Goal: Task Accomplishment & Management: Manage account settings

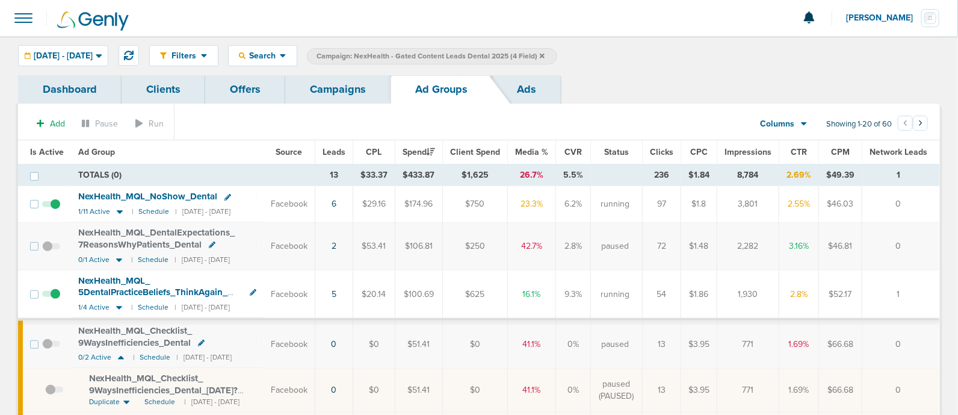
click at [304, 88] on link "Campaigns" at bounding box center [337, 89] width 105 height 28
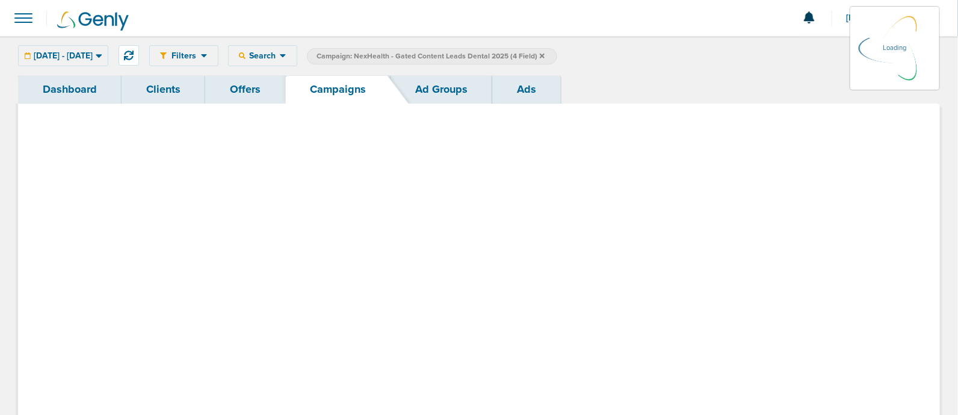
click at [544, 55] on icon at bounding box center [542, 55] width 5 height 5
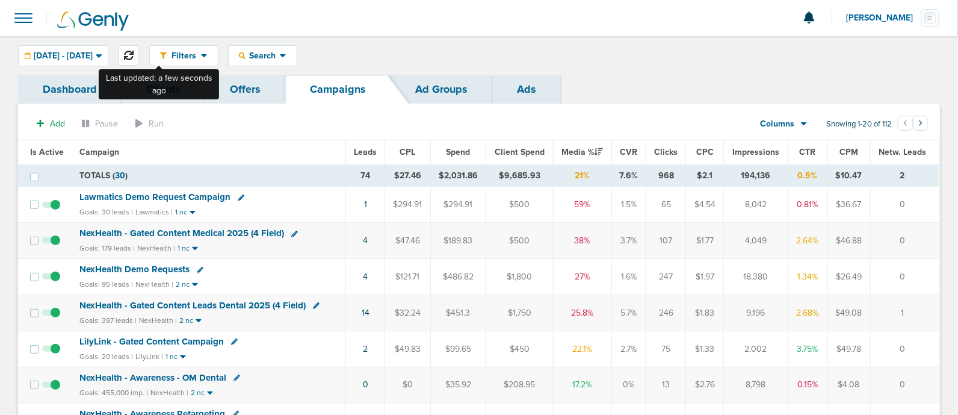
click at [139, 53] on button at bounding box center [129, 55] width 20 height 20
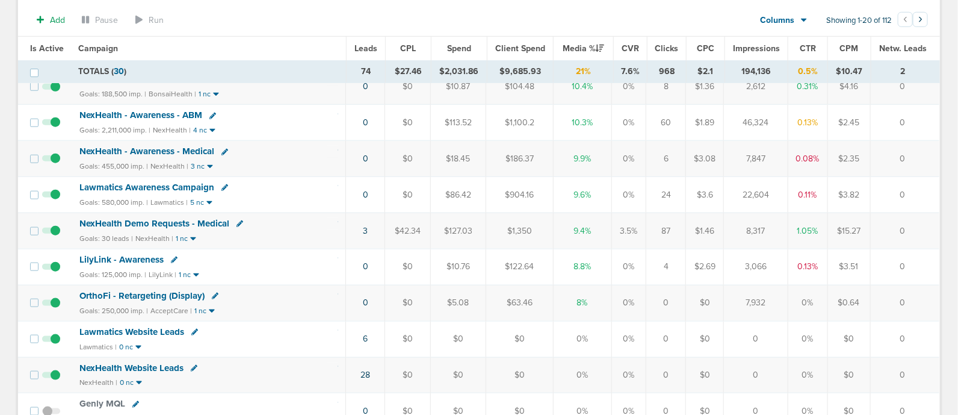
scroll to position [451, 0]
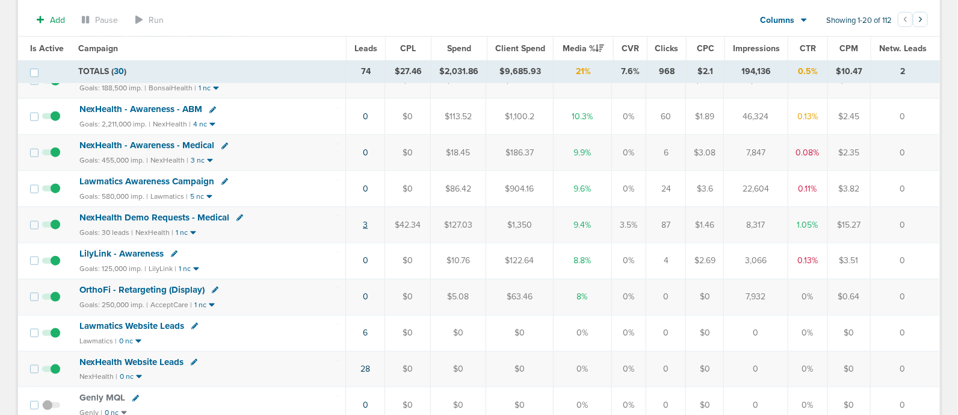
click at [364, 220] on link "3" at bounding box center [365, 225] width 5 height 10
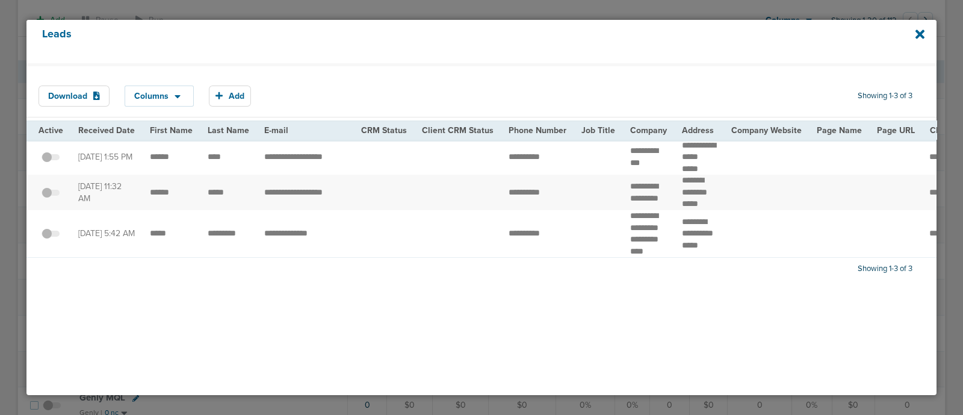
drag, startPoint x: 117, startPoint y: 194, endPoint x: 563, endPoint y: 196, distance: 445.8
click at [392, 175] on td at bounding box center [384, 157] width 61 height 35
click at [920, 35] on icon at bounding box center [919, 33] width 9 height 9
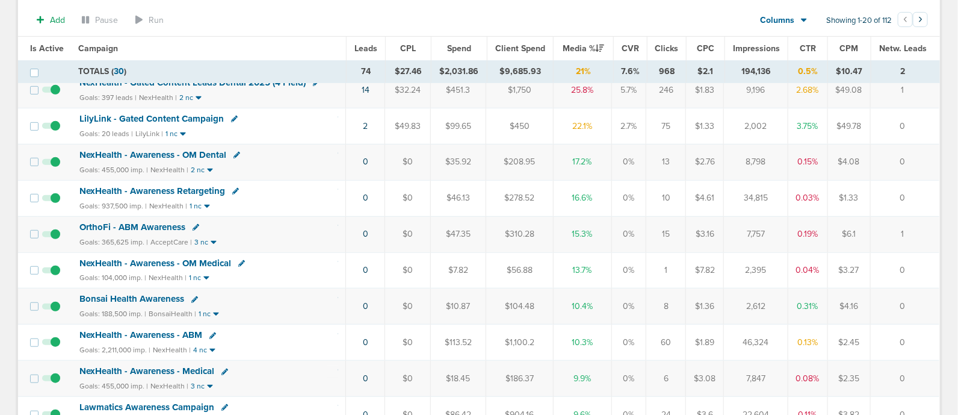
scroll to position [75, 0]
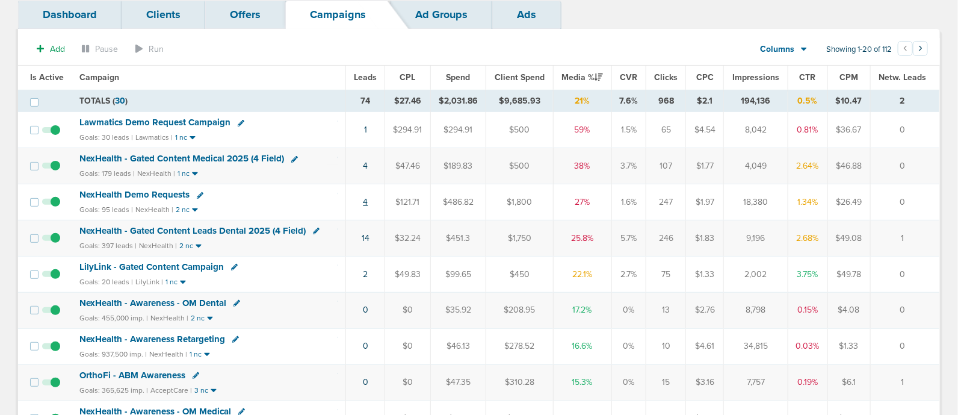
click at [365, 199] on link "4" at bounding box center [365, 202] width 5 height 10
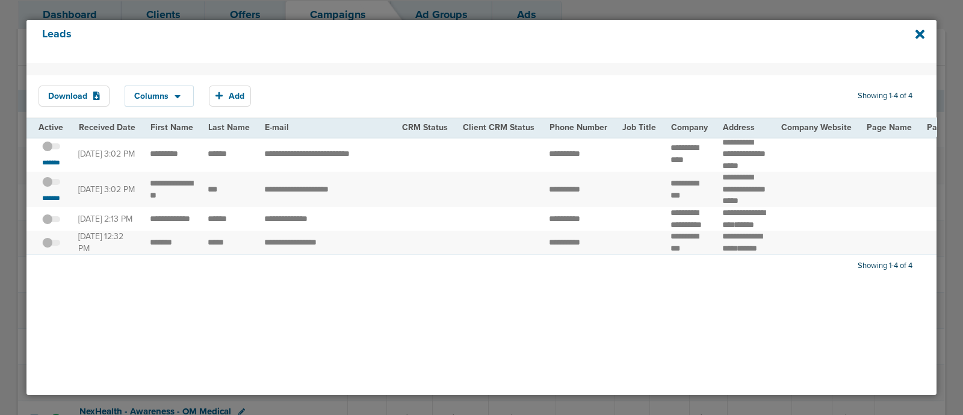
click at [920, 26] on div "Leads" at bounding box center [481, 41] width 910 height 43
click at [920, 28] on icon at bounding box center [919, 34] width 9 height 13
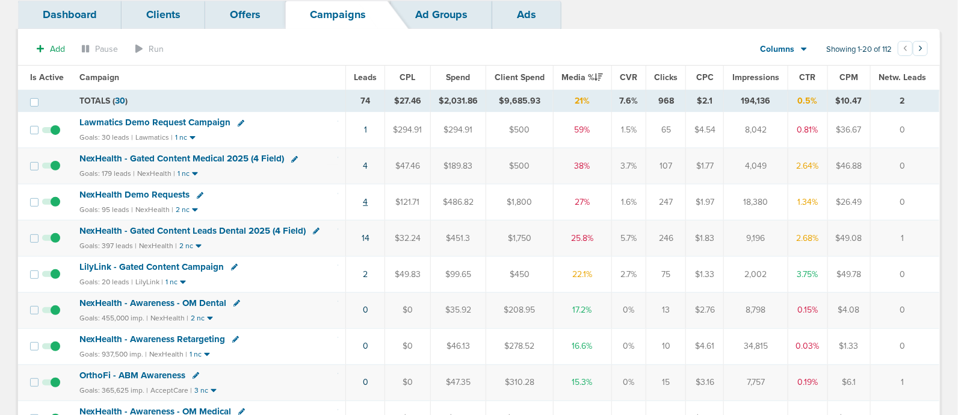
click at [366, 202] on link "4" at bounding box center [365, 202] width 5 height 10
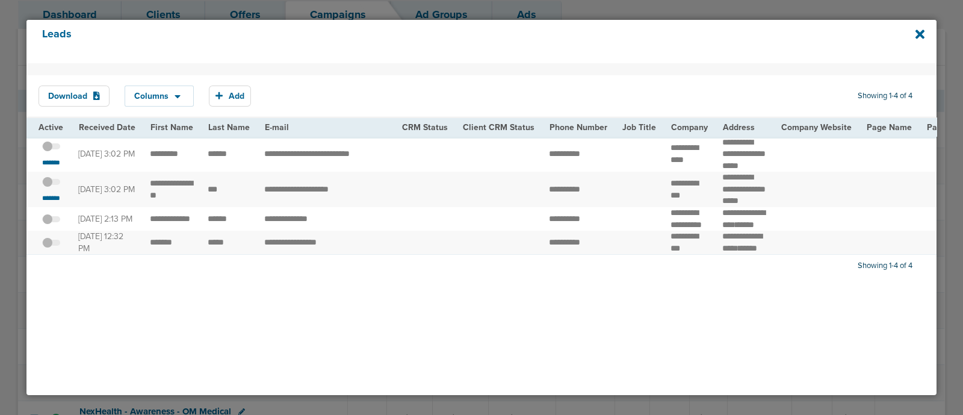
click at [57, 188] on span at bounding box center [51, 188] width 18 height 0
click at [51, 183] on input "checkbox" at bounding box center [51, 183] width 0 height 0
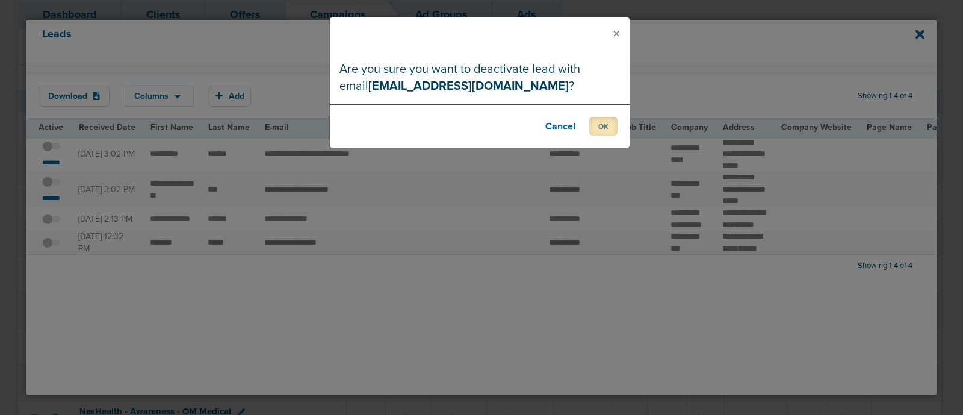
click at [611, 130] on button "OK" at bounding box center [603, 126] width 28 height 19
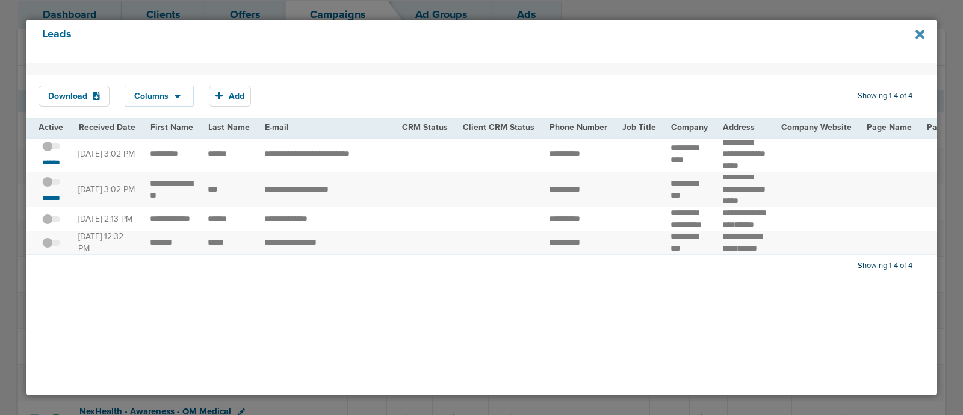
click at [915, 36] on icon at bounding box center [919, 34] width 9 height 13
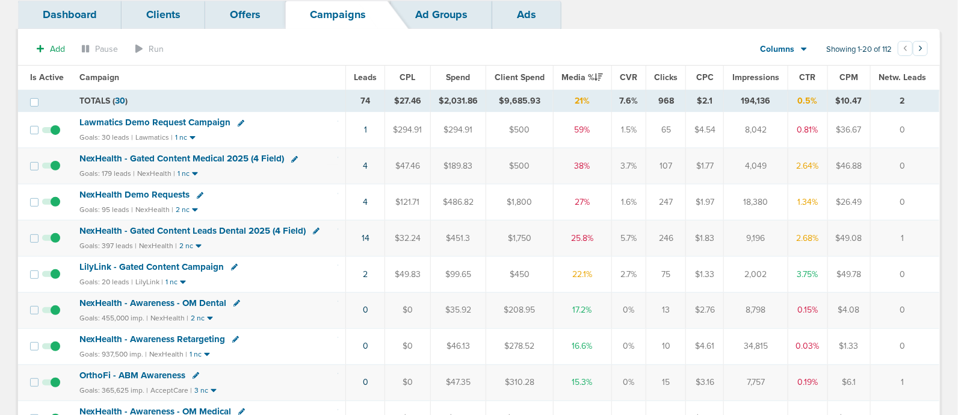
scroll to position [0, 0]
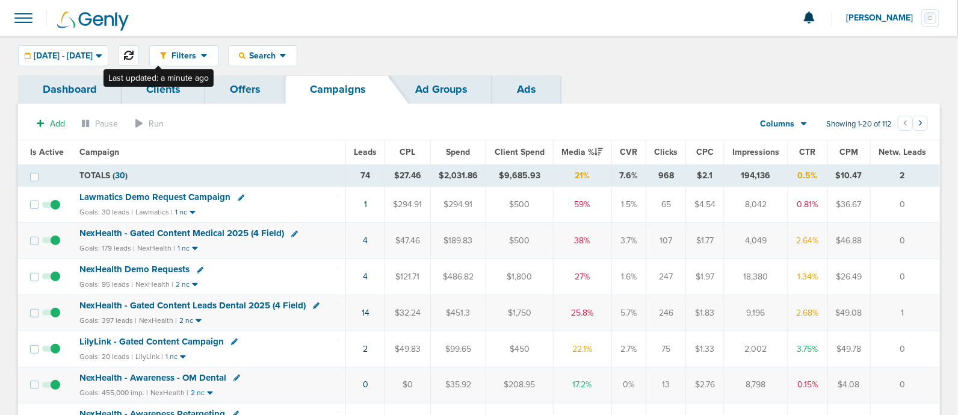
click at [134, 58] on icon at bounding box center [129, 56] width 10 height 10
click at [204, 301] on span "NexHealth - Gated Content Leads Dental 2025 (4 Field)" at bounding box center [192, 305] width 226 height 11
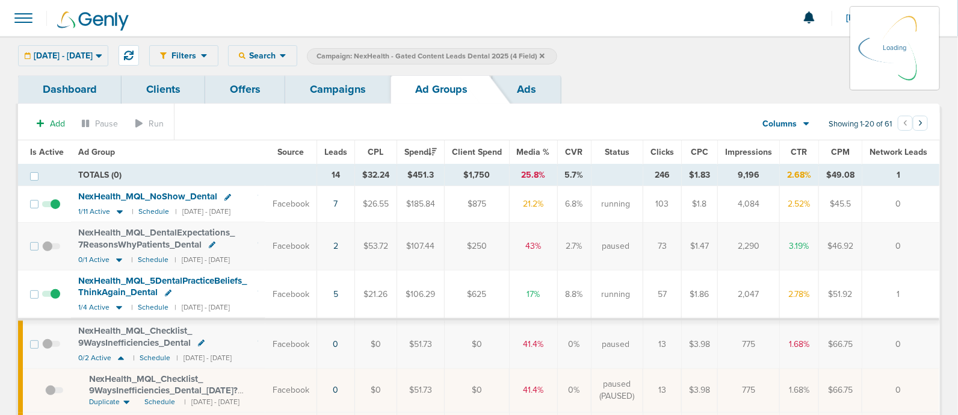
click at [49, 151] on span "Is Active" at bounding box center [47, 152] width 34 height 10
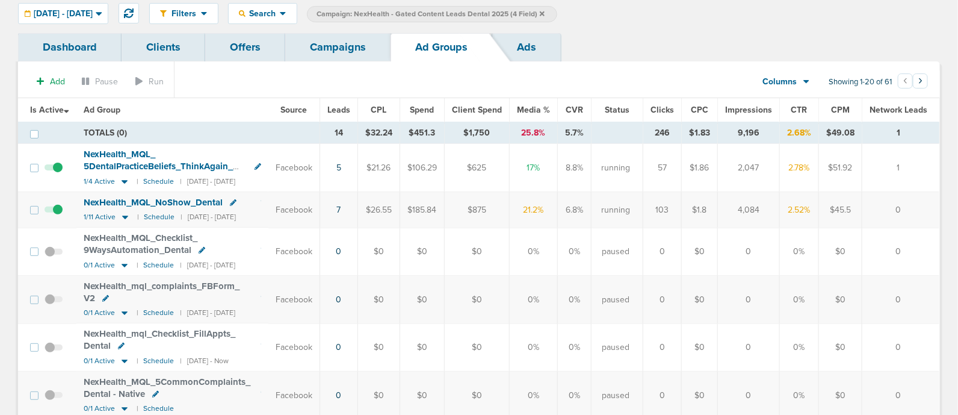
scroll to position [75, 0]
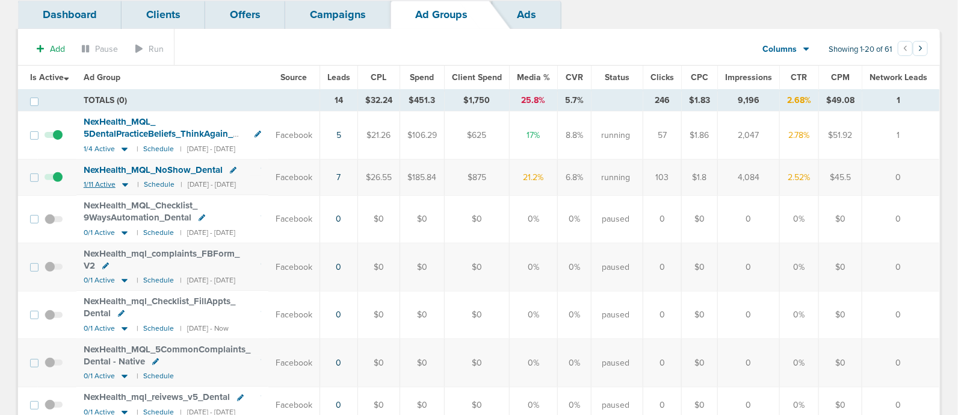
click at [123, 183] on icon at bounding box center [125, 185] width 6 height 4
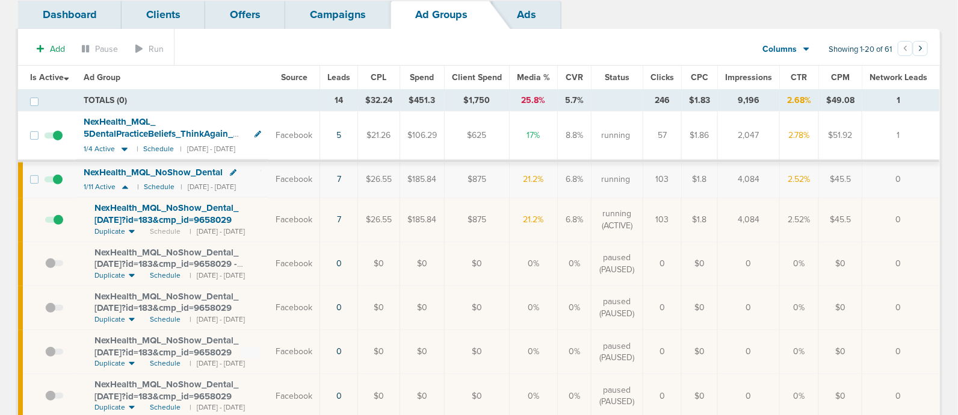
scroll to position [0, 9]
drag, startPoint x: 296, startPoint y: 208, endPoint x: 966, endPoint y: 230, distance: 669.9
click at [957, 230] on html "Notifications You have no unread notifications [PERSON_NAME] Profile Sign Out C…" at bounding box center [479, 132] width 958 height 415
click at [923, 215] on td "0" at bounding box center [901, 219] width 78 height 44
drag, startPoint x: 922, startPoint y: 215, endPoint x: 273, endPoint y: 218, distance: 649.1
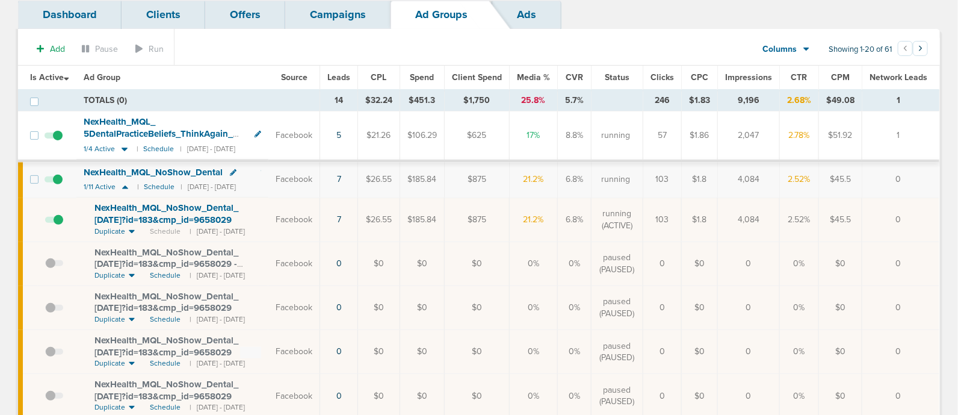
click at [273, 218] on tr "NexHealth_ MQL_ NoShow_ Dental_ [DATE]?id=183&cmp_ id=9658029 Duplicate Schedul…" at bounding box center [478, 219] width 921 height 44
click at [268, 218] on td "NexHealth_ MQL_ NoShow_ Dental_ [DATE]?id=183&cmp_ id=9658029 Duplicate Schedul…" at bounding box center [172, 219] width 192 height 44
drag, startPoint x: 273, startPoint y: 217, endPoint x: 910, endPoint y: 215, distance: 637.7
click at [910, 215] on tr "NexHealth_ MQL_ NoShow_ Dental_ [DATE]?id=183&cmp_ id=9658029 Duplicate Schedul…" at bounding box center [478, 219] width 921 height 44
click at [910, 215] on td "0" at bounding box center [901, 219] width 78 height 44
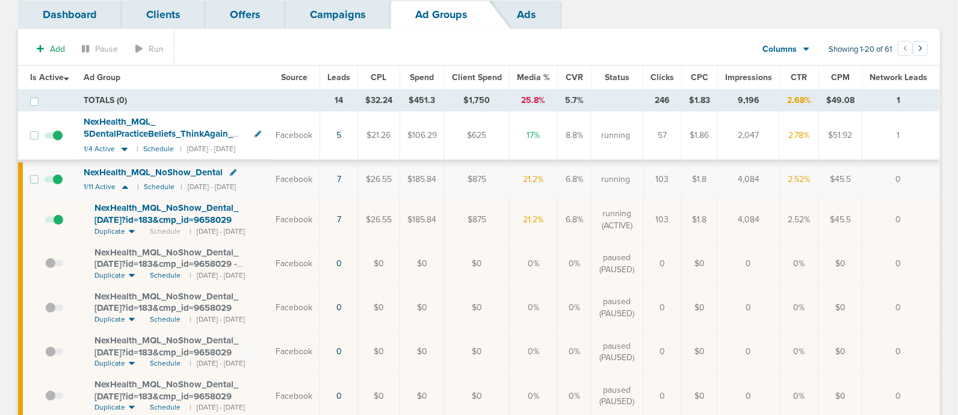
drag, startPoint x: 910, startPoint y: 215, endPoint x: 320, endPoint y: 224, distance: 590.2
click at [320, 224] on tr "NexHealth_ MQL_ NoShow_ Dental_ [DATE]?id=183&cmp_ id=9658029 Duplicate Schedul…" at bounding box center [478, 219] width 921 height 44
drag, startPoint x: 306, startPoint y: 209, endPoint x: 290, endPoint y: 207, distance: 16.3
click at [304, 209] on td "Facebook" at bounding box center [294, 219] width 52 height 44
drag, startPoint x: 285, startPoint y: 206, endPoint x: 904, endPoint y: 201, distance: 619.7
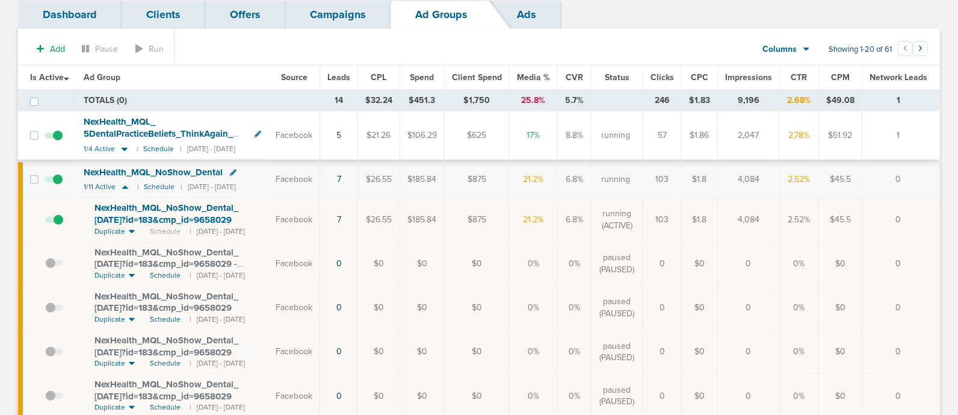
click at [904, 201] on tr "NexHealth_ MQL_ NoShow_ Dental_ [DATE]?id=183&cmp_ id=9658029 Duplicate Schedul…" at bounding box center [478, 219] width 921 height 44
drag, startPoint x: 392, startPoint y: 135, endPoint x: 967, endPoint y: 141, distance: 575.2
click at [957, 141] on html "Notifications You have no unread notifications [PERSON_NAME] Profile Sign Out C…" at bounding box center [479, 132] width 958 height 415
click at [927, 135] on td "1" at bounding box center [901, 135] width 78 height 49
click at [122, 147] on icon at bounding box center [125, 149] width 6 height 4
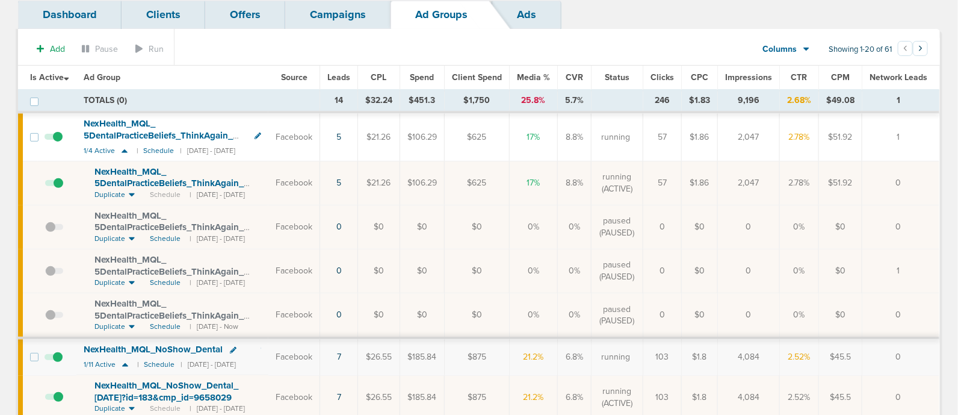
click at [180, 182] on span "NexHealth_ MQL_ 5DentalPracticeBeliefs_ ThinkAgain_ Dental_ [DATE]?id=183&cmp_ …" at bounding box center [168, 189] width 149 height 46
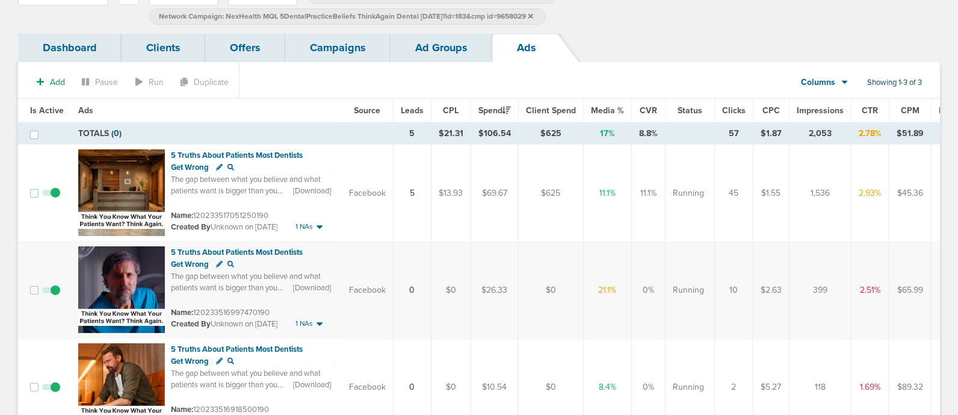
scroll to position [141, 0]
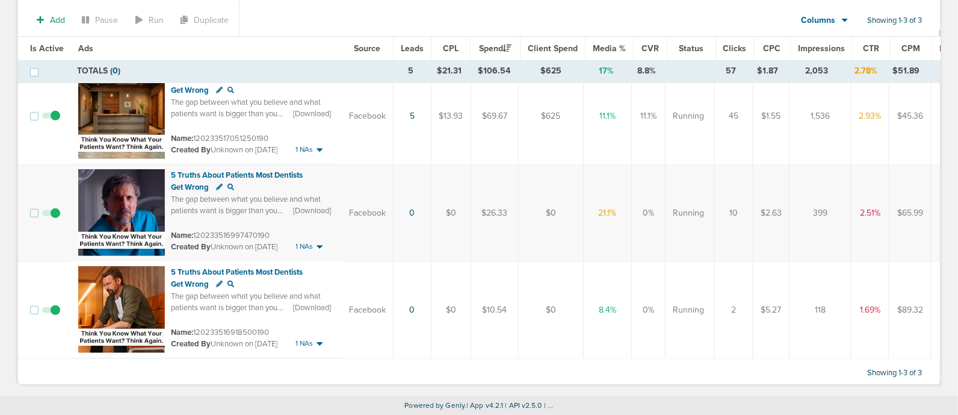
click at [51, 312] on label at bounding box center [51, 309] width 18 height 11
click at [51, 312] on input "checkbox" at bounding box center [51, 312] width 0 height 0
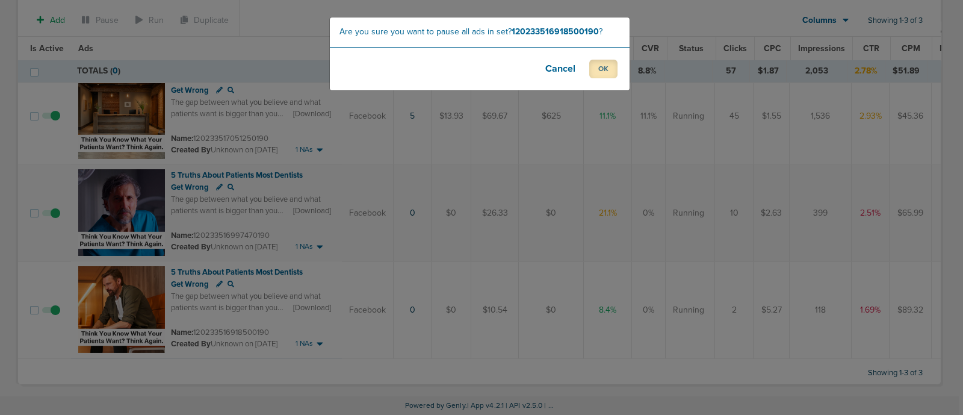
click at [599, 73] on button "OK" at bounding box center [603, 69] width 28 height 19
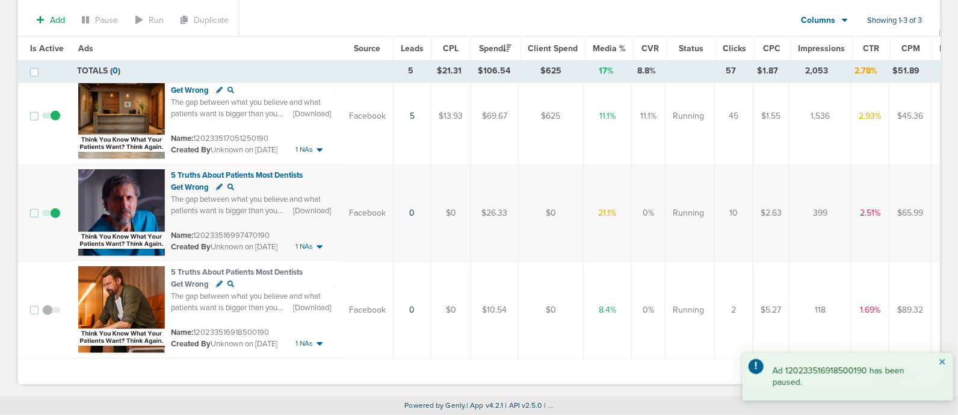
click at [942, 361] on button "×" at bounding box center [941, 362] width 7 height 14
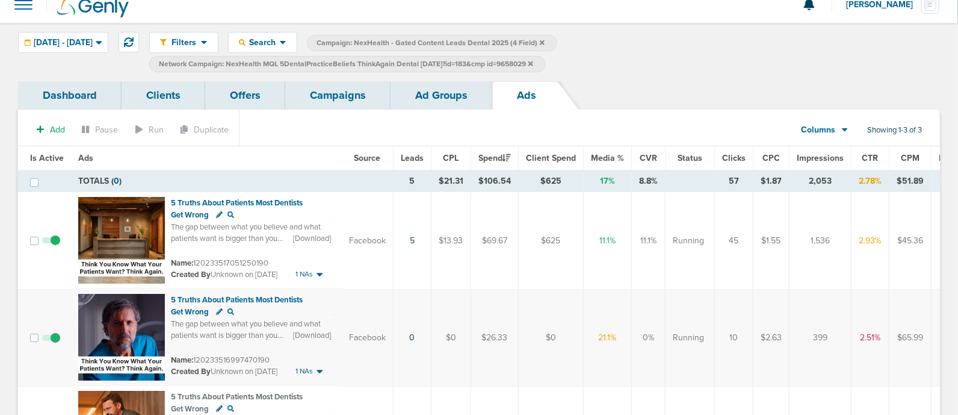
scroll to position [0, 0]
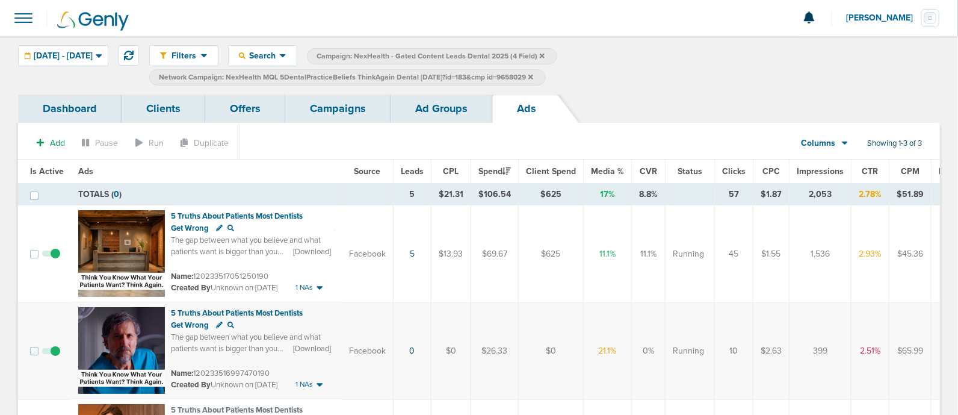
click at [351, 96] on link "Campaigns" at bounding box center [337, 108] width 105 height 28
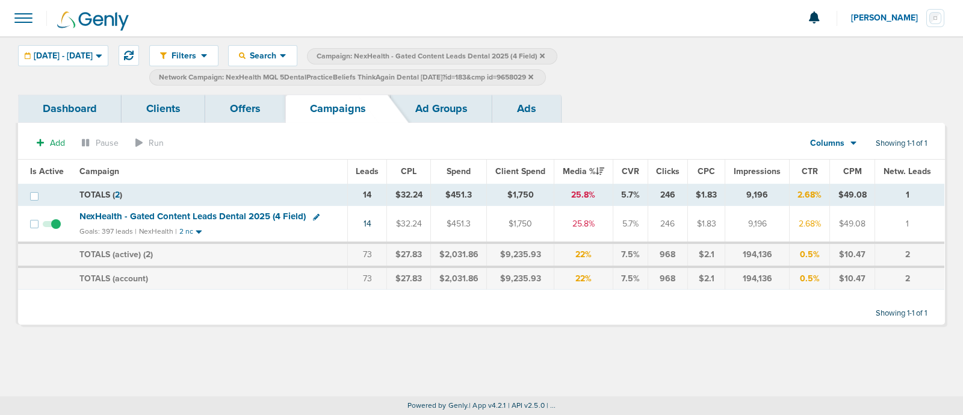
click at [533, 73] on icon at bounding box center [530, 76] width 5 height 7
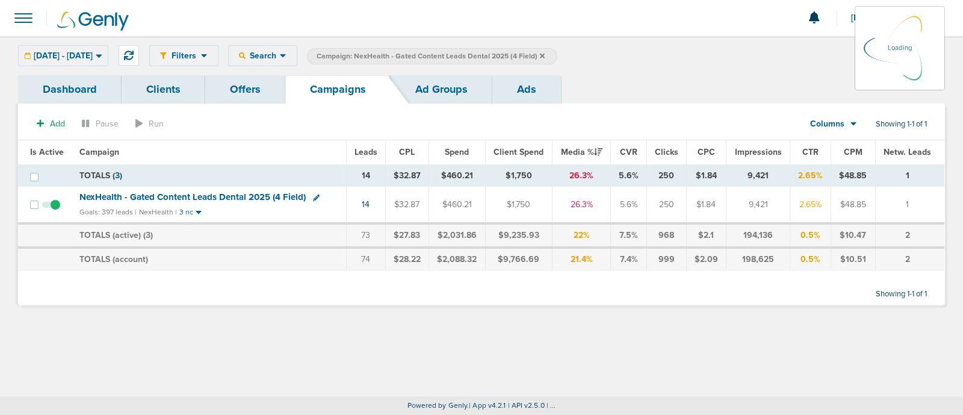
click at [557, 54] on label "Campaign: NexHealth - Gated Content Leads Dental 2025 (4 Field)" at bounding box center [432, 56] width 250 height 16
click at [544, 54] on icon at bounding box center [542, 55] width 5 height 5
click at [544, 55] on icon at bounding box center [542, 55] width 5 height 7
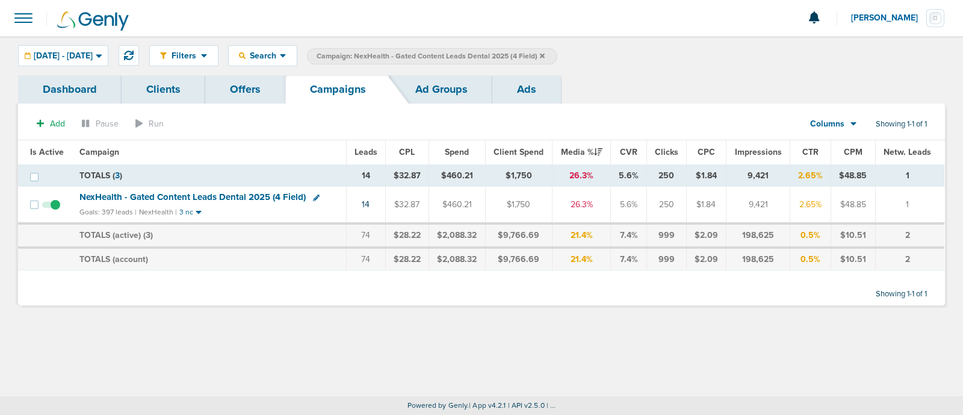
click at [544, 54] on icon at bounding box center [542, 55] width 5 height 7
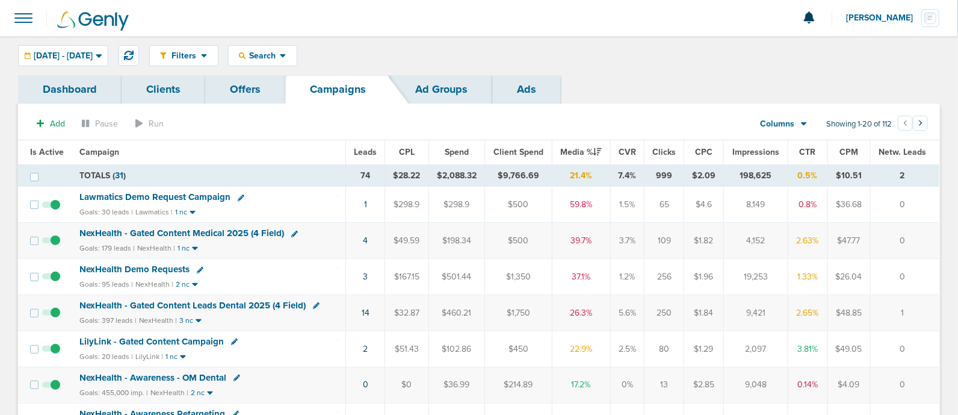
click at [222, 231] on span "NexHealth - Gated Content Medical 2025 (4 Field)" at bounding box center [181, 232] width 205 height 11
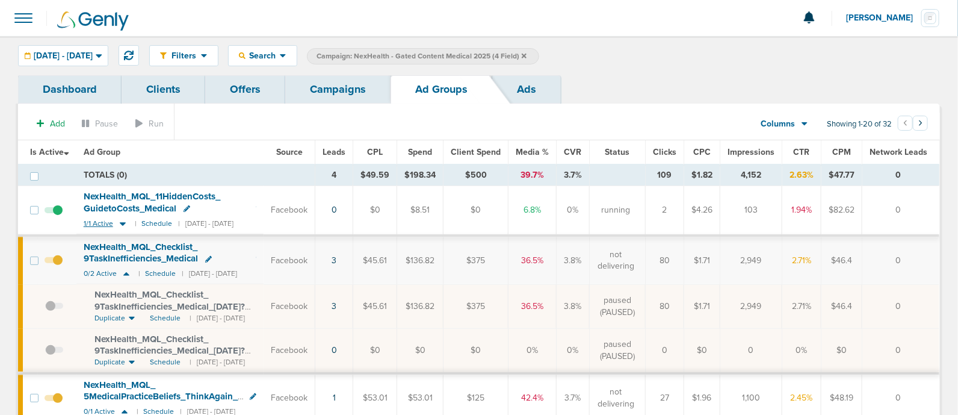
click at [125, 224] on icon at bounding box center [123, 223] width 12 height 10
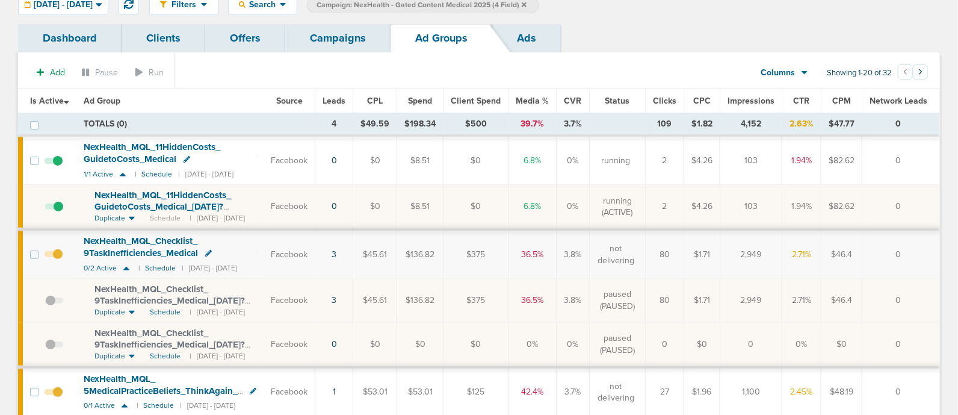
scroll to position [75, 0]
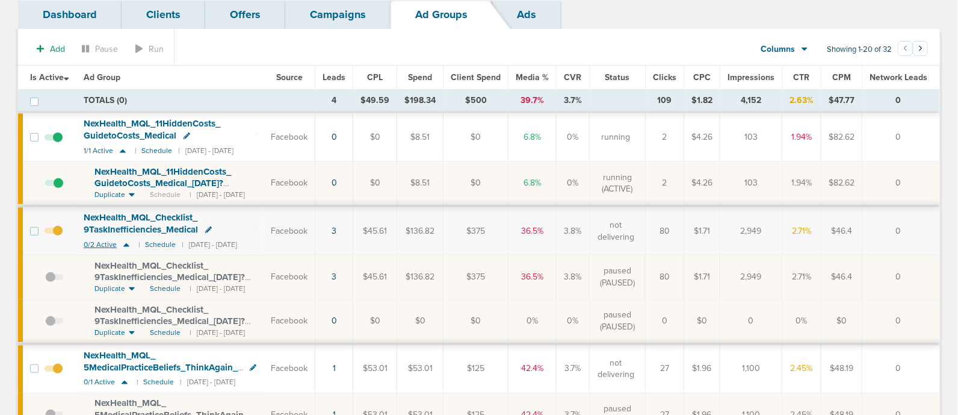
click at [126, 243] on icon at bounding box center [126, 245] width 6 height 4
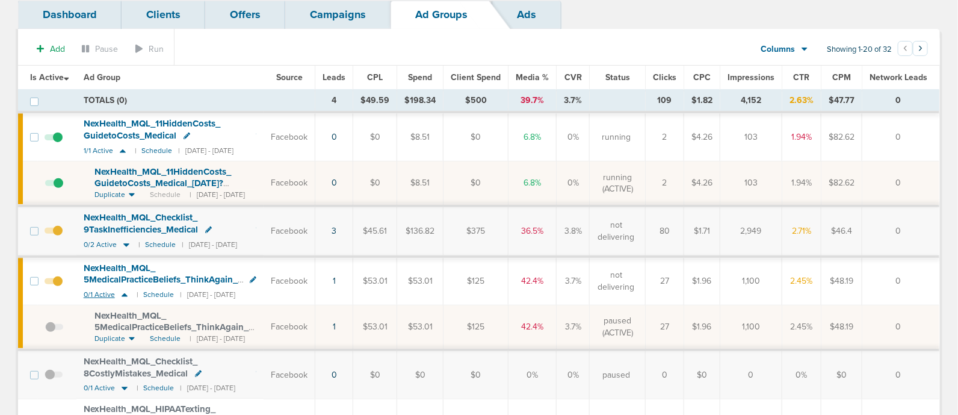
click at [125, 293] on icon at bounding box center [125, 295] width 6 height 4
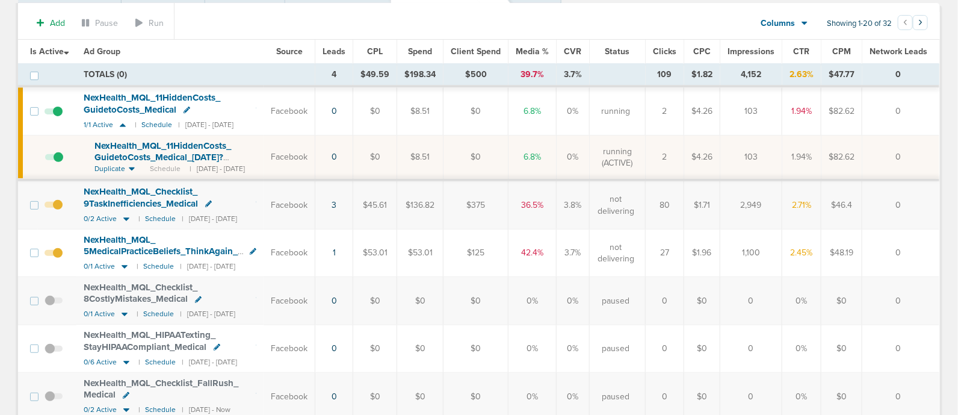
scroll to position [0, 0]
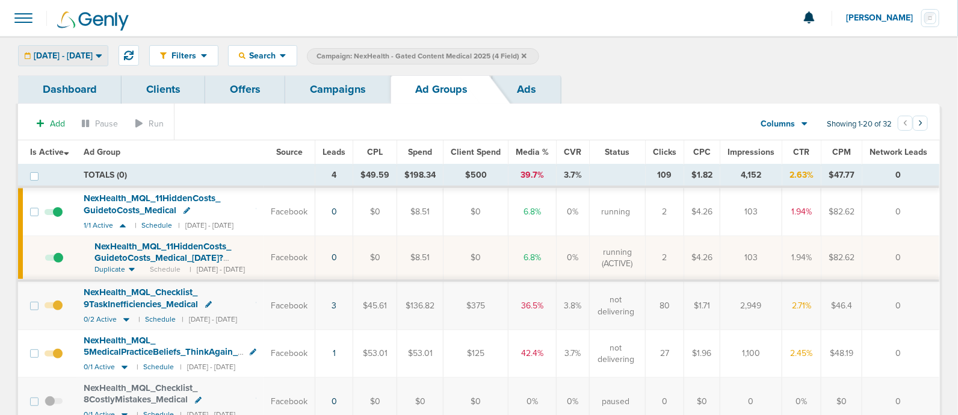
click at [90, 49] on div "[DATE] - [DATE]" at bounding box center [63, 56] width 89 height 20
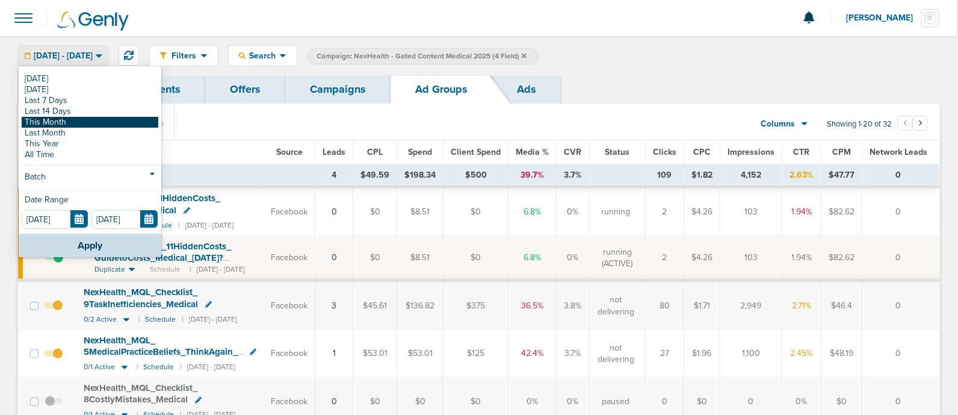
click at [71, 119] on link "This Month" at bounding box center [90, 122] width 137 height 11
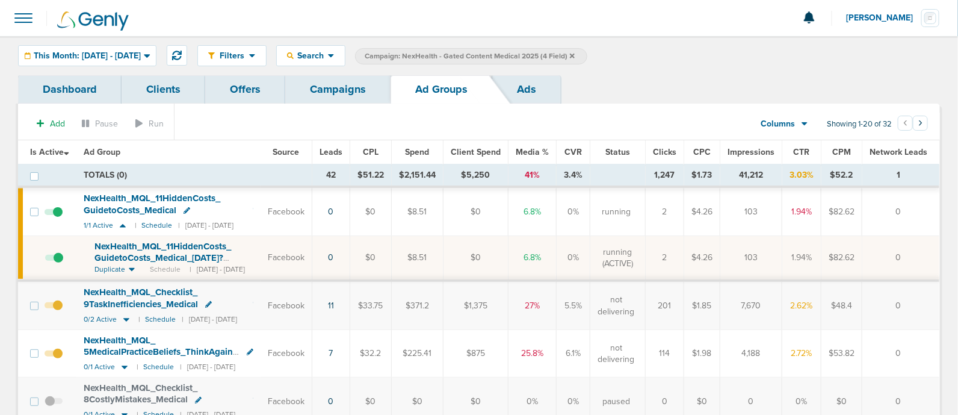
click at [342, 152] on span "Leads" at bounding box center [330, 152] width 23 height 10
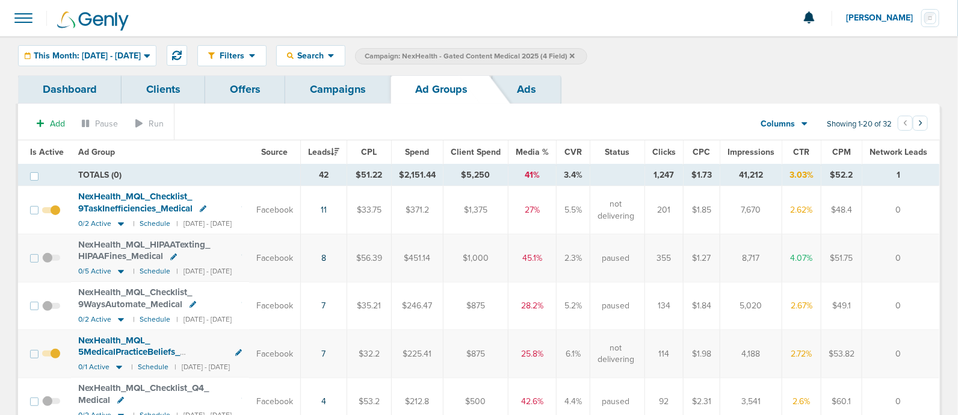
click at [330, 87] on link "Campaigns" at bounding box center [337, 89] width 105 height 28
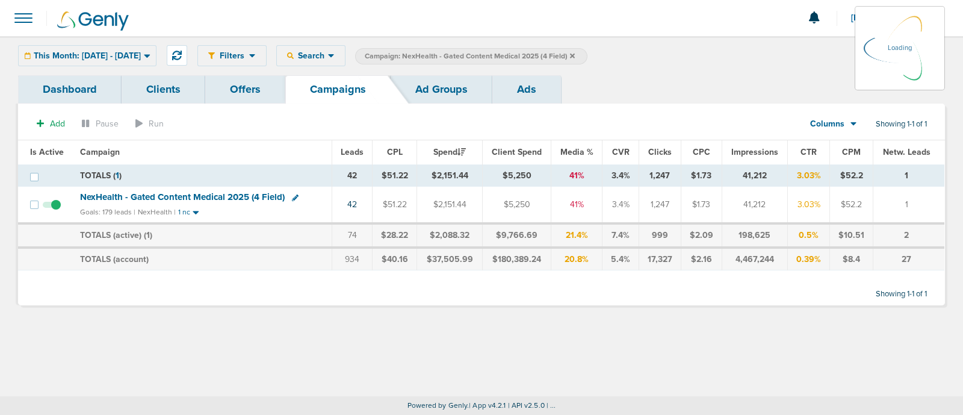
click at [575, 52] on icon at bounding box center [572, 55] width 5 height 7
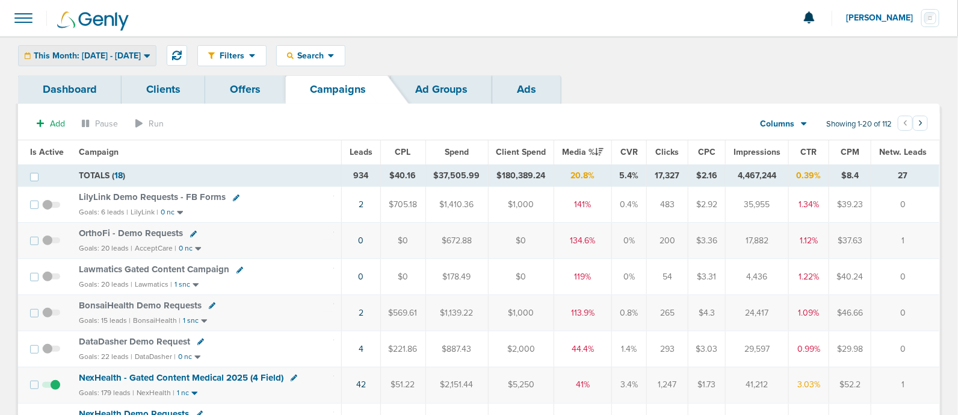
click at [111, 57] on span "This Month: [DATE] - [DATE]" at bounding box center [87, 56] width 107 height 8
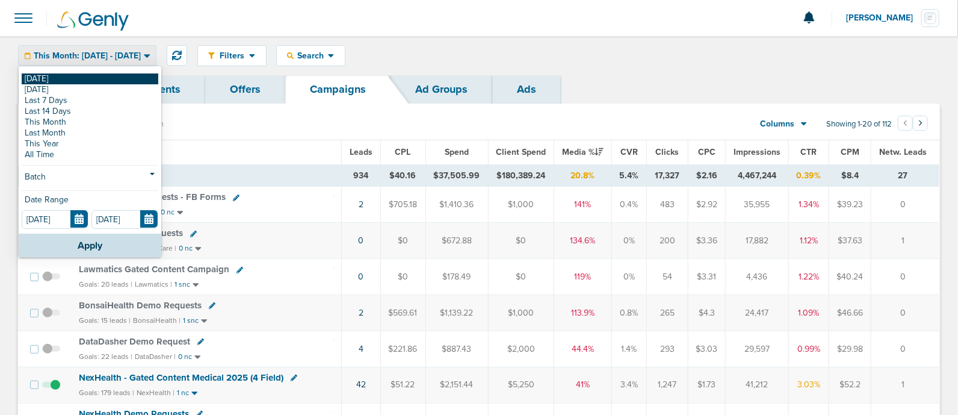
click at [75, 82] on link "[DATE]" at bounding box center [90, 78] width 137 height 11
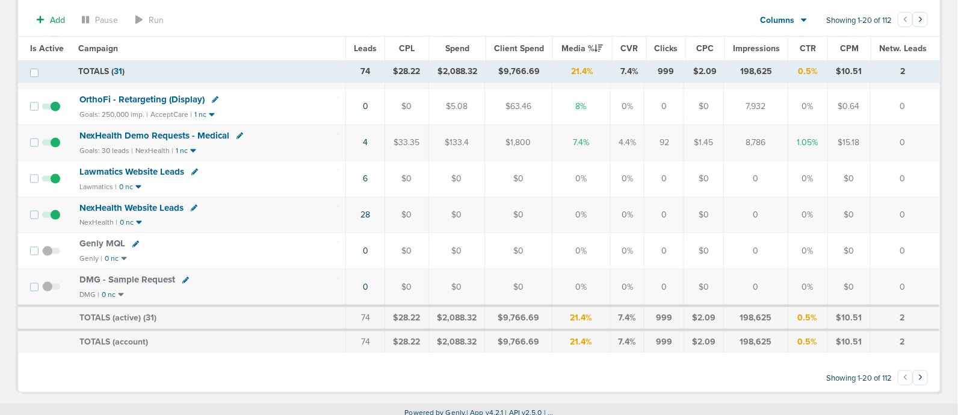
scroll to position [606, 0]
drag, startPoint x: 318, startPoint y: 215, endPoint x: 540, endPoint y: 206, distance: 222.8
click at [508, 207] on tr "NexHealth Website Leads NexHealth | 0 nc 28 $0 $0 $0 0% 0% 0 $0 0 0% $0 0" at bounding box center [478, 214] width 921 height 36
drag, startPoint x: 608, startPoint y: 206, endPoint x: 789, endPoint y: 206, distance: 181.1
click at [653, 206] on tr "NexHealth Website Leads NexHealth | 0 nc 28 $0 $0 $0 0% 0% 0 $0 0 0% $0 0" at bounding box center [478, 214] width 921 height 36
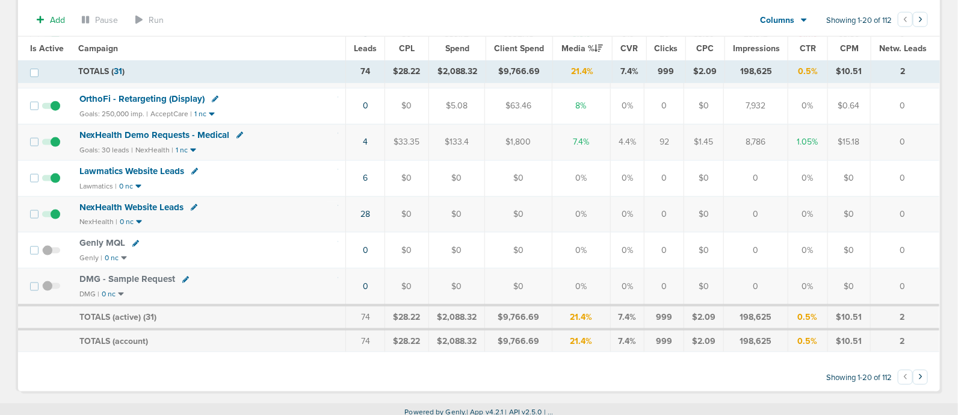
click at [893, 206] on td "0" at bounding box center [904, 214] width 69 height 36
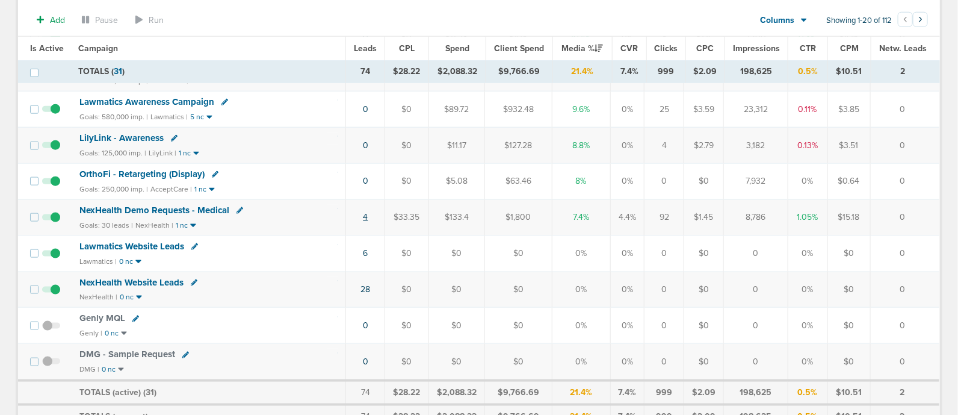
click at [366, 213] on link "4" at bounding box center [365, 217] width 5 height 10
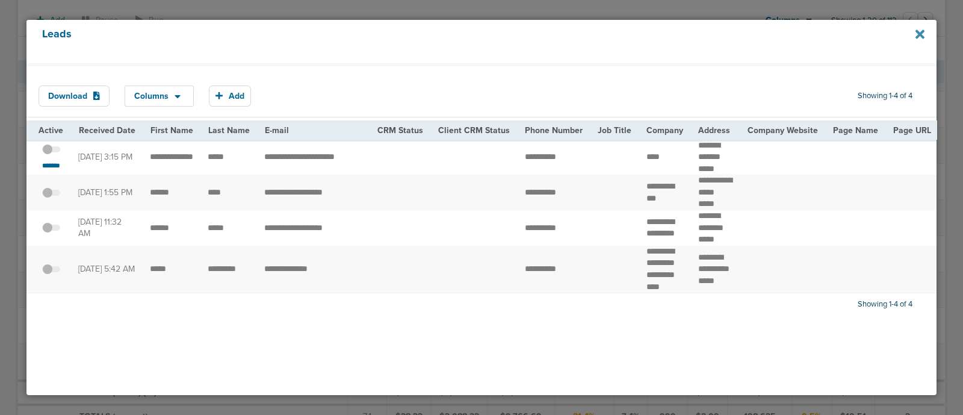
click at [923, 35] on icon at bounding box center [919, 34] width 9 height 13
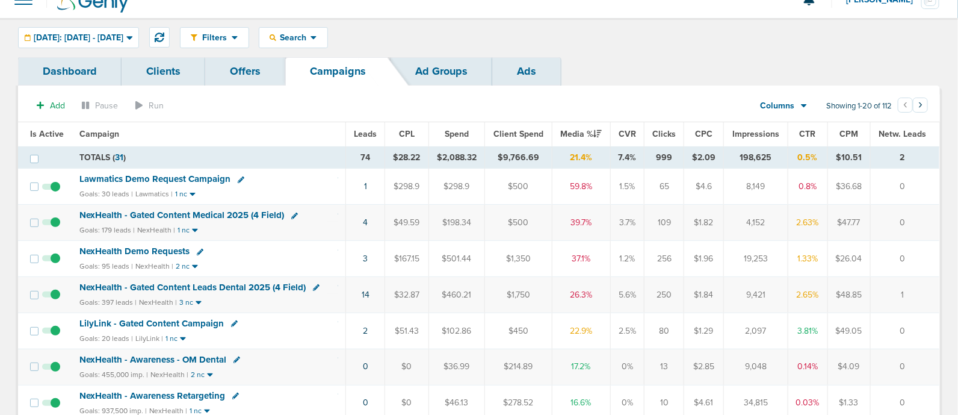
scroll to position [0, 0]
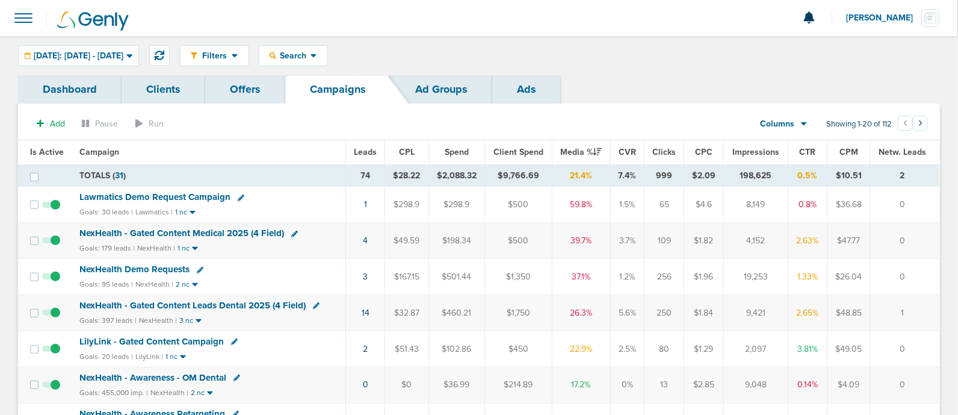
drag, startPoint x: 346, startPoint y: 194, endPoint x: 954, endPoint y: 202, distance: 607.7
click at [236, 233] on span "NexHealth - Gated Content Medical 2025 (4 Field)" at bounding box center [181, 232] width 205 height 11
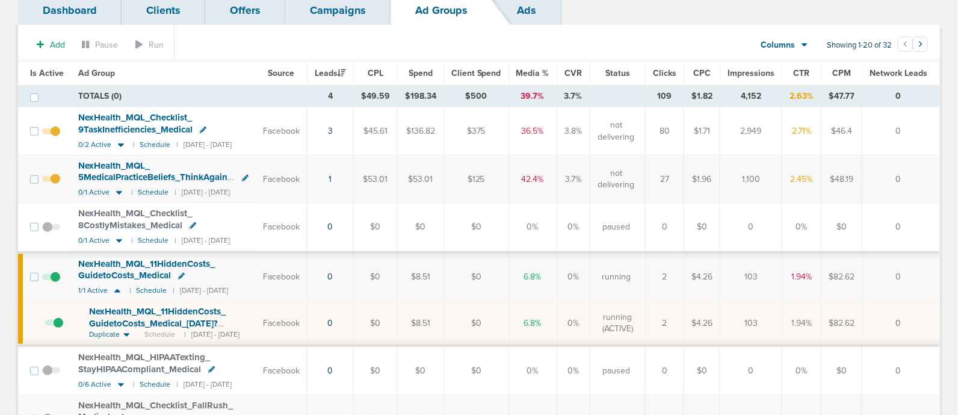
scroll to position [150, 0]
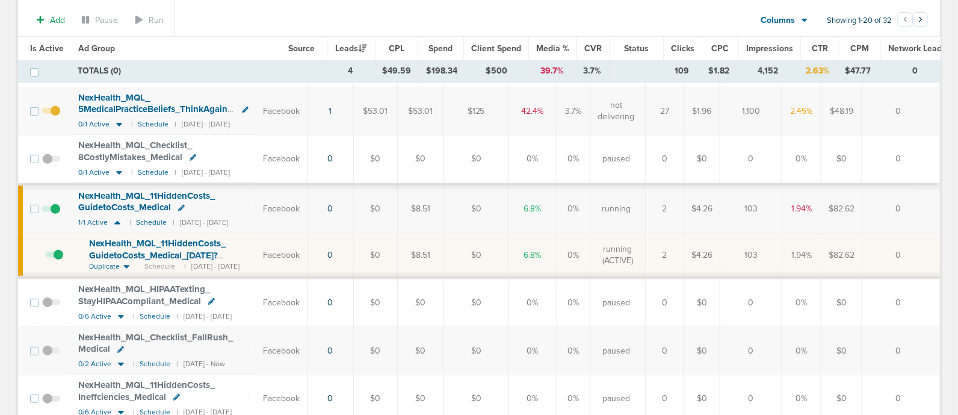
click at [148, 239] on span "NexHealth_ MQL_ 11HiddenCosts_ GuidetoCosts_ Medical_ [DATE]?id=183&cmp_ id=965…" at bounding box center [157, 255] width 137 height 34
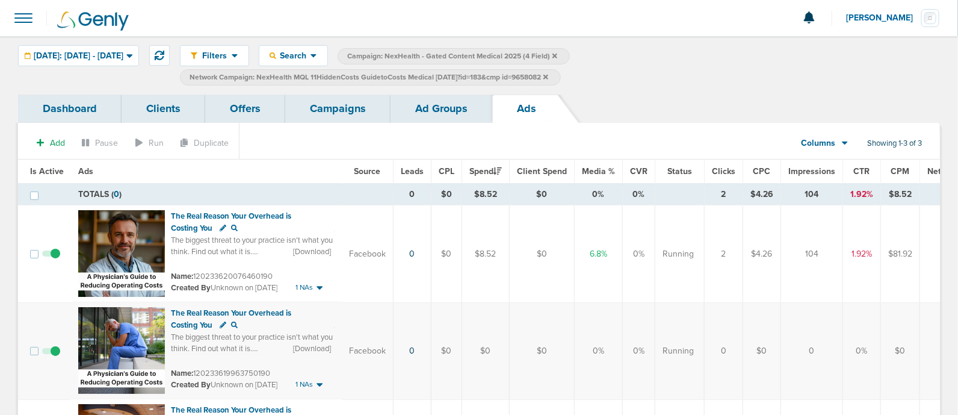
click at [451, 109] on link "Ad Groups" at bounding box center [441, 108] width 102 height 28
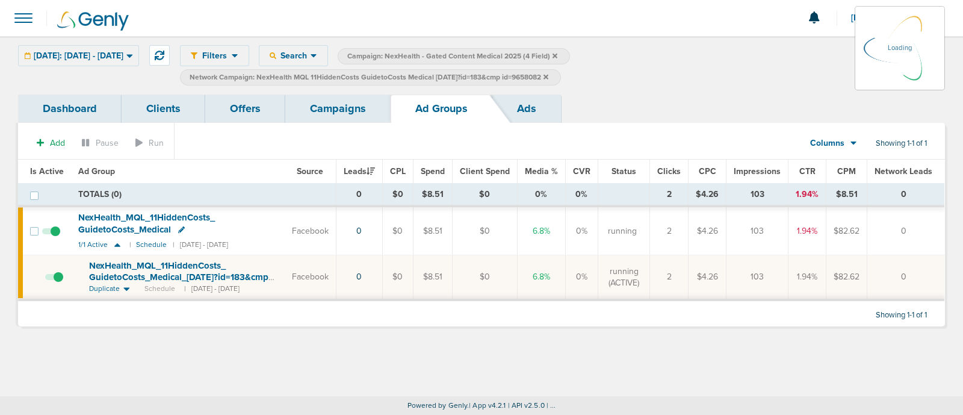
click at [346, 107] on link "Campaigns" at bounding box center [337, 108] width 105 height 28
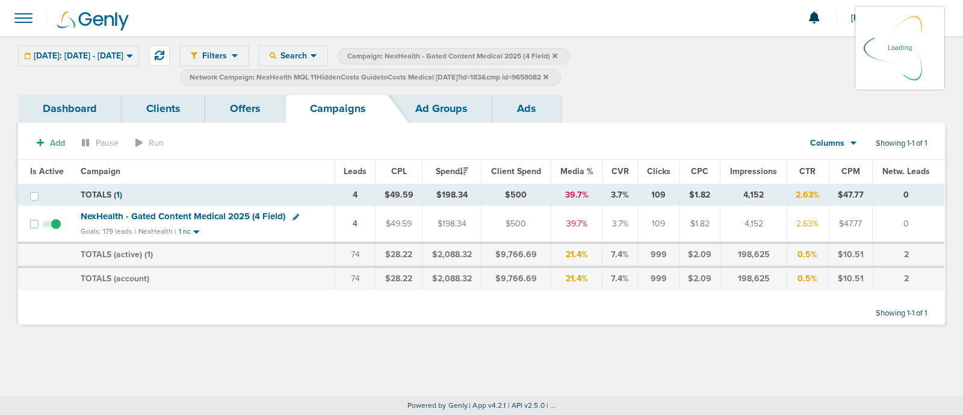
click at [561, 77] on label "Network Campaign: NexHealth MQL 11HiddenCosts GuidetoCosts Medical [DATE]?id=18…" at bounding box center [370, 77] width 381 height 16
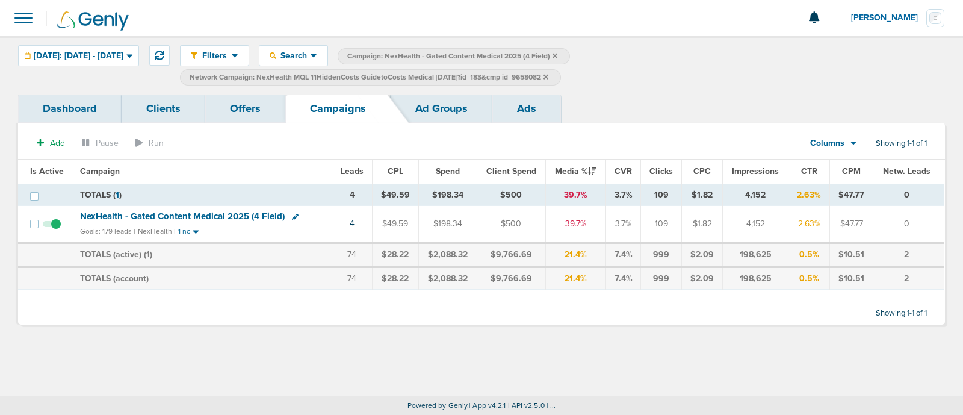
click at [548, 75] on icon at bounding box center [545, 76] width 5 height 7
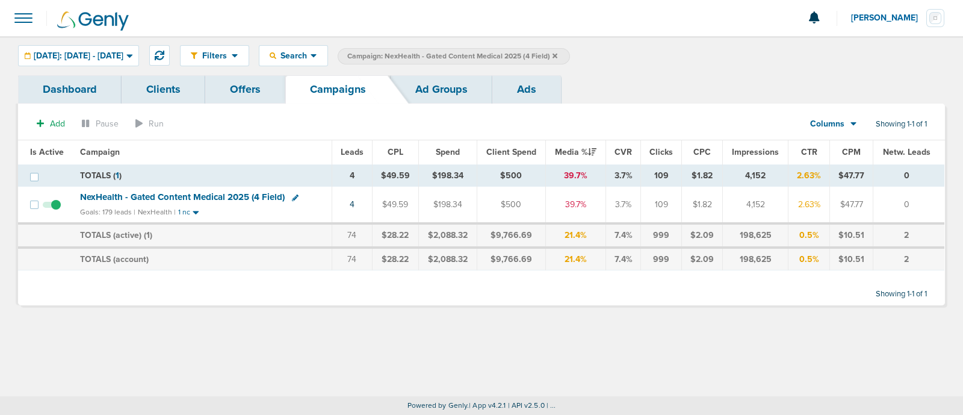
click at [557, 55] on icon at bounding box center [554, 55] width 5 height 5
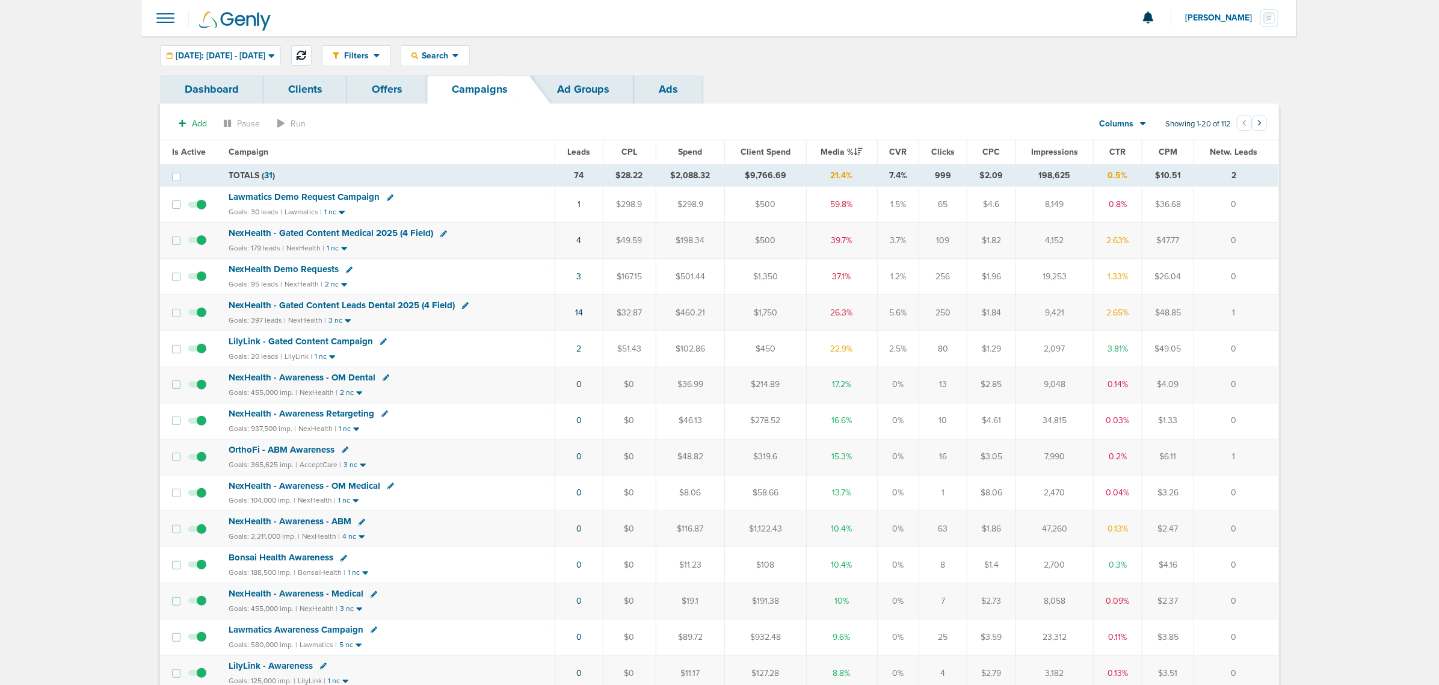
click at [306, 56] on icon at bounding box center [302, 56] width 10 height 10
click at [373, 235] on span "NexHealth - Gated Content Medical 2025 (4 Field)" at bounding box center [331, 232] width 205 height 11
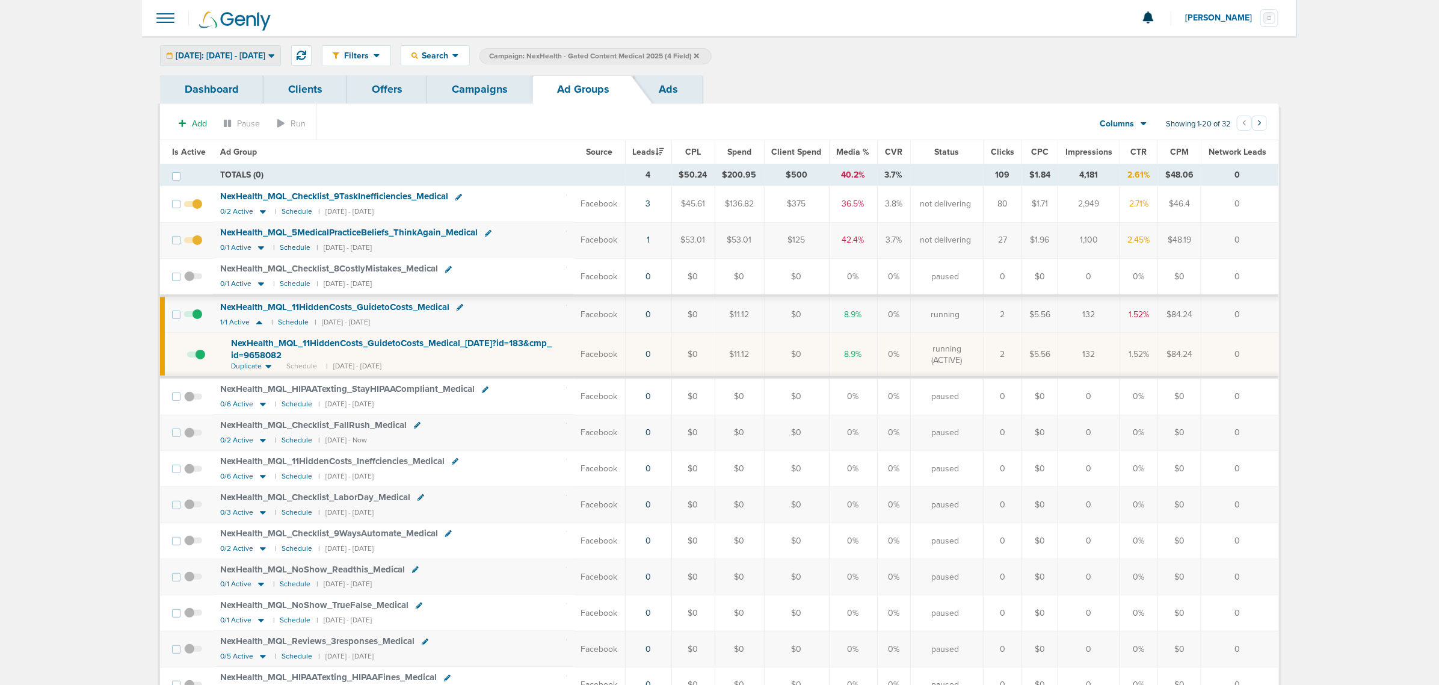
click at [257, 49] on div "[DATE]: [DATE] - [DATE]" at bounding box center [221, 56] width 120 height 20
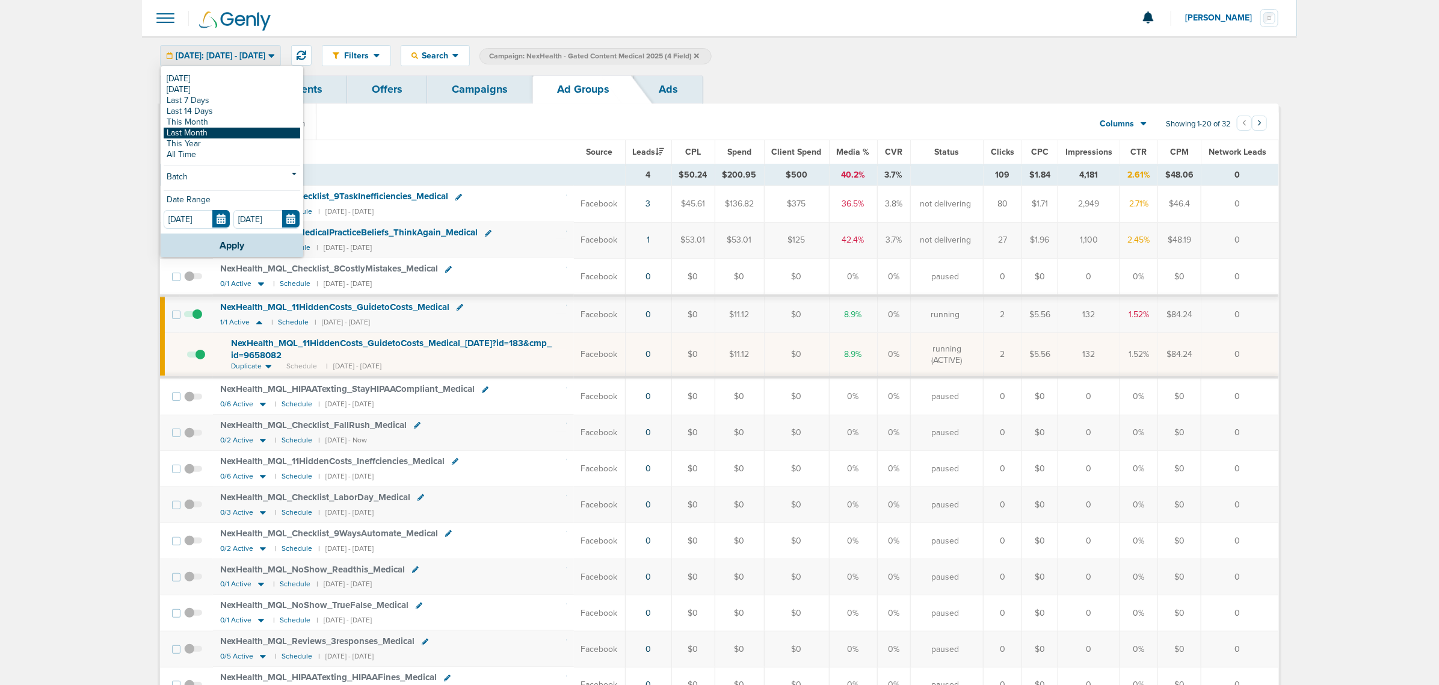
click at [220, 132] on link "Last Month" at bounding box center [232, 133] width 137 height 11
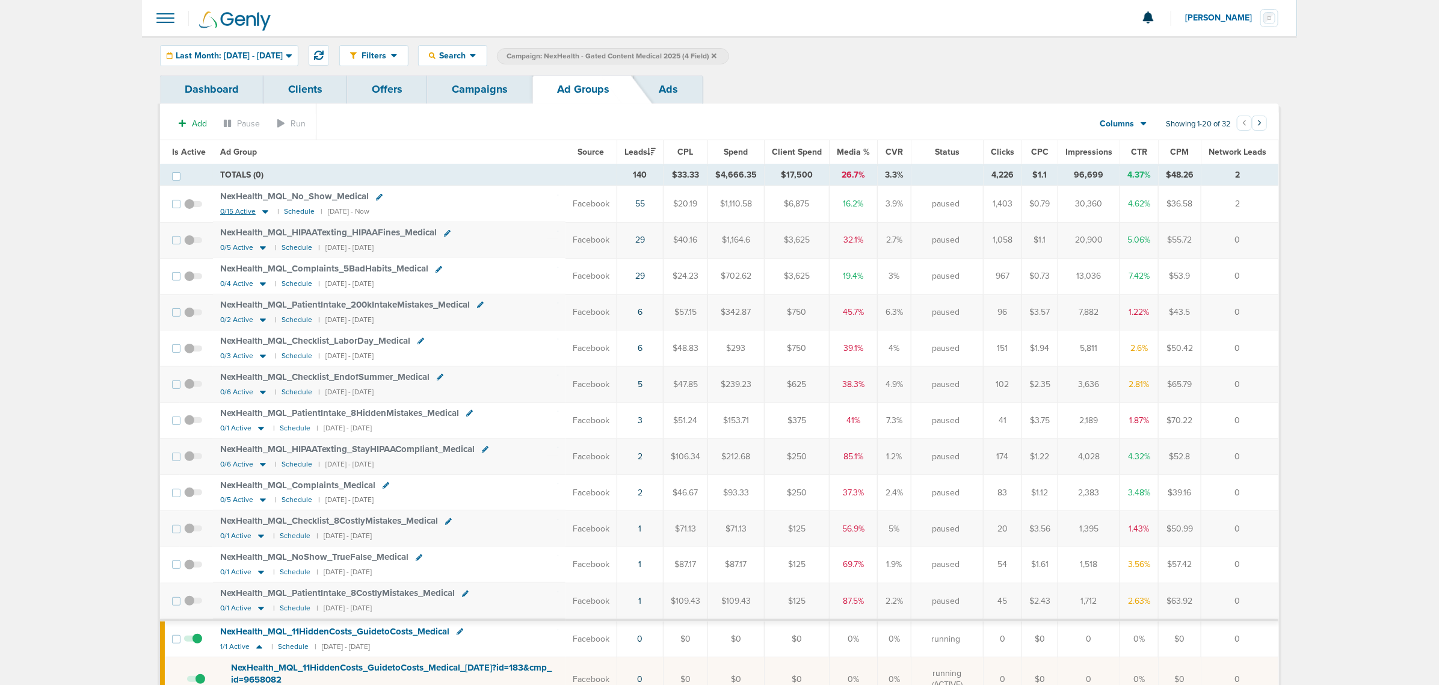
click at [263, 214] on icon at bounding box center [265, 213] width 6 height 4
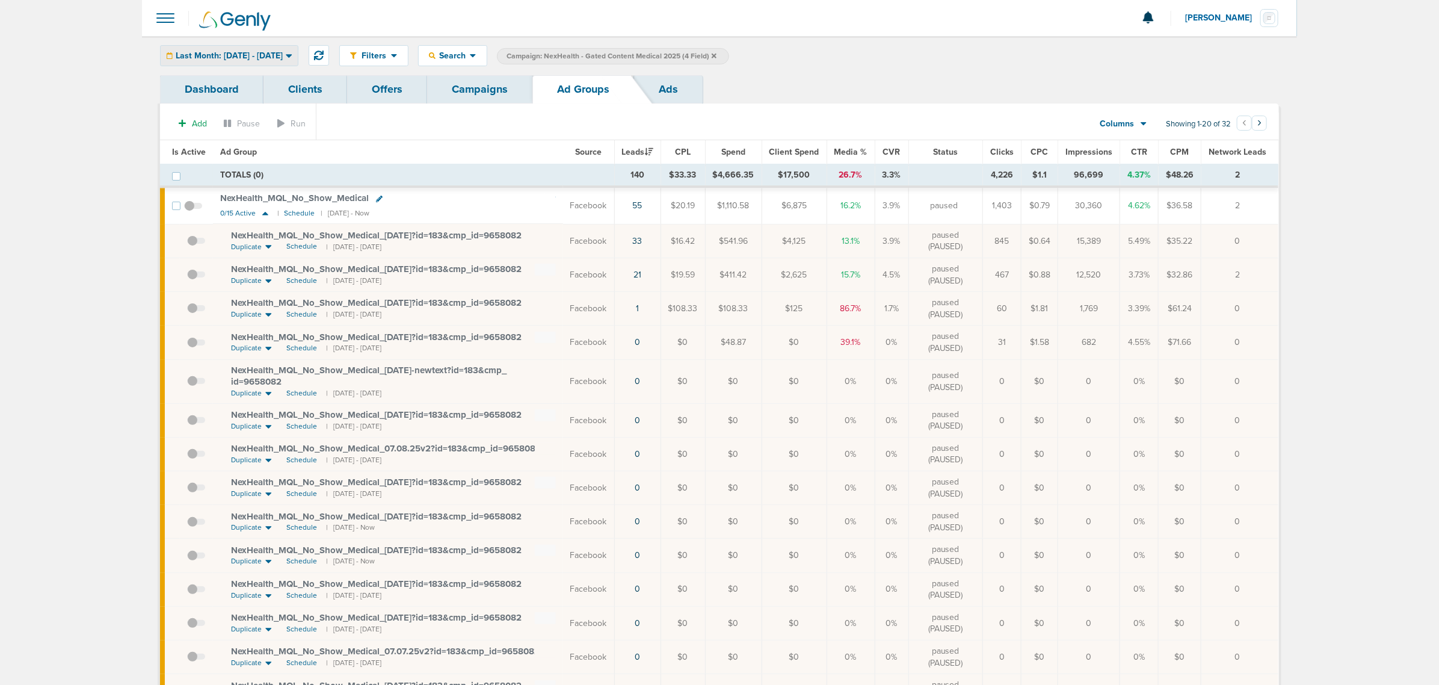
click at [282, 61] on div "Last Month: [DATE] - [DATE]" at bounding box center [229, 56] width 137 height 20
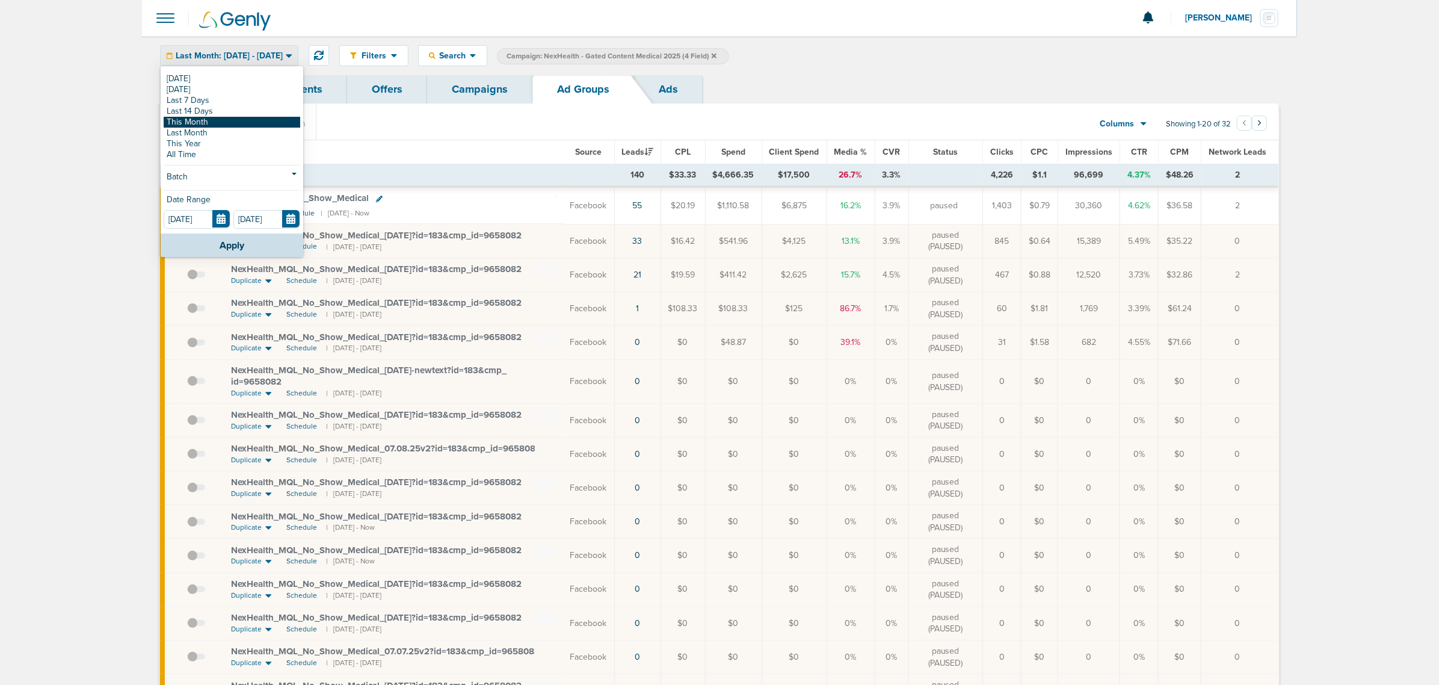
click at [223, 125] on link "This Month" at bounding box center [232, 122] width 137 height 11
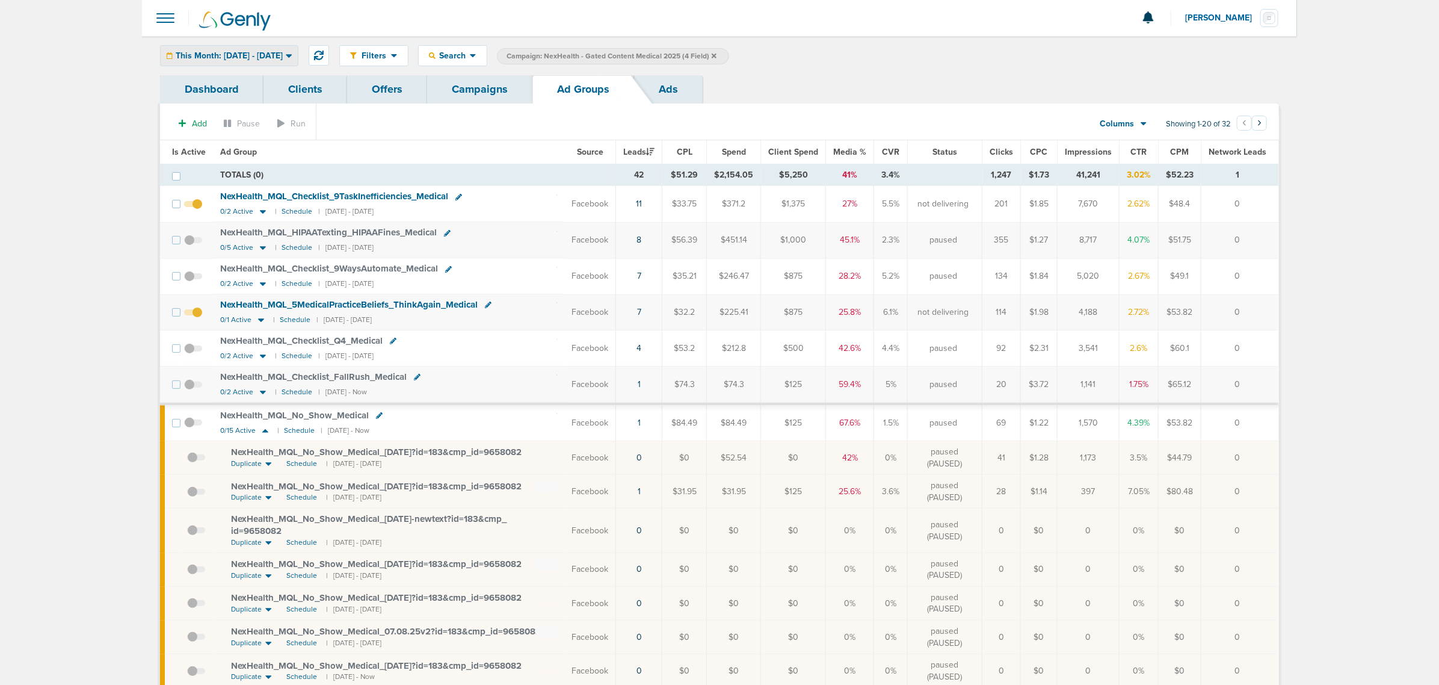
click at [283, 56] on span "This Month: [DATE] - [DATE]" at bounding box center [229, 56] width 107 height 8
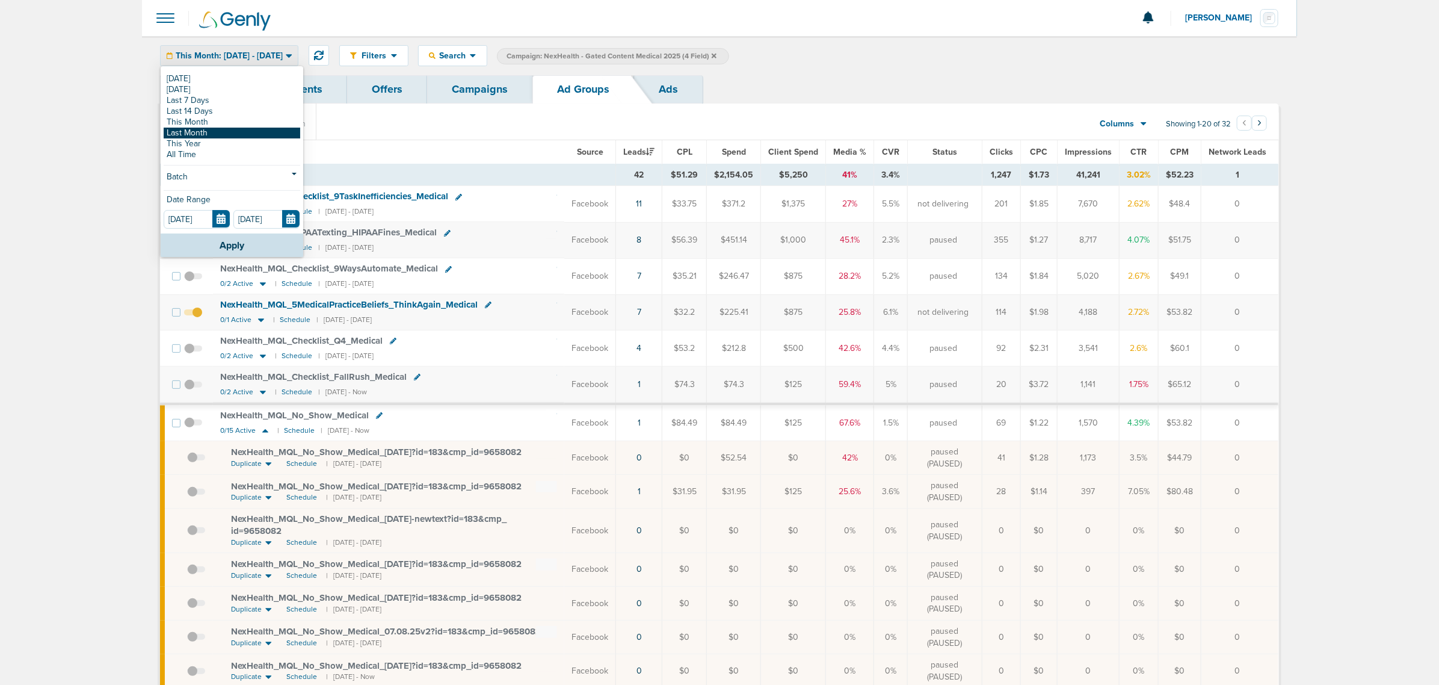
click at [241, 137] on link "Last Month" at bounding box center [232, 133] width 137 height 11
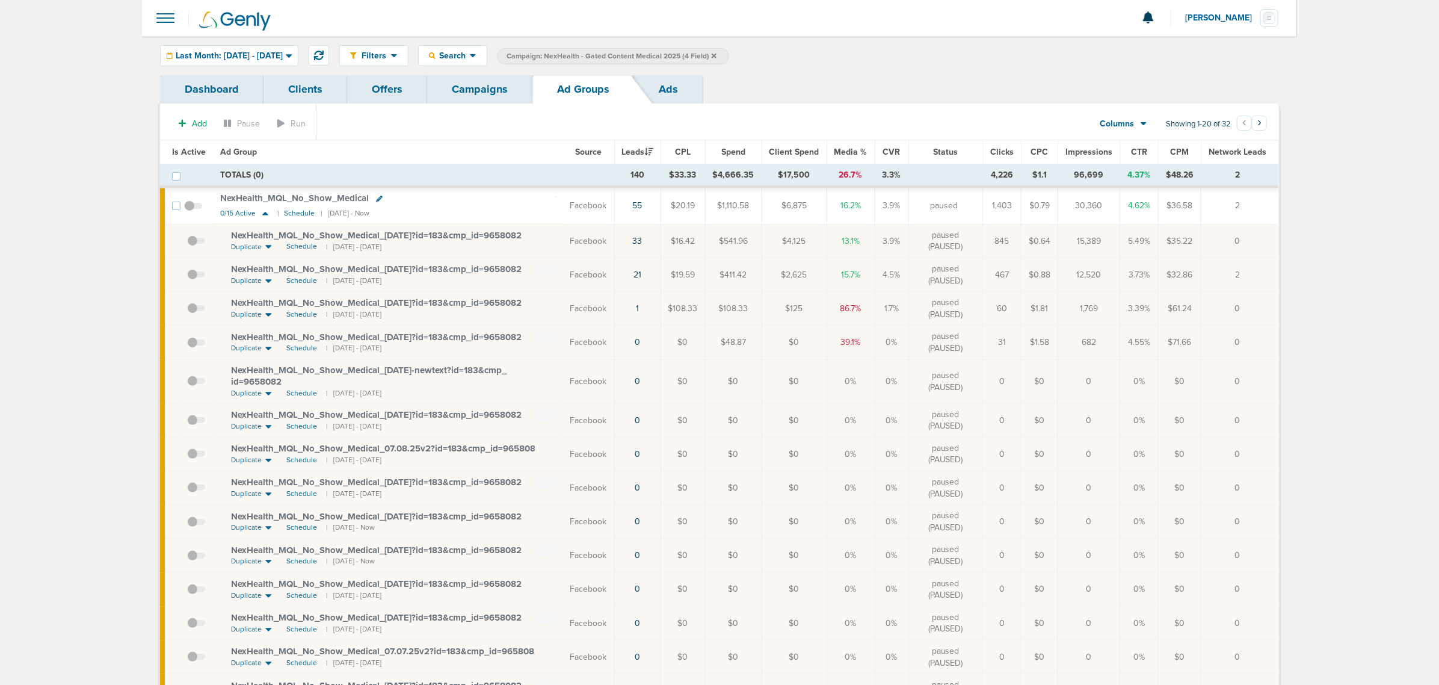
click at [193, 247] on span at bounding box center [196, 247] width 18 height 0
click at [187, 244] on input "checkbox" at bounding box center [187, 244] width 0 height 0
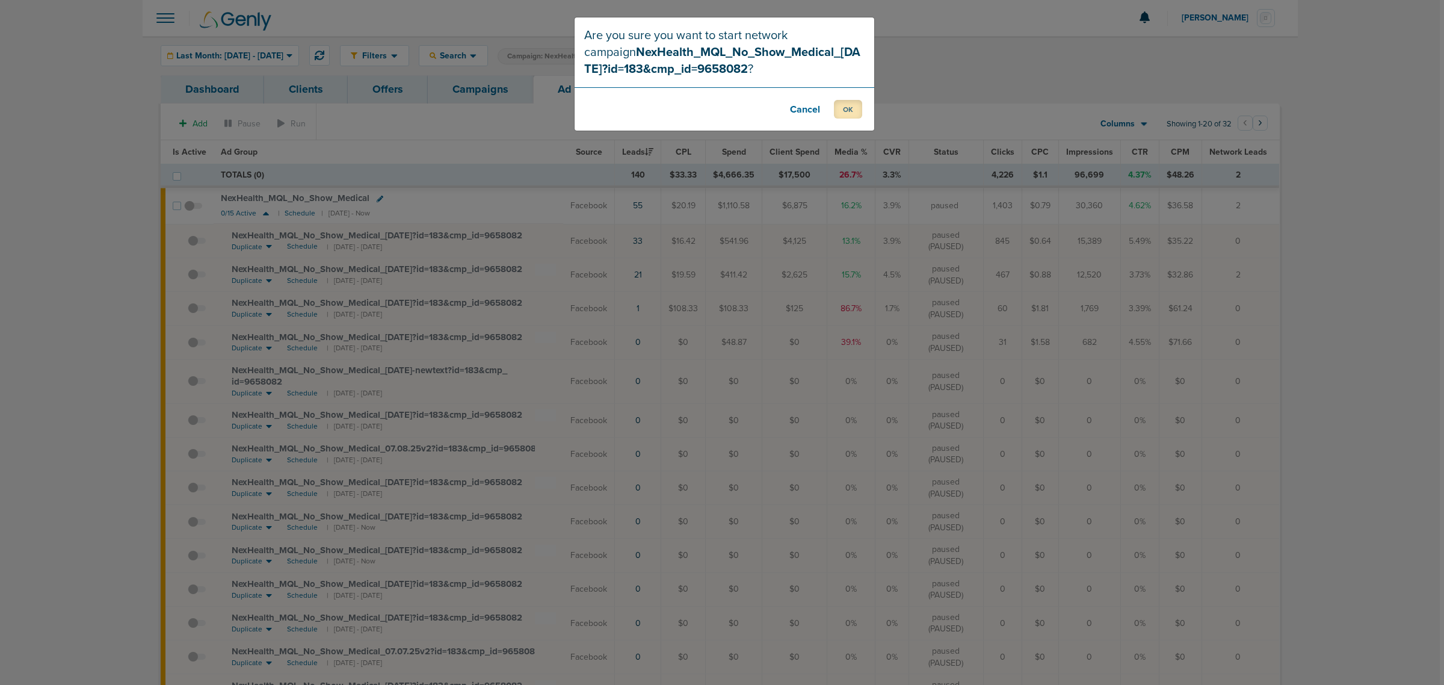
click at [848, 112] on button "OK" at bounding box center [848, 109] width 28 height 19
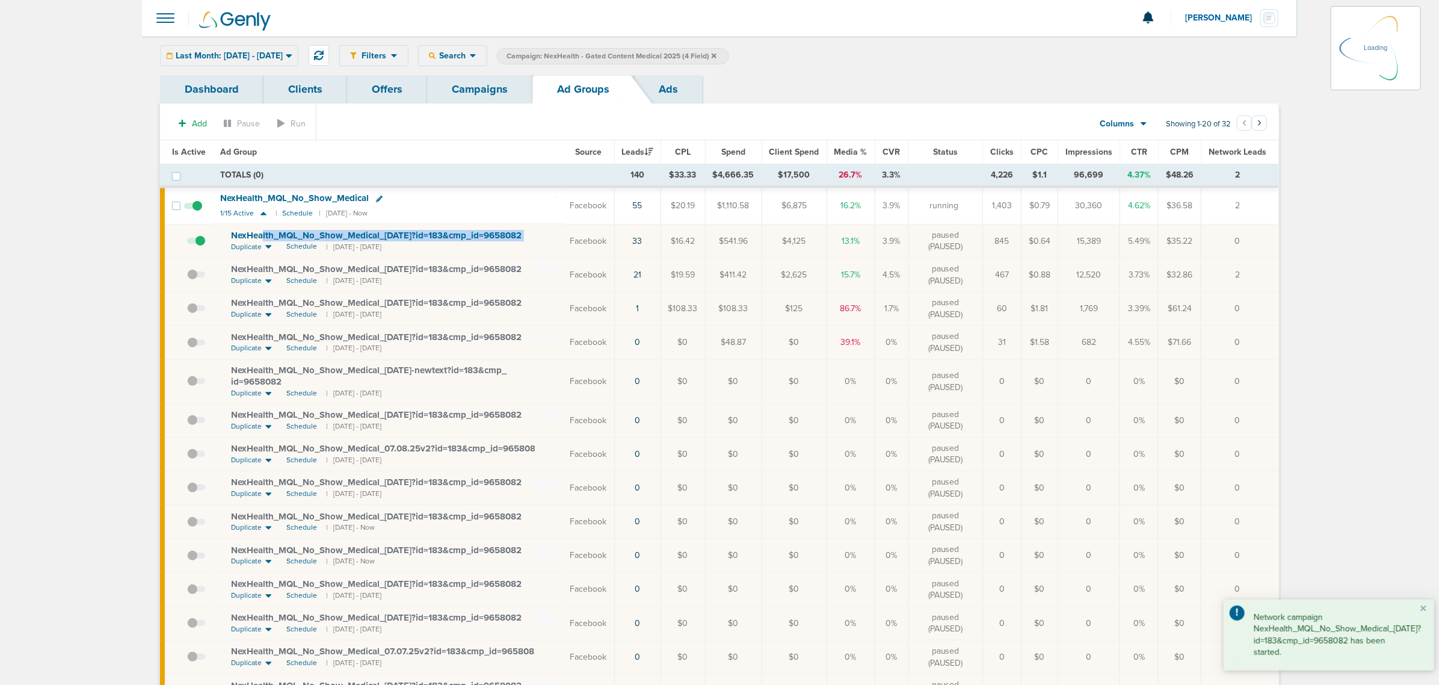
drag, startPoint x: 543, startPoint y: 238, endPoint x: 233, endPoint y: 235, distance: 309.2
click at [236, 235] on div "NexHealth_ MQL_ No_ Show_ Medical_ [DATE]?id=183&cmp_ id=9658082" at bounding box center [393, 236] width 325 height 12
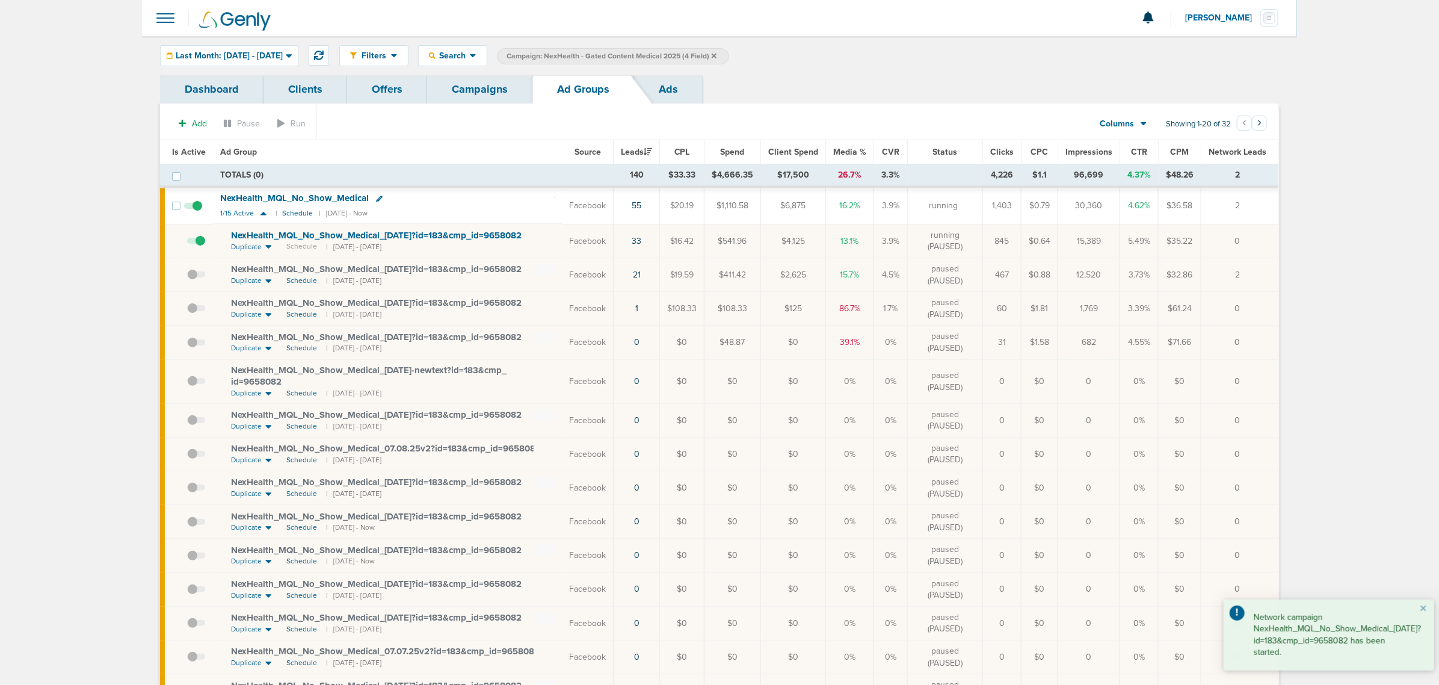
click at [504, 254] on td "NexHealth_ MQL_ No_ Show_ Medical_ [DATE]?id=183&cmp_ id=9658082 Duplicate Sche…" at bounding box center [387, 241] width 349 height 34
drag, startPoint x: 554, startPoint y: 233, endPoint x: 254, endPoint y: 232, distance: 299.6
click at [254, 232] on td "NexHealth_ MQL_ No_ Show_ Medical_ [DATE]?id=183&cmp_ id=9658082 Duplicate Sche…" at bounding box center [387, 241] width 349 height 34
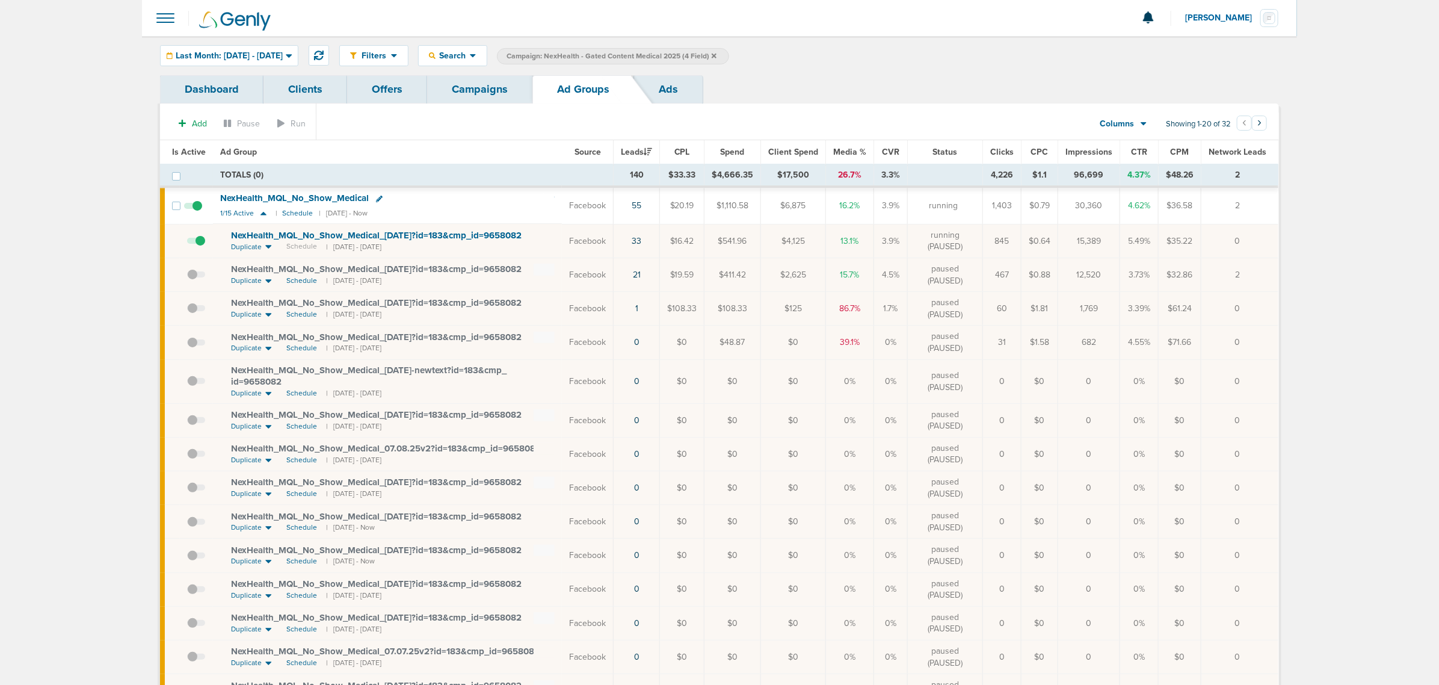
click at [220, 229] on td "NexHealth_ MQL_ No_ Show_ Medical_ [DATE]?id=183&cmp_ id=9658082 Duplicate Sche…" at bounding box center [387, 241] width 349 height 34
drag, startPoint x: 248, startPoint y: 230, endPoint x: 541, endPoint y: 229, distance: 293.0
click at [541, 229] on td "NexHealth_ MQL_ No_ Show_ Medical_ [DATE]?id=183&cmp_ id=9658082 Duplicate Sche…" at bounding box center [387, 241] width 349 height 34
copy span "NexHealth_ MQL_ No_ Show_ Medical_ [DATE]?id=183&cmp_ id=9658082"
click at [388, 122] on section "Add Pause Run Columns Media Stats Sales Performance Custom Showing 1-20 of 32 ‹…" at bounding box center [719, 126] width 1119 height 28
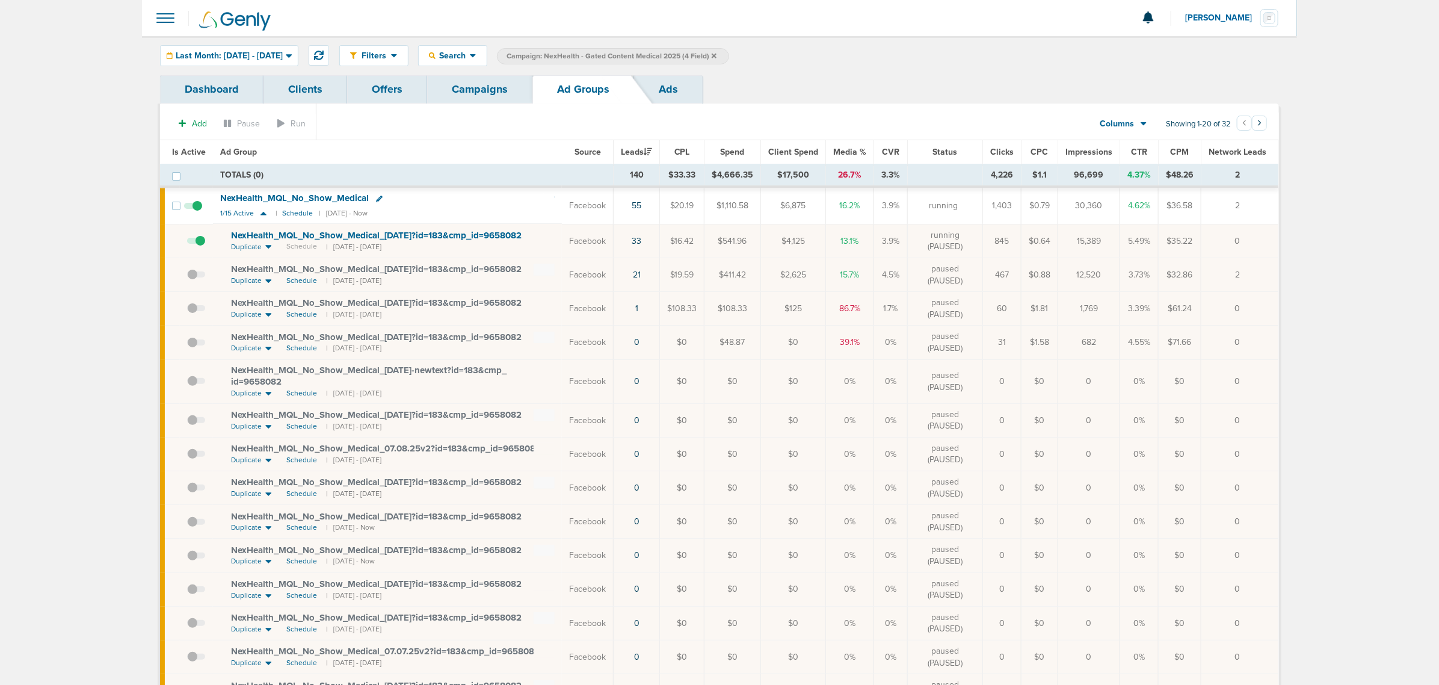
click at [476, 88] on link "Campaigns" at bounding box center [479, 89] width 105 height 28
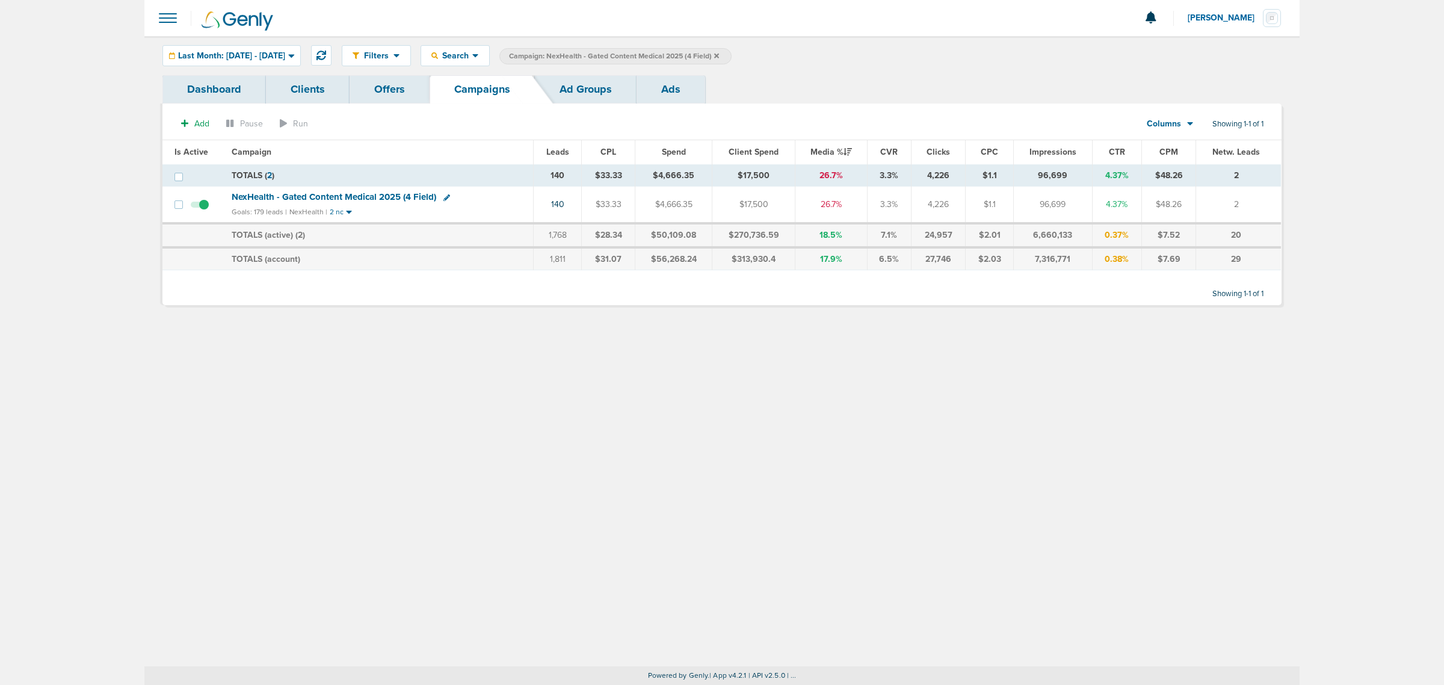
click at [719, 54] on icon at bounding box center [716, 55] width 5 height 5
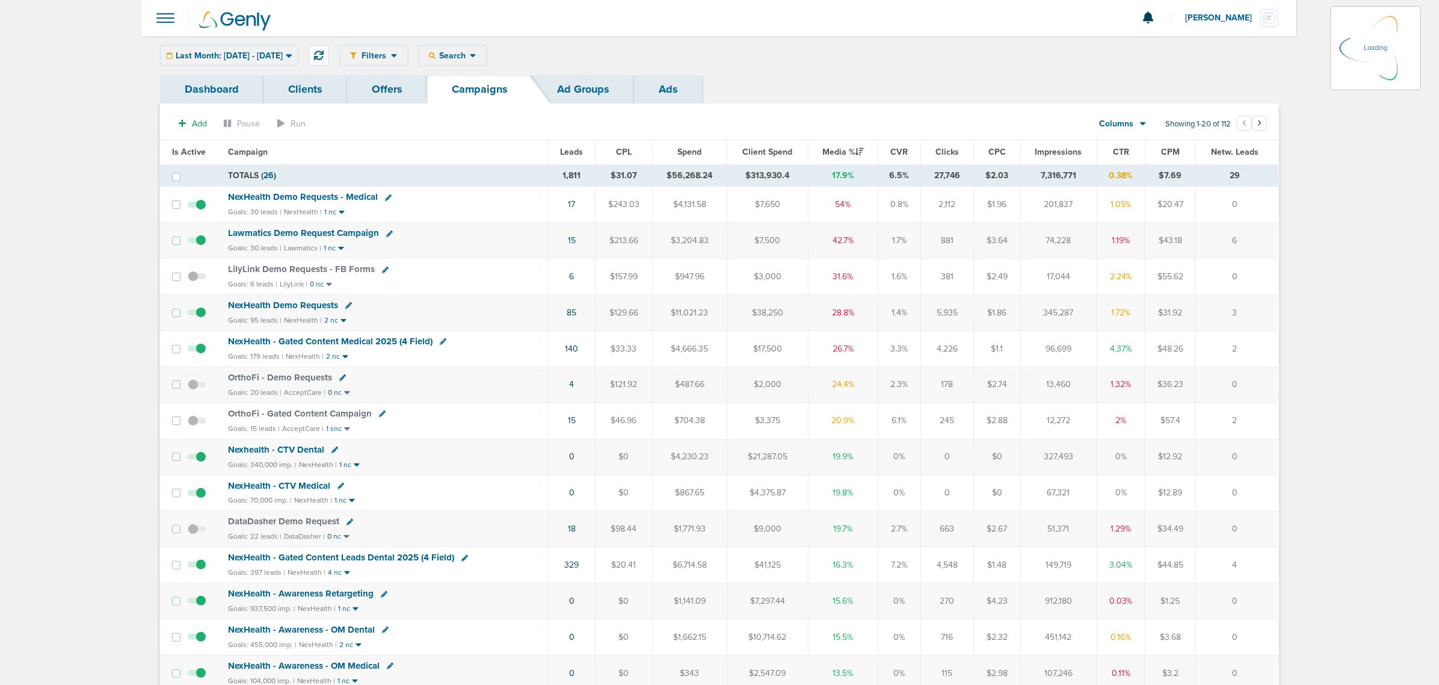
click at [289, 60] on div "Last Month: [DATE] - [DATE] [DATE] [DATE] Last 7 Days Last 14 Days This Month L…" at bounding box center [229, 55] width 138 height 21
click at [298, 58] on div "Last Month: [DATE] - [DATE] [DATE] [DATE] Last 7 Days Last 14 Days This Month L…" at bounding box center [229, 55] width 138 height 21
click at [265, 55] on span "Last Month: [DATE] - [DATE]" at bounding box center [229, 56] width 107 height 8
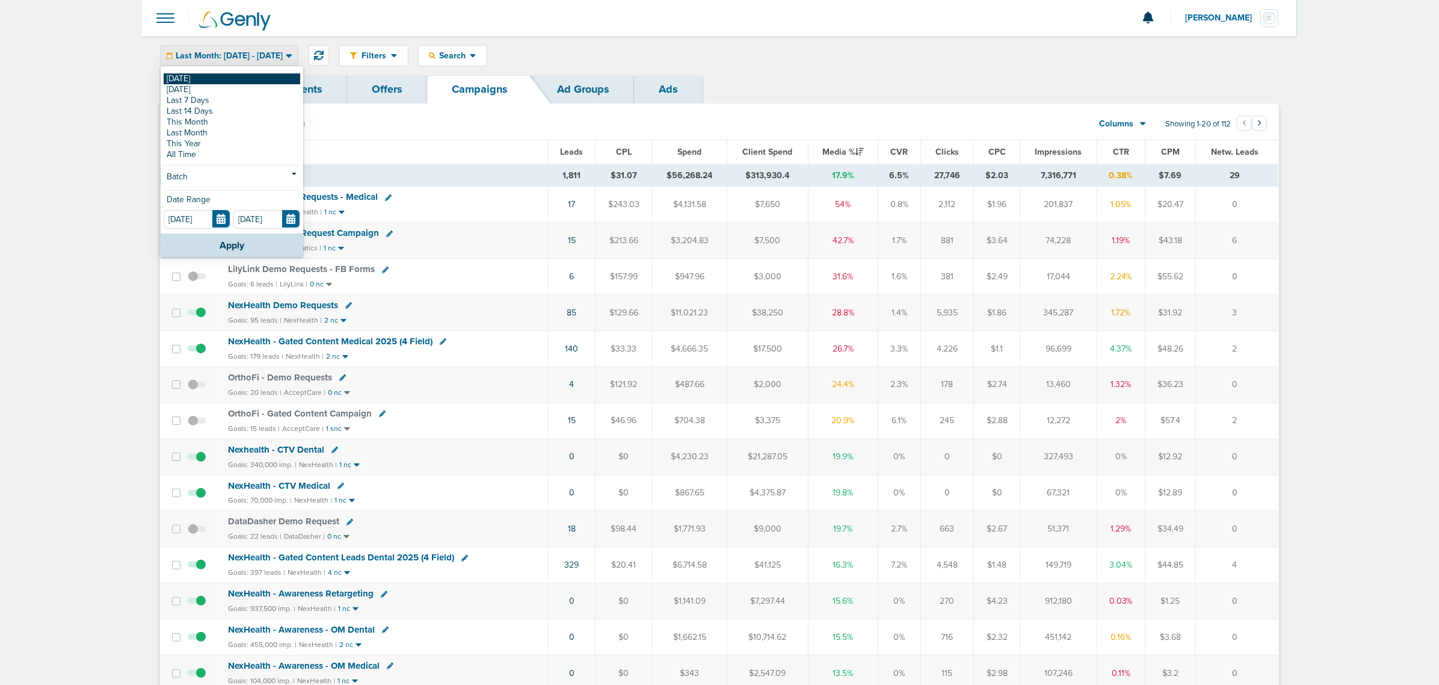
click at [180, 78] on link "[DATE]" at bounding box center [232, 78] width 137 height 11
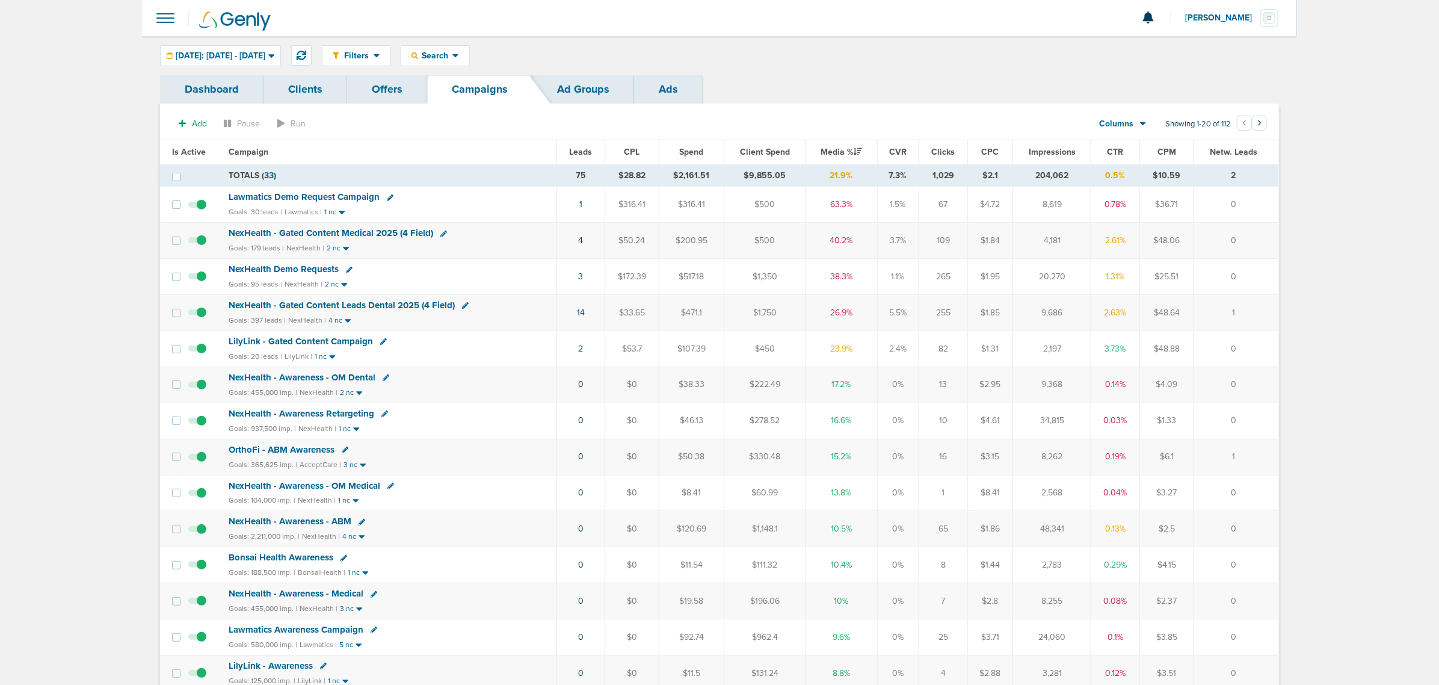
click at [363, 232] on span "NexHealth - Gated Content Medical 2025 (4 Field)" at bounding box center [331, 232] width 205 height 11
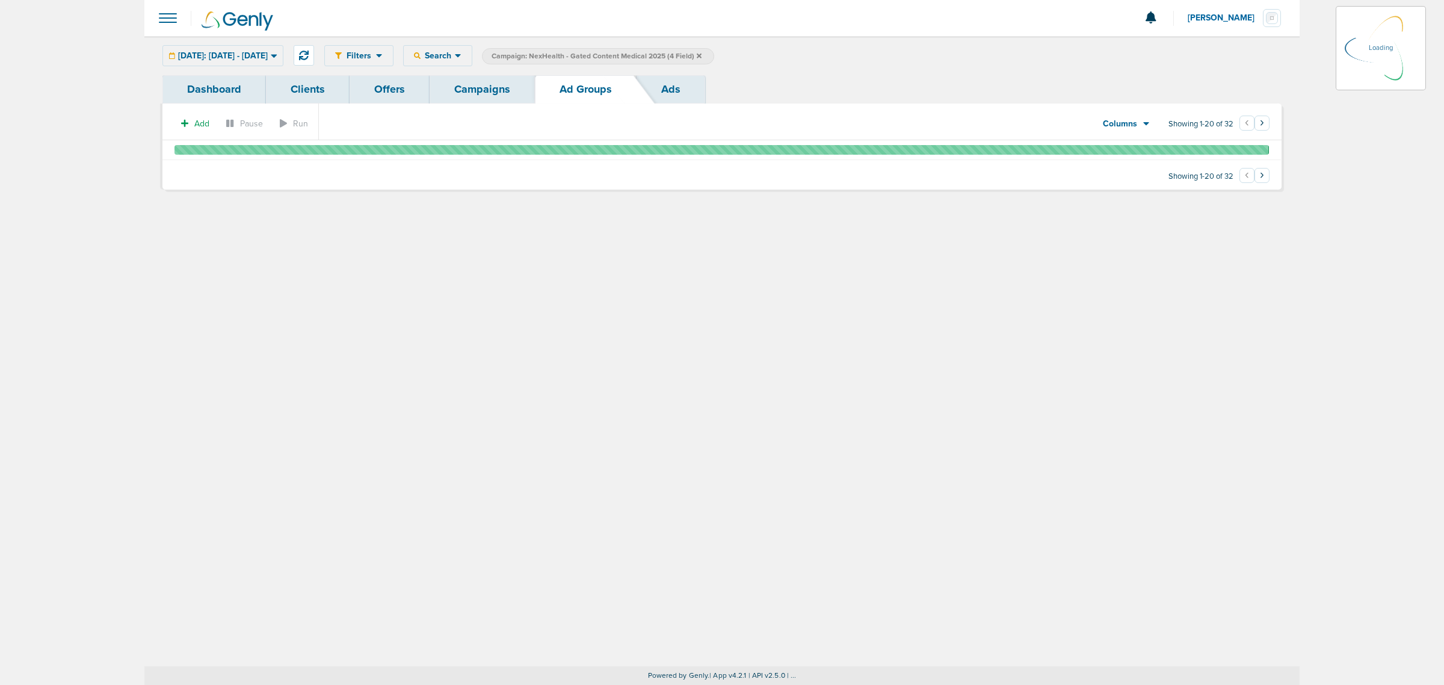
click at [389, 90] on link "Offers" at bounding box center [390, 89] width 80 height 28
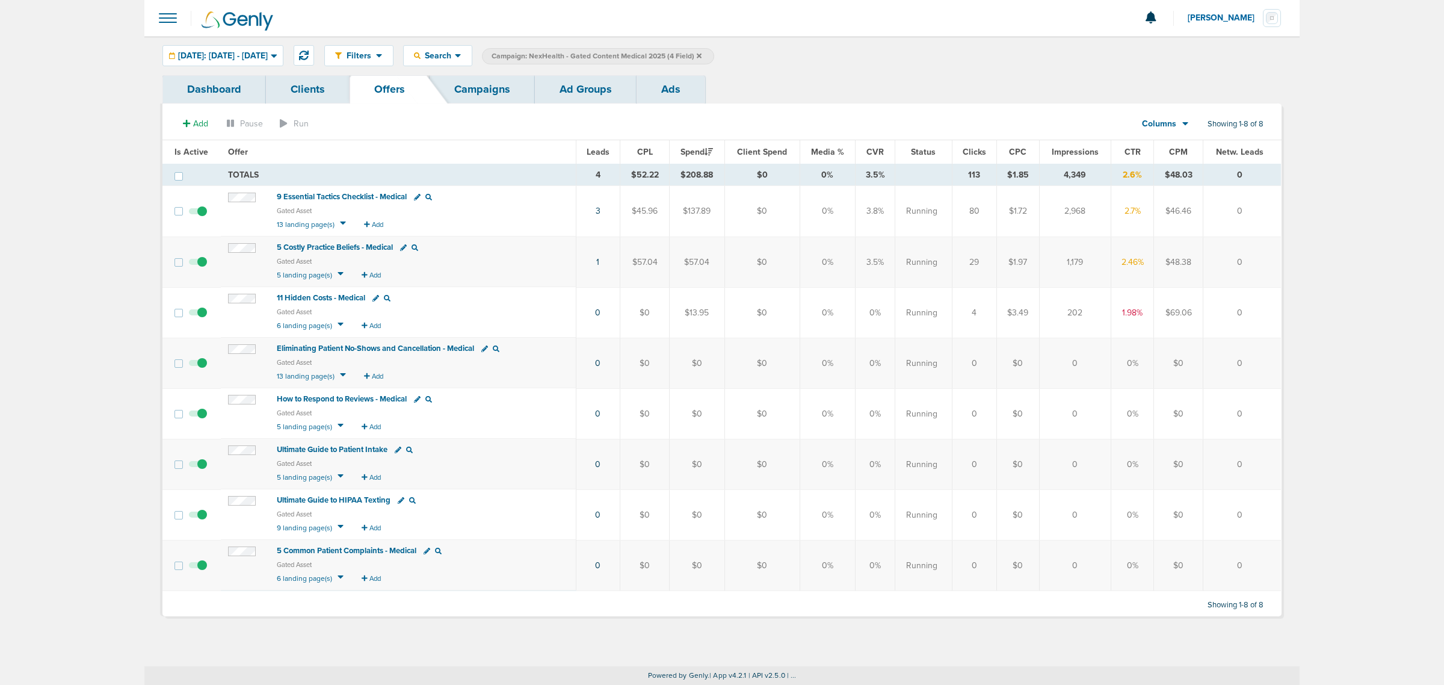
click at [363, 199] on span "9 Essential Tactics Checklist - Medical" at bounding box center [342, 197] width 130 height 10
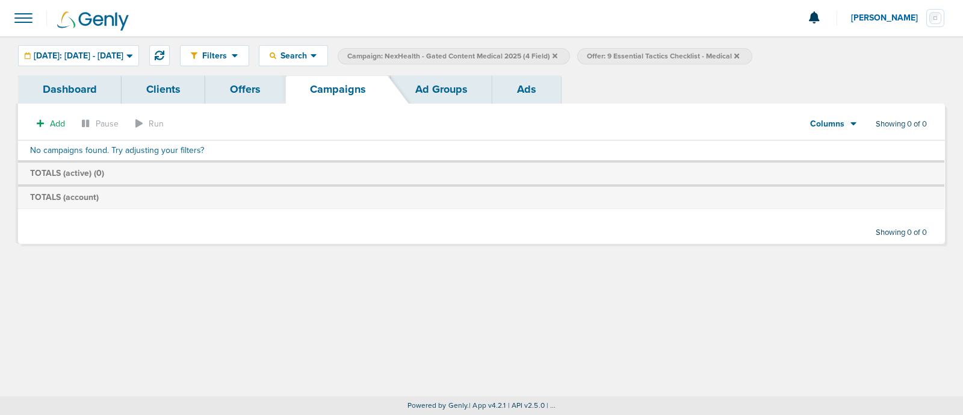
click at [557, 55] on icon at bounding box center [554, 55] width 5 height 5
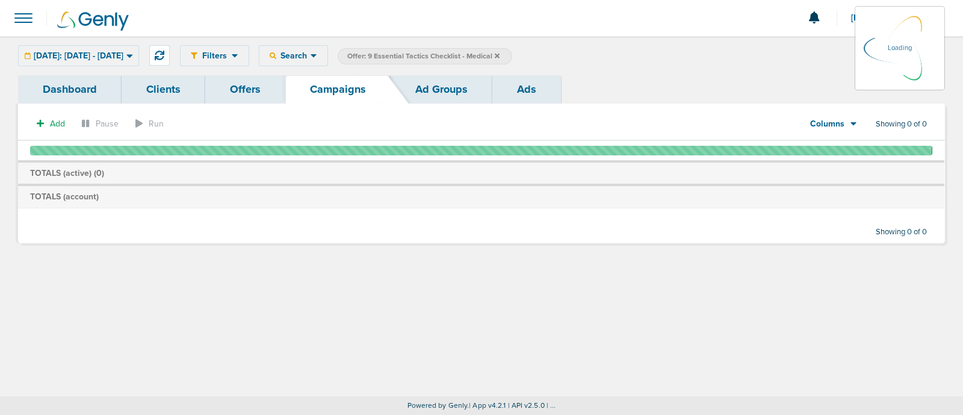
click at [512, 55] on label "Offer: 9 Essential Tactics Checklist - Medical" at bounding box center [424, 56] width 174 height 16
click at [499, 55] on icon at bounding box center [497, 55] width 5 height 5
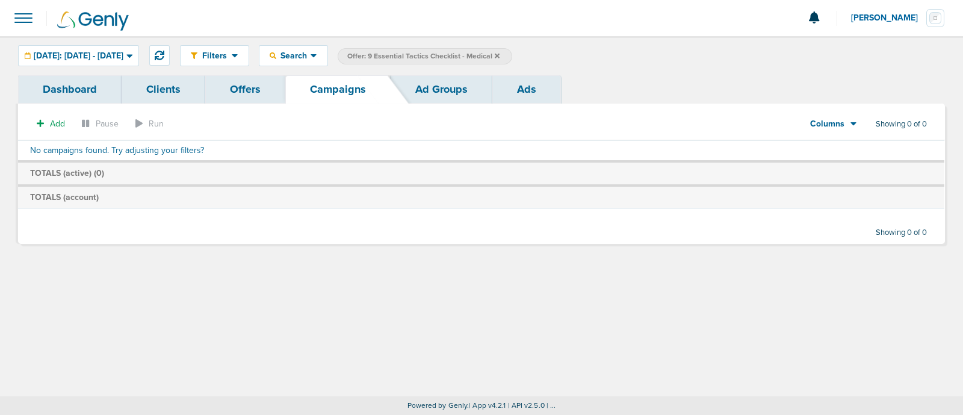
click at [499, 55] on icon at bounding box center [497, 55] width 5 height 5
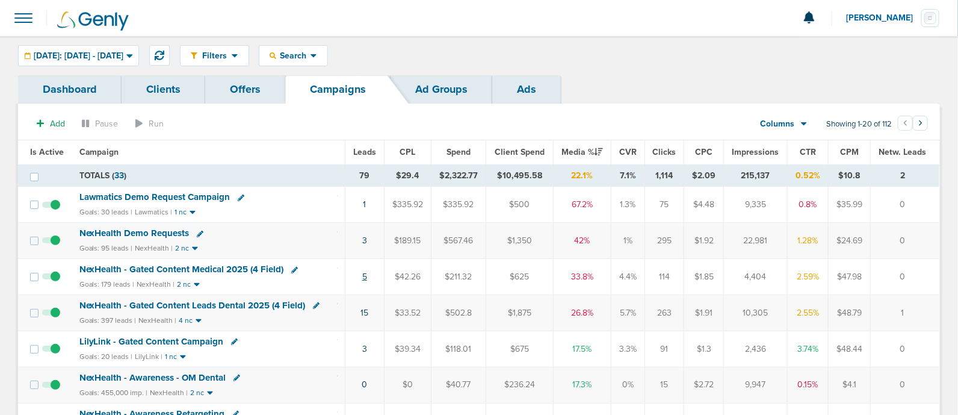
click at [363, 275] on link "5" at bounding box center [364, 276] width 5 height 10
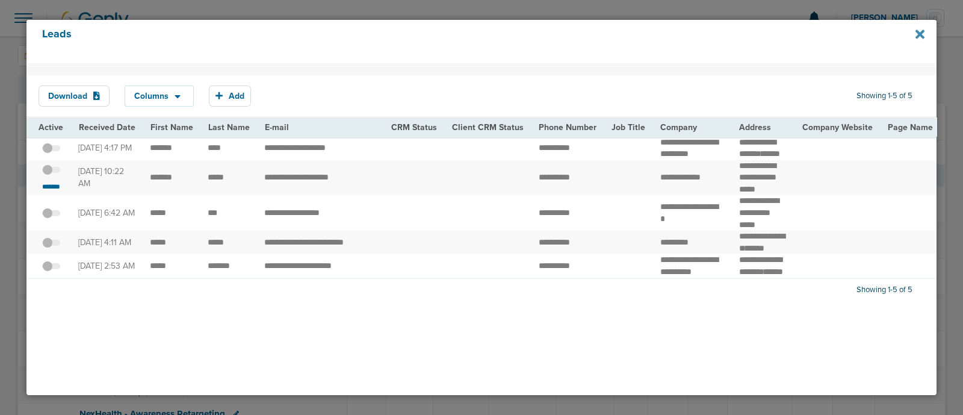
click at [920, 31] on icon at bounding box center [919, 34] width 9 height 13
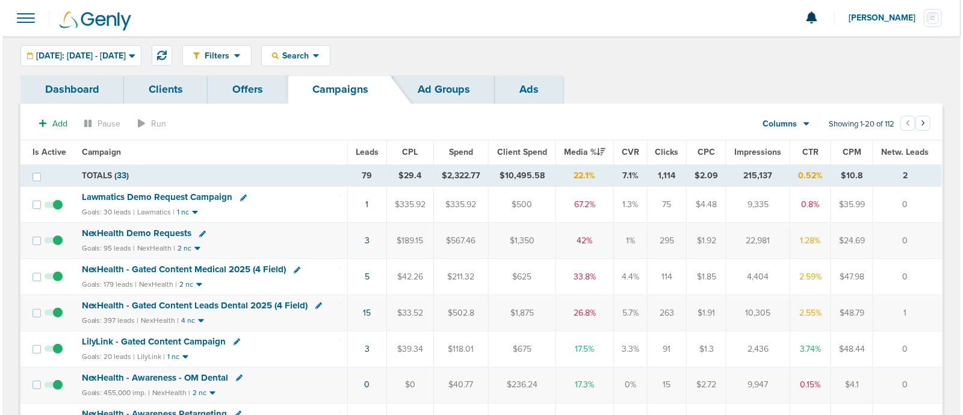
scroll to position [75, 0]
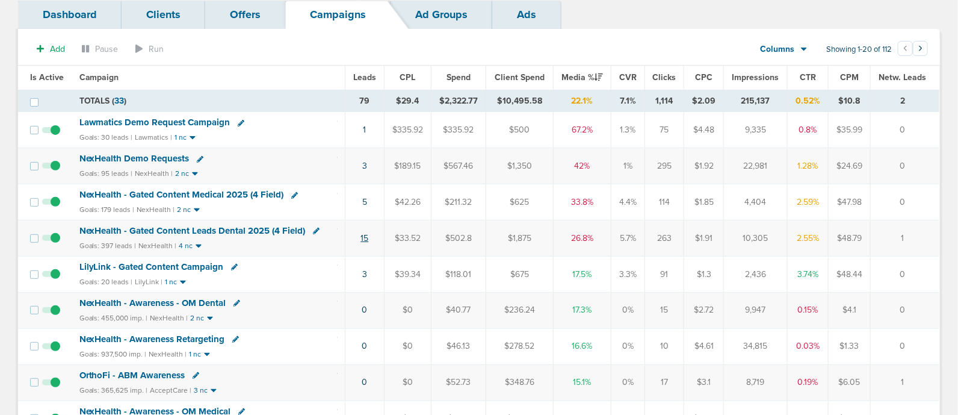
click at [364, 239] on link "15" at bounding box center [364, 238] width 8 height 10
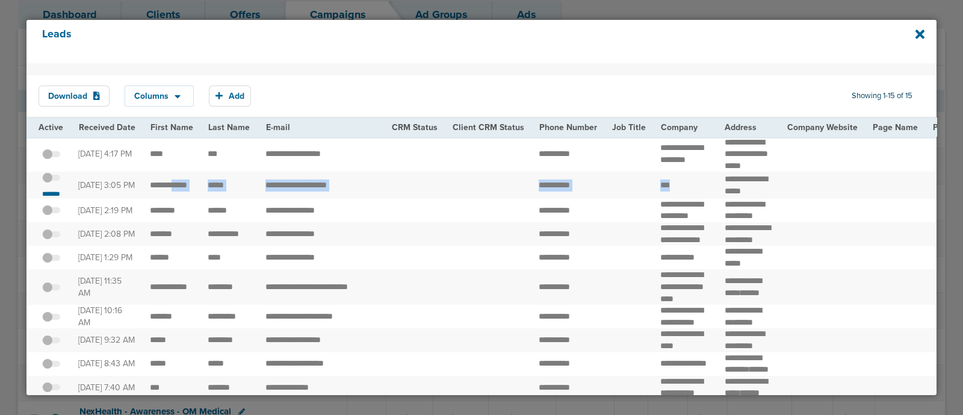
drag, startPoint x: 262, startPoint y: 209, endPoint x: 673, endPoint y: 209, distance: 410.9
click at [673, 199] on td "***" at bounding box center [685, 184] width 64 height 27
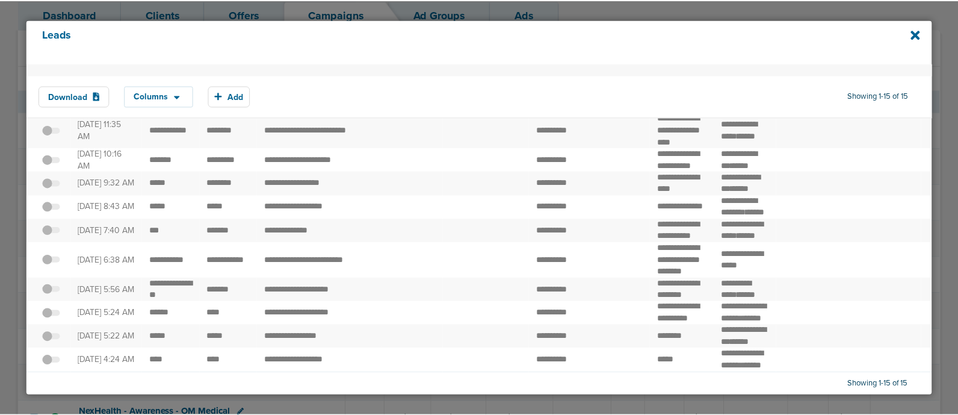
scroll to position [0, 0]
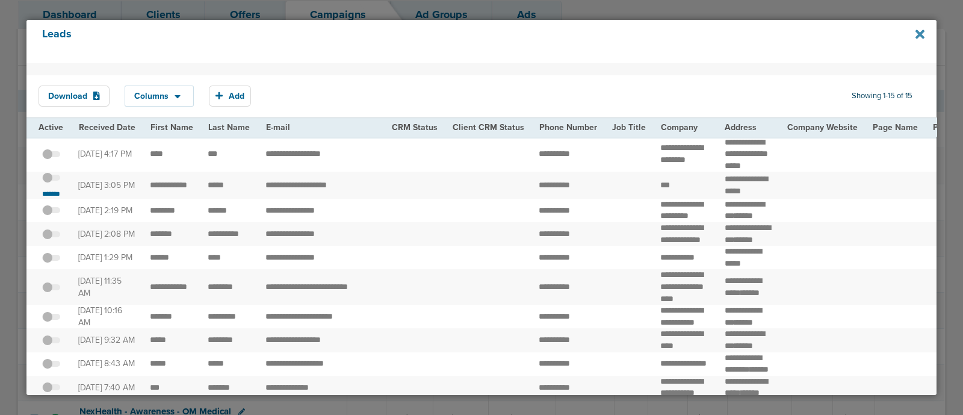
click at [920, 33] on icon at bounding box center [919, 33] width 9 height 9
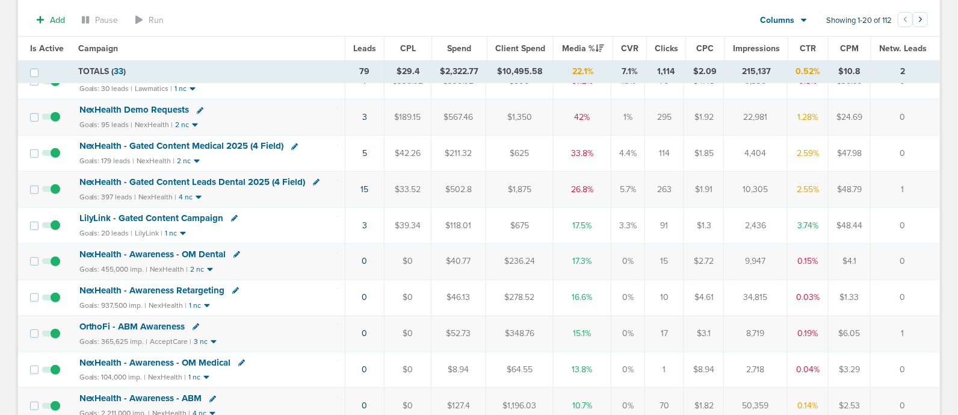
scroll to position [150, 0]
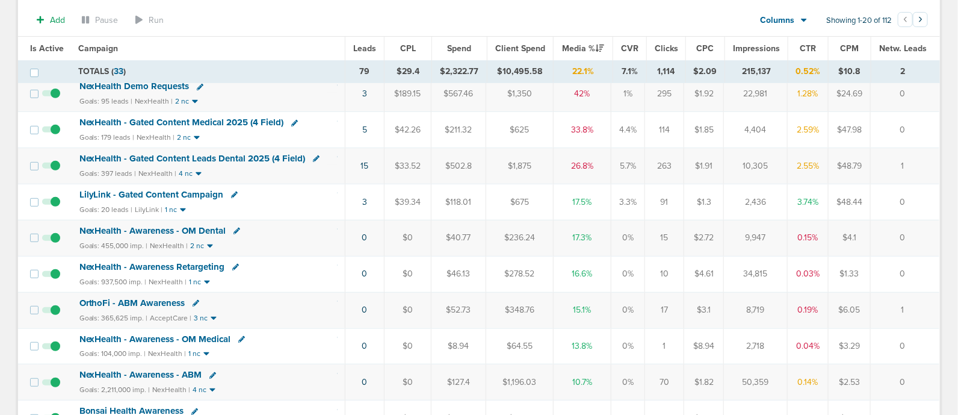
click at [176, 190] on span "LilyLink - Gated Content Campaign" at bounding box center [151, 194] width 144 height 11
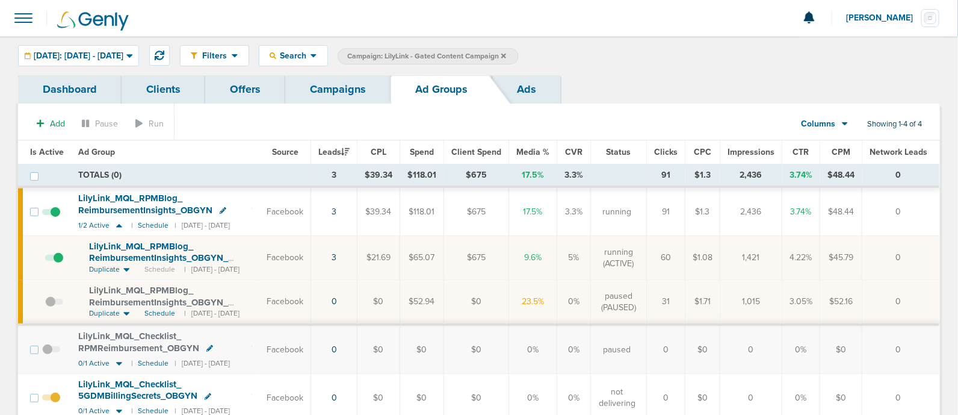
click at [334, 88] on link "Campaigns" at bounding box center [337, 89] width 105 height 28
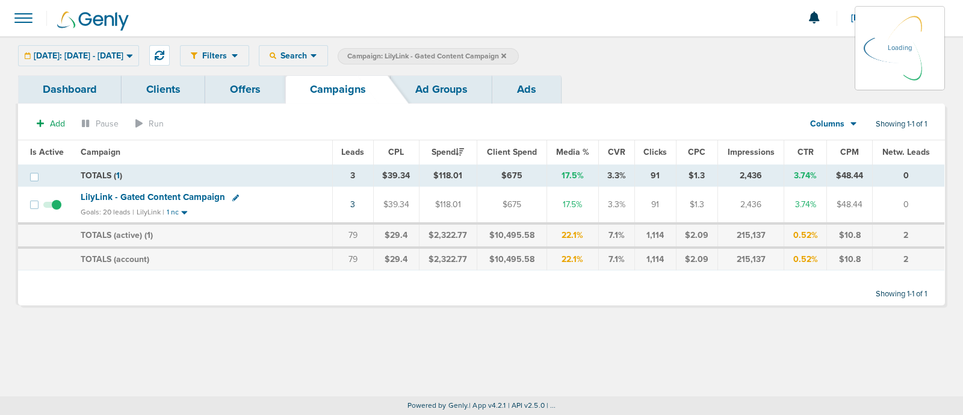
click at [506, 55] on icon at bounding box center [503, 55] width 5 height 5
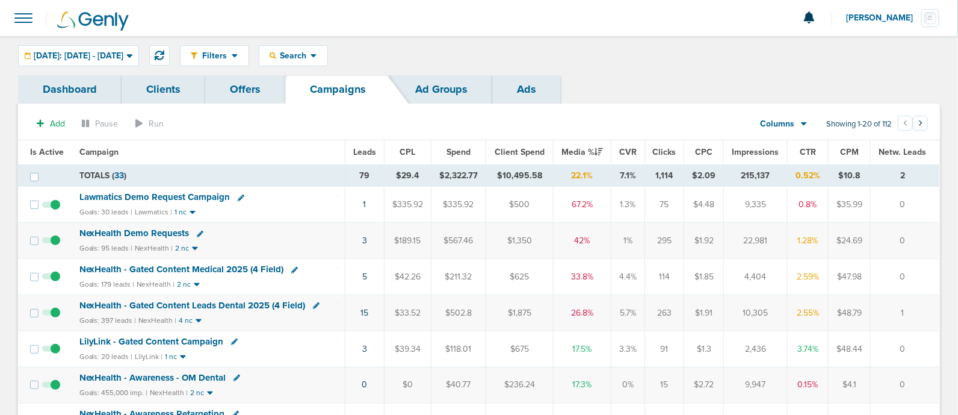
click at [250, 267] on span "NexHealth - Gated Content Medical 2025 (4 Field)" at bounding box center [181, 268] width 205 height 11
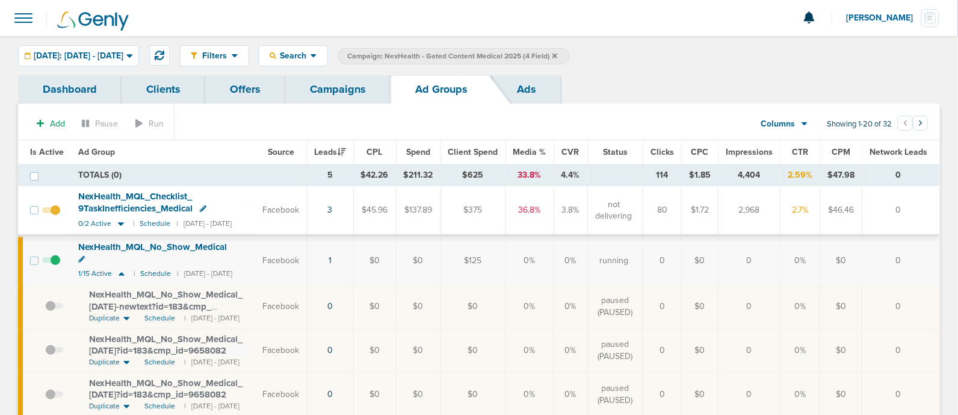
click at [346, 91] on link "Campaigns" at bounding box center [337, 89] width 105 height 28
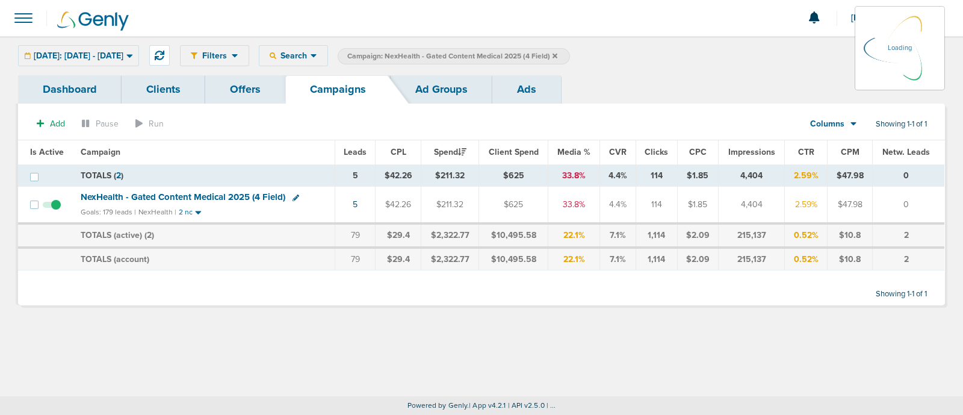
click at [557, 54] on icon at bounding box center [554, 55] width 5 height 7
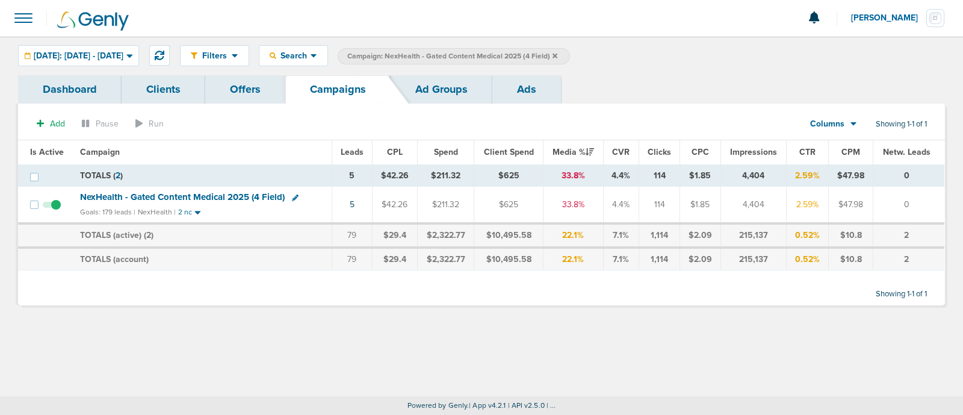
click at [557, 54] on icon at bounding box center [554, 55] width 5 height 7
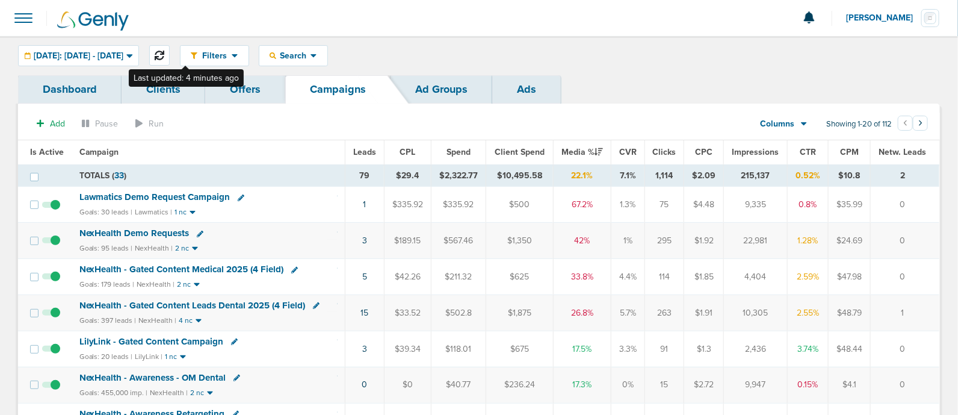
click at [164, 52] on icon at bounding box center [160, 56] width 10 height 10
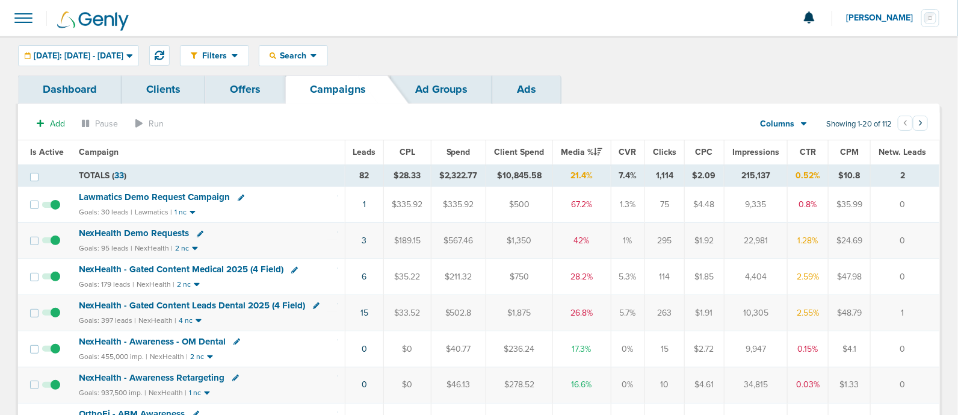
click at [251, 269] on span "NexHealth - Gated Content Medical 2025 (4 Field)" at bounding box center [181, 268] width 205 height 11
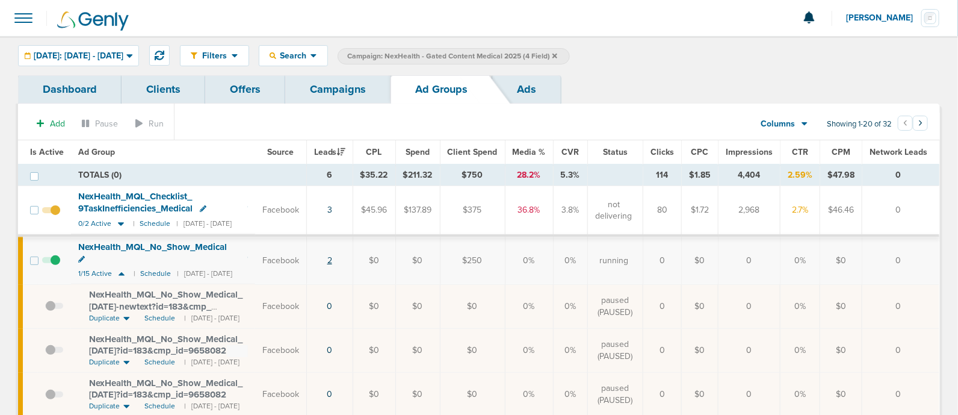
click at [332, 255] on link "2" at bounding box center [329, 260] width 5 height 10
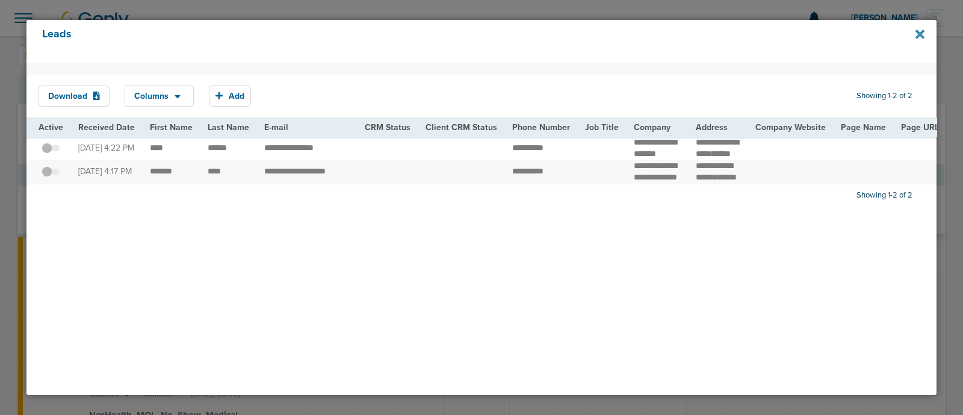
click at [917, 33] on icon at bounding box center [919, 33] width 9 height 9
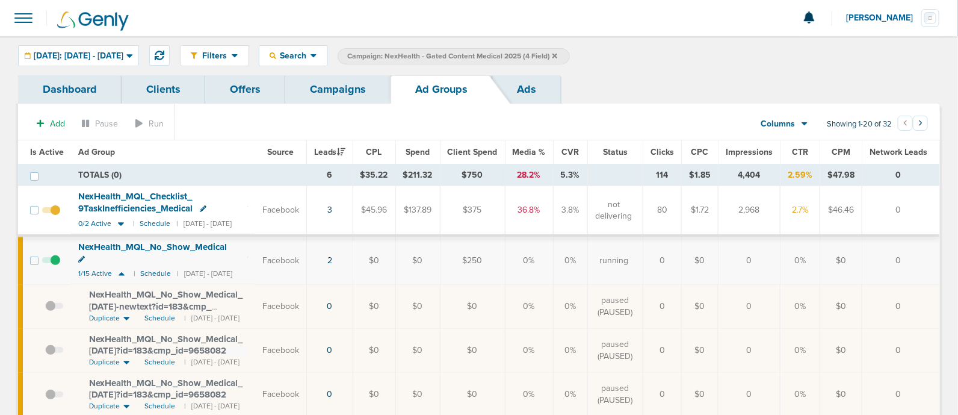
click at [343, 102] on link "Campaigns" at bounding box center [337, 89] width 105 height 28
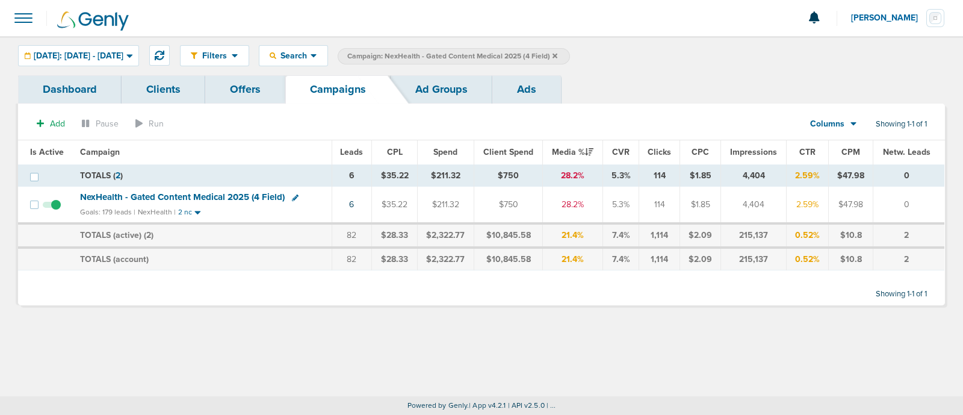
click at [557, 53] on icon at bounding box center [554, 55] width 5 height 7
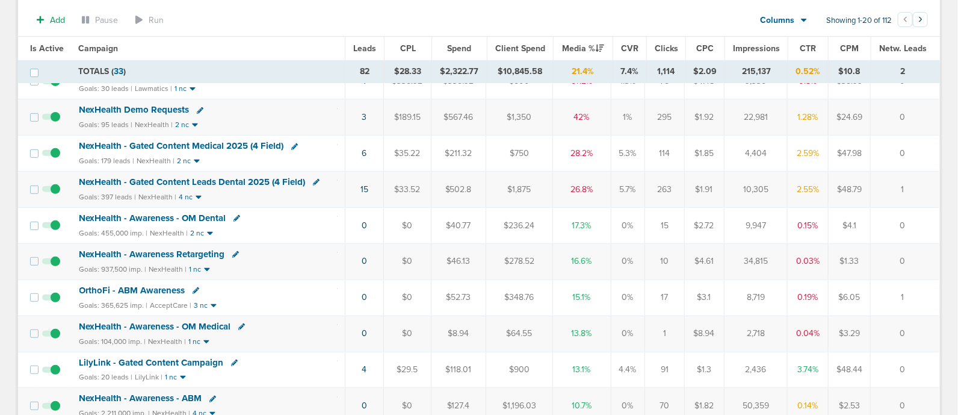
scroll to position [150, 0]
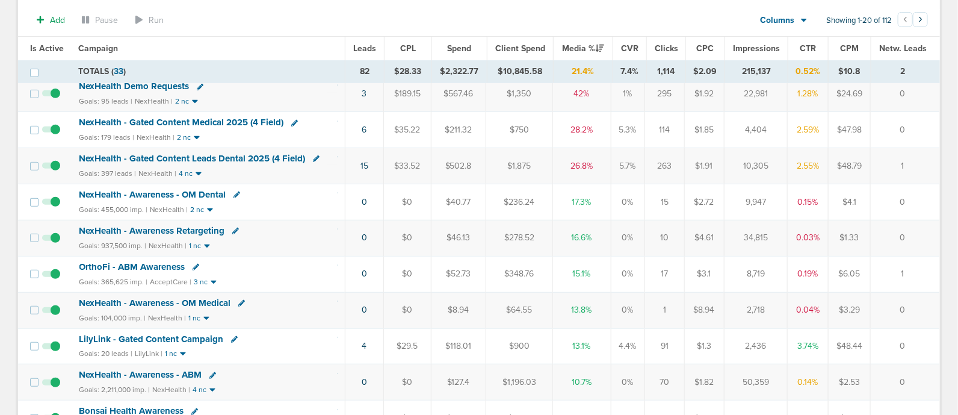
click at [195, 334] on span "LilyLink - Gated Content Campaign" at bounding box center [151, 338] width 144 height 11
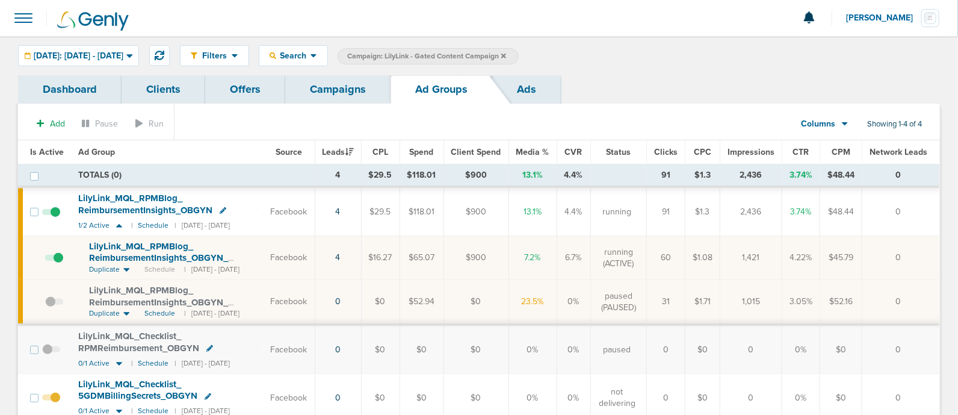
click at [349, 84] on link "Campaigns" at bounding box center [337, 89] width 105 height 28
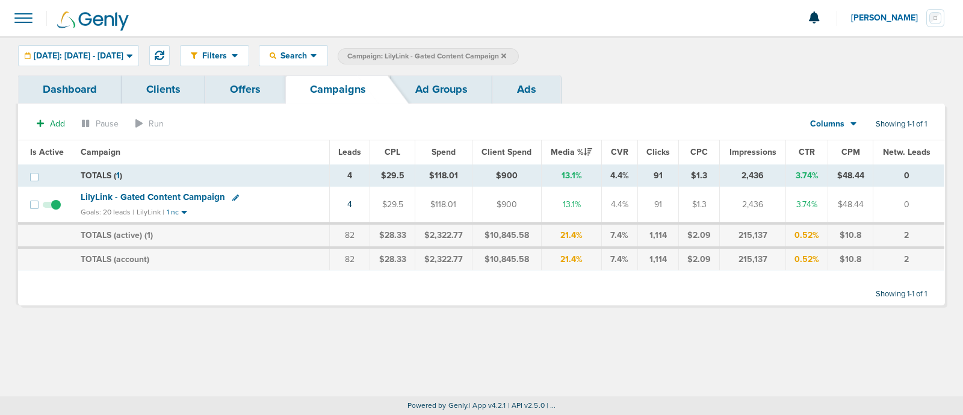
click at [506, 53] on icon at bounding box center [503, 55] width 5 height 5
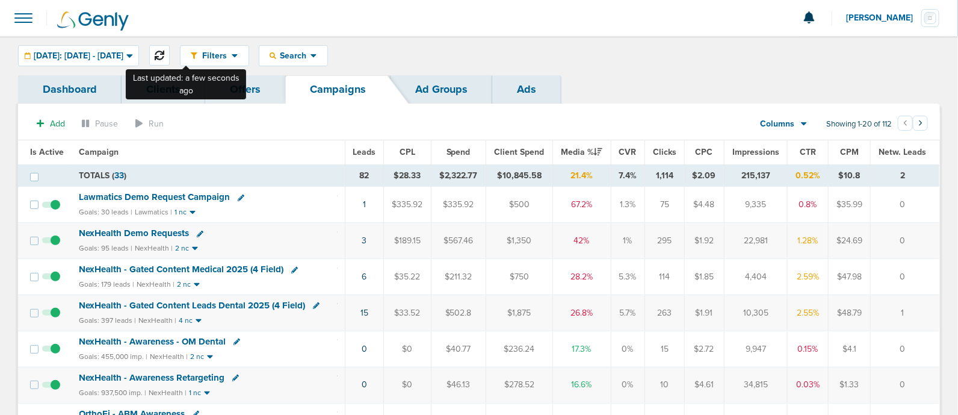
click at [170, 54] on button at bounding box center [159, 55] width 20 height 20
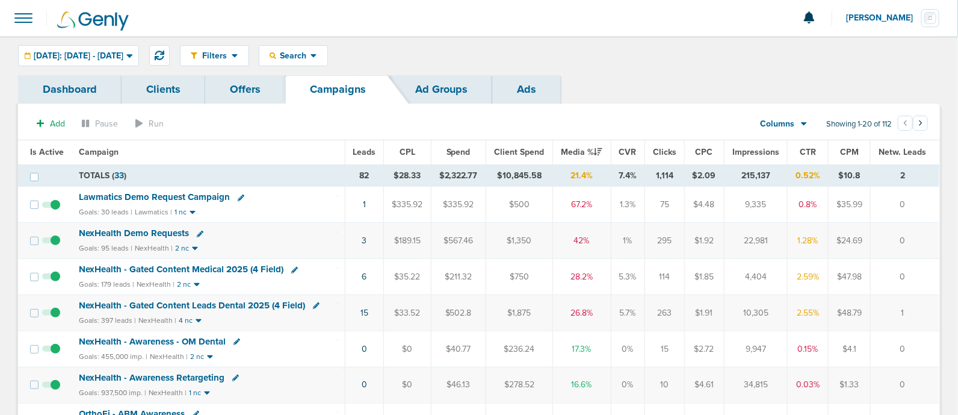
click at [241, 300] on span "NexHealth - Gated Content Leads Dental 2025 (4 Field)" at bounding box center [192, 305] width 226 height 11
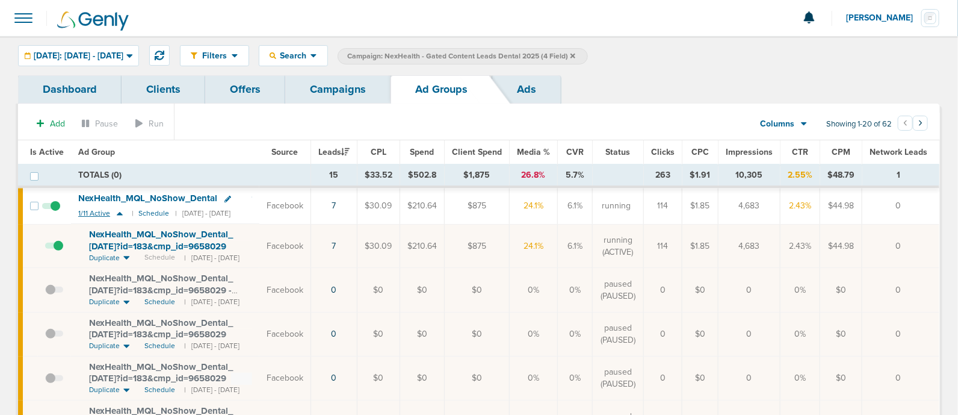
click at [118, 215] on icon at bounding box center [120, 213] width 12 height 10
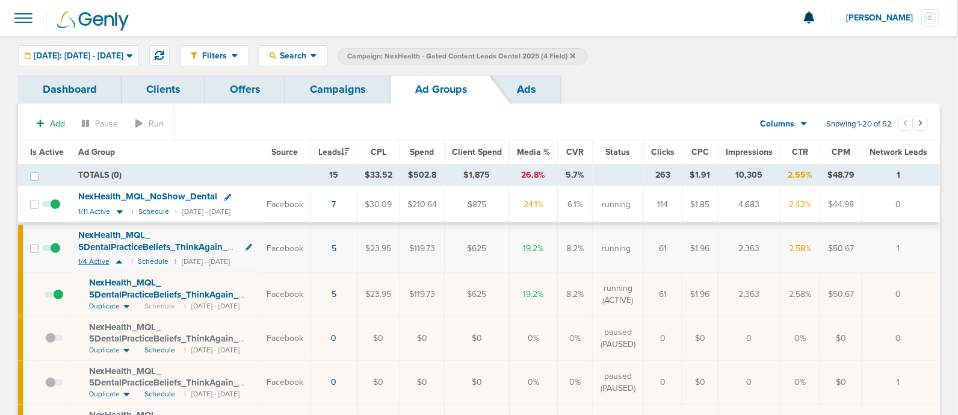
click at [119, 259] on icon at bounding box center [119, 261] width 12 height 10
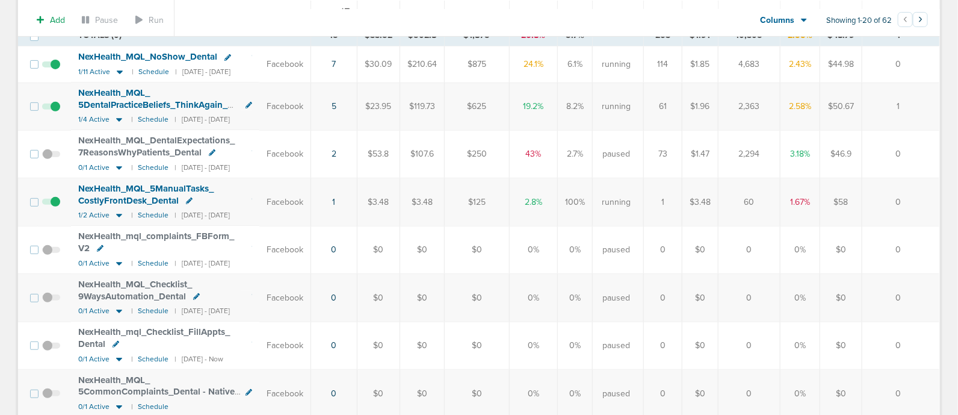
scroll to position [150, 0]
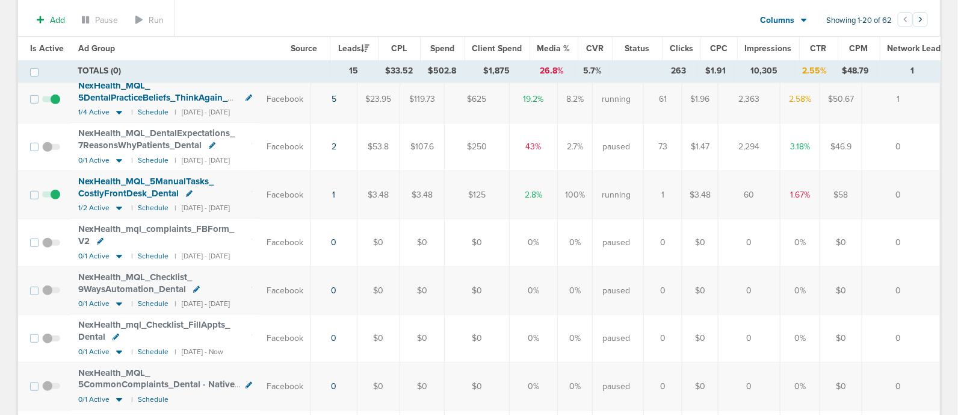
click at [348, 194] on td "1" at bounding box center [333, 195] width 46 height 48
click at [355, 194] on td "1" at bounding box center [333, 195] width 46 height 48
click at [335, 194] on link "1" at bounding box center [333, 195] width 3 height 10
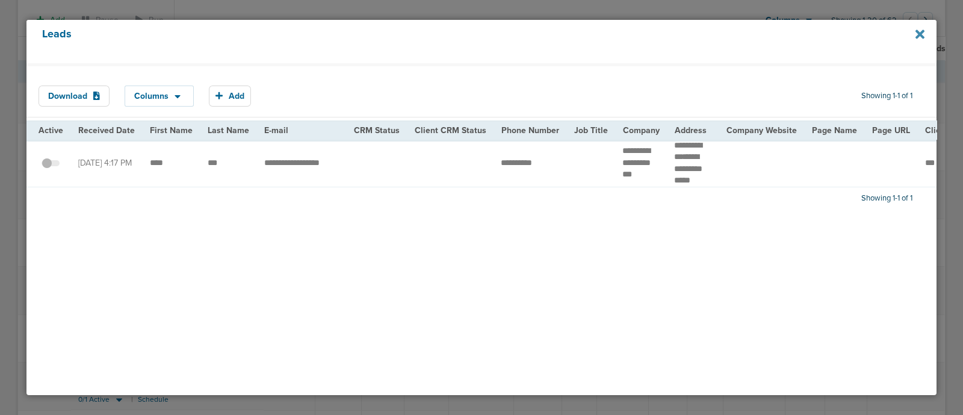
click at [916, 34] on icon at bounding box center [919, 34] width 9 height 13
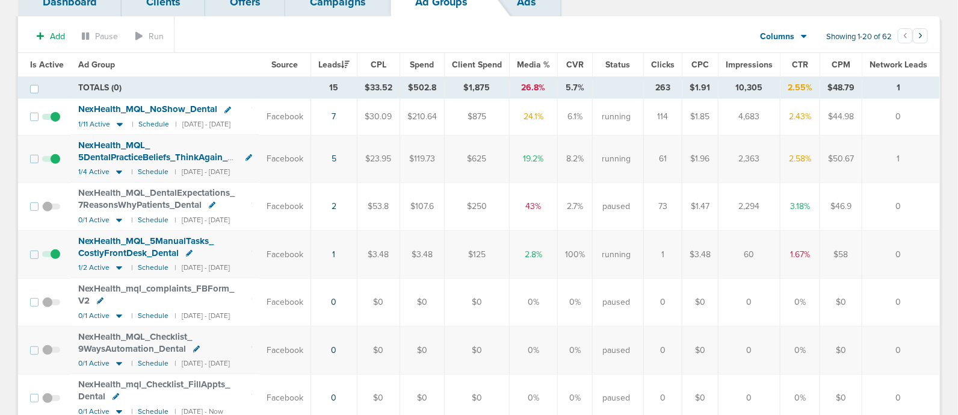
scroll to position [0, 0]
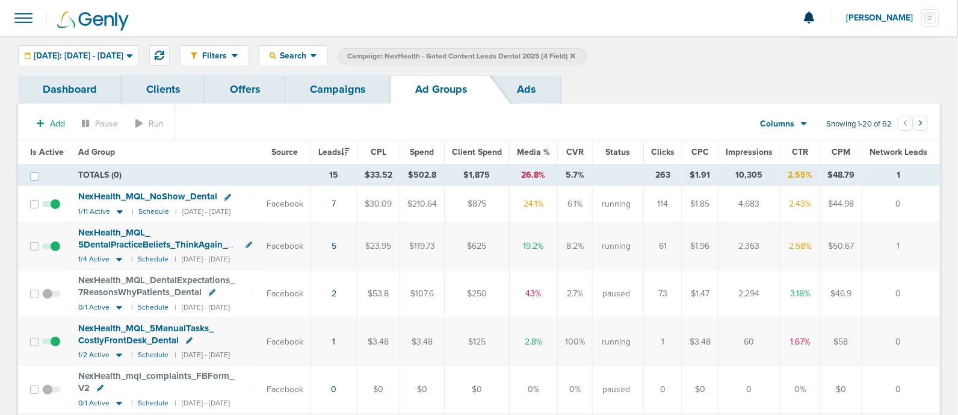
click at [39, 147] on span "Is Active" at bounding box center [47, 152] width 34 height 10
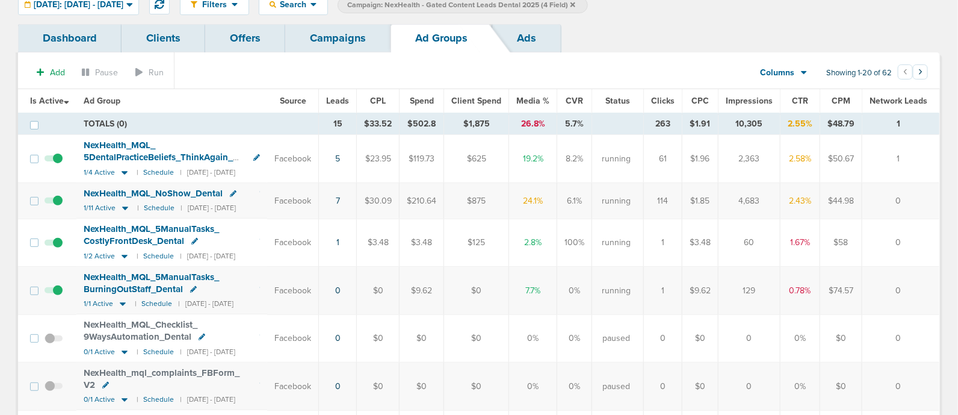
scroll to position [75, 0]
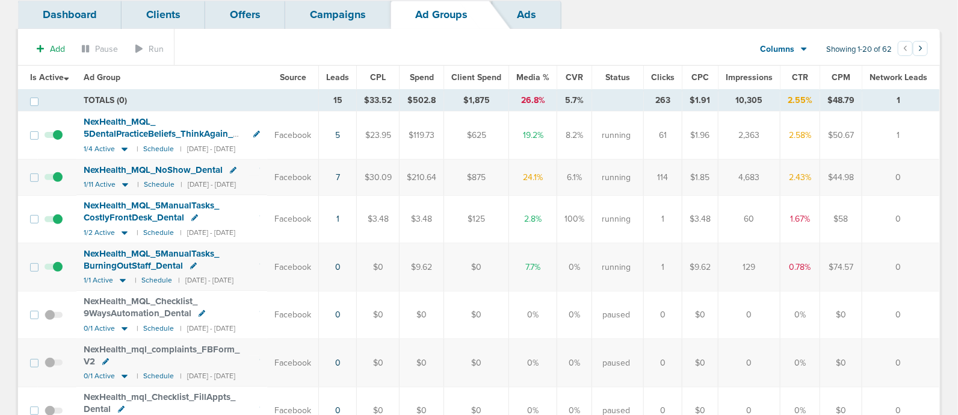
drag, startPoint x: 263, startPoint y: 261, endPoint x: 923, endPoint y: 251, distance: 660.0
click at [923, 251] on tr "NexHealth_ MQL_ 5ManualTasks_ BurningOutStaff_ Dental 1/1 Active | Schedule | […" at bounding box center [478, 267] width 921 height 48
click at [758, 260] on td "129" at bounding box center [749, 267] width 62 height 48
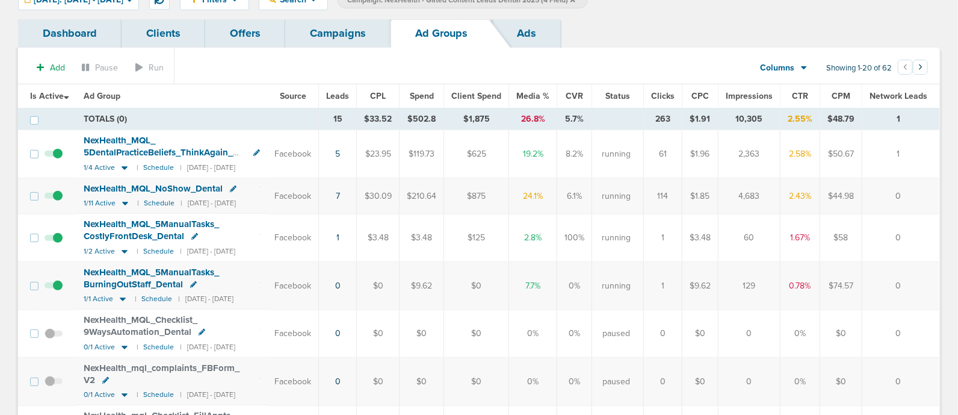
scroll to position [0, 0]
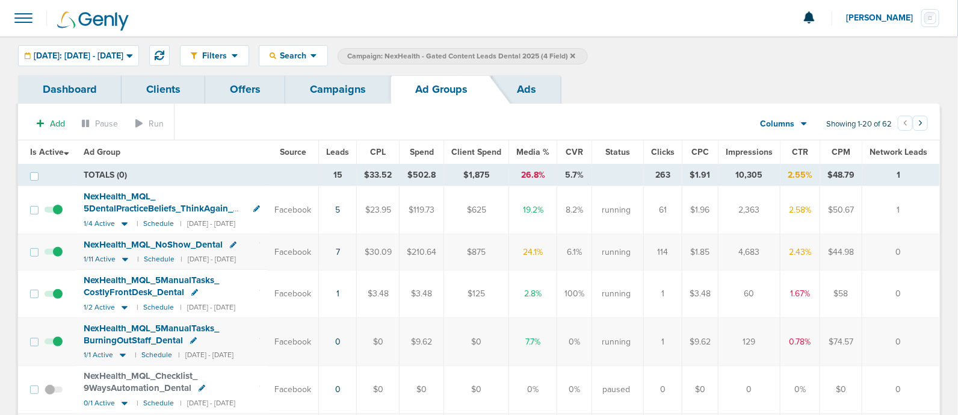
click at [316, 85] on link "Campaigns" at bounding box center [337, 89] width 105 height 28
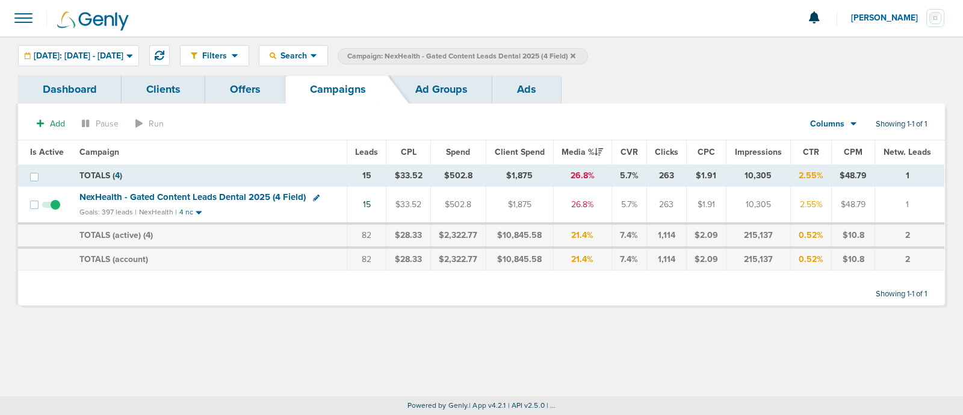
click at [575, 55] on icon at bounding box center [572, 55] width 5 height 7
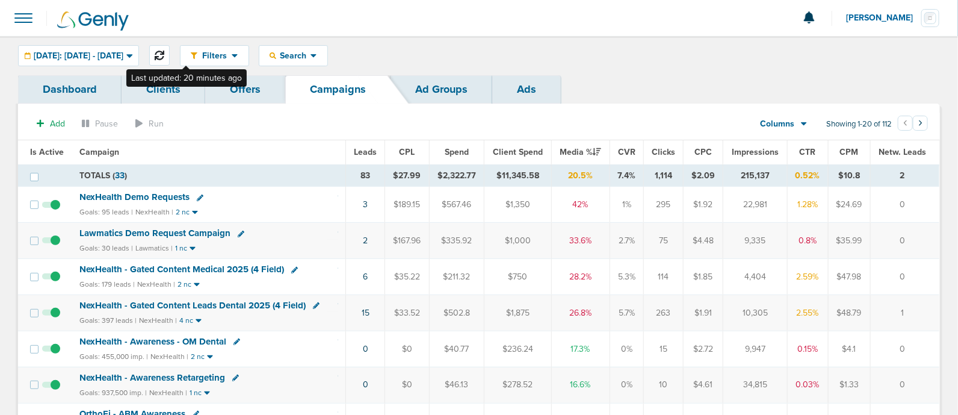
click at [164, 56] on icon at bounding box center [160, 56] width 10 height 10
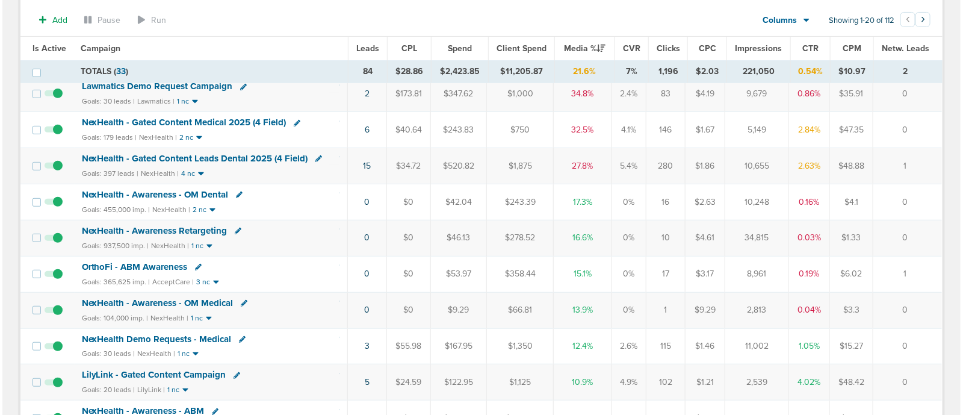
scroll to position [226, 0]
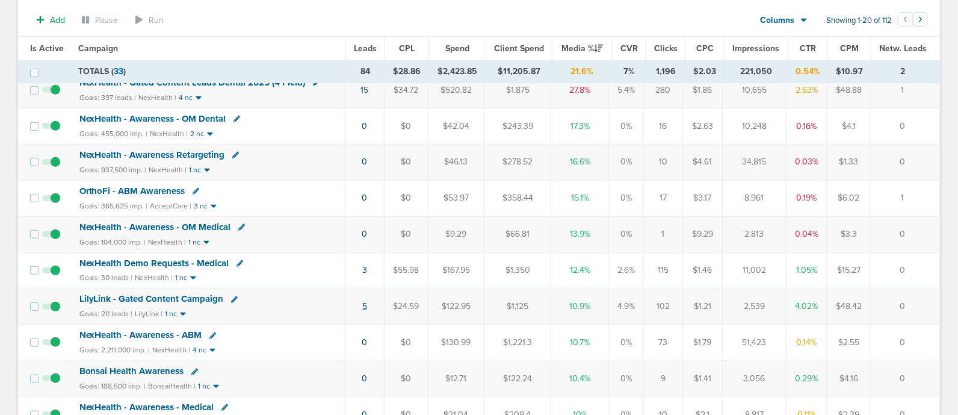
click at [365, 303] on link "5" at bounding box center [364, 306] width 5 height 10
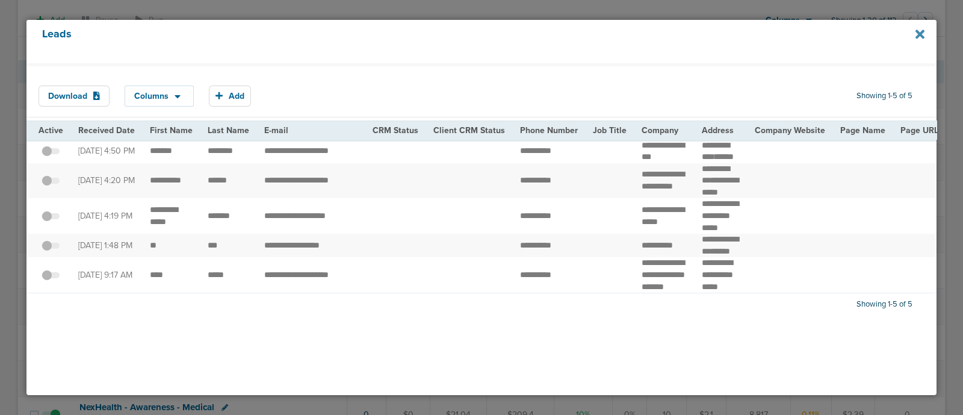
click at [923, 32] on icon at bounding box center [919, 33] width 9 height 9
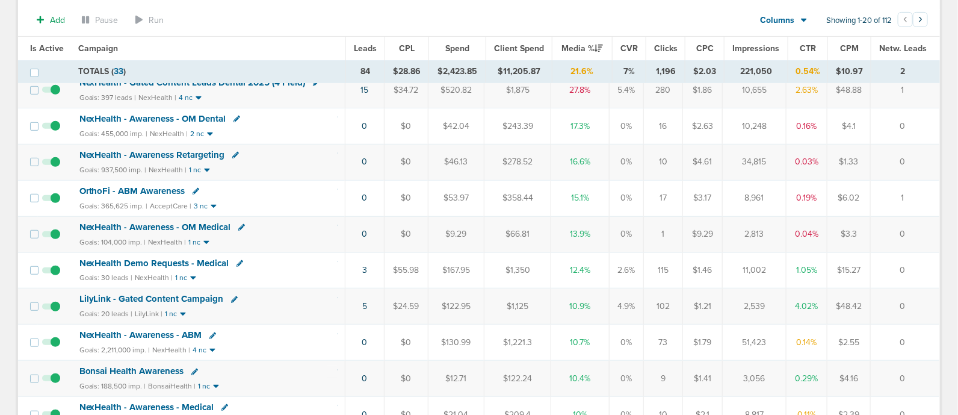
click at [232, 298] on icon at bounding box center [234, 299] width 7 height 7
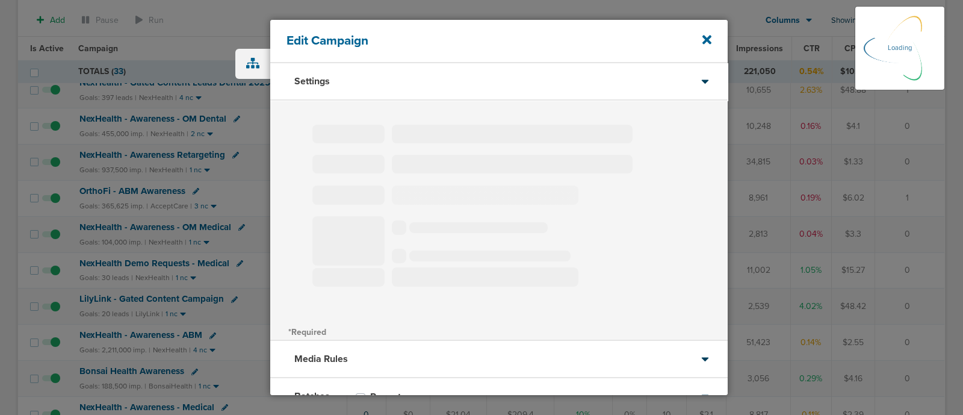
type input "LilyLink - Gated Content Campaign"
select select "Leads"
radio input "true"
select select "readOnly"
select select "1"
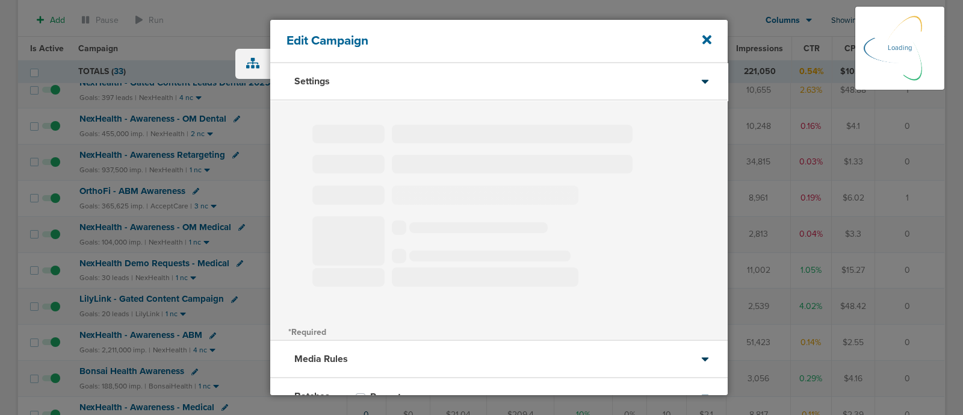
select select "2"
select select "3"
select select "4"
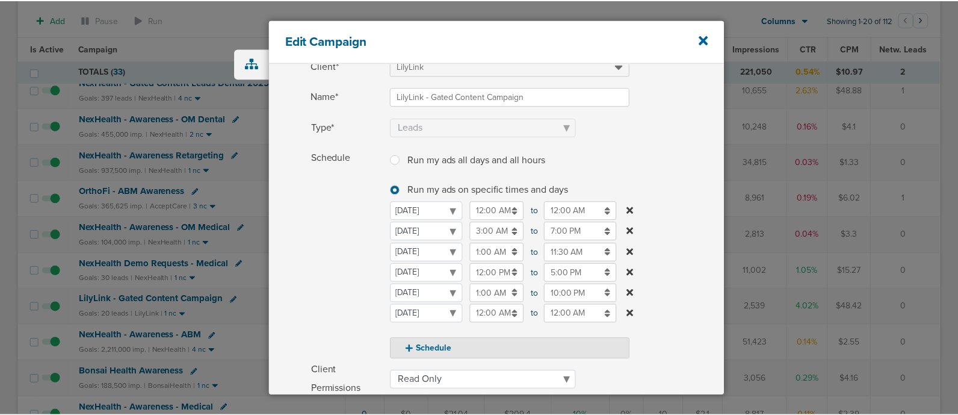
scroll to position [150, 0]
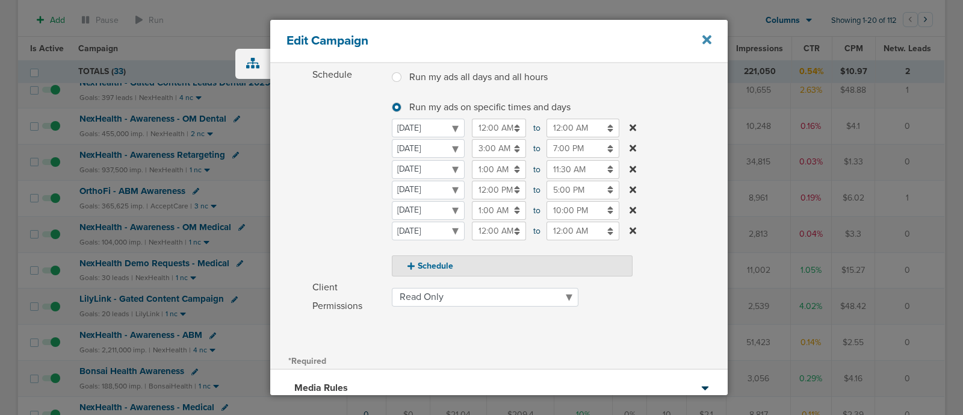
click at [703, 34] on icon at bounding box center [706, 39] width 9 height 13
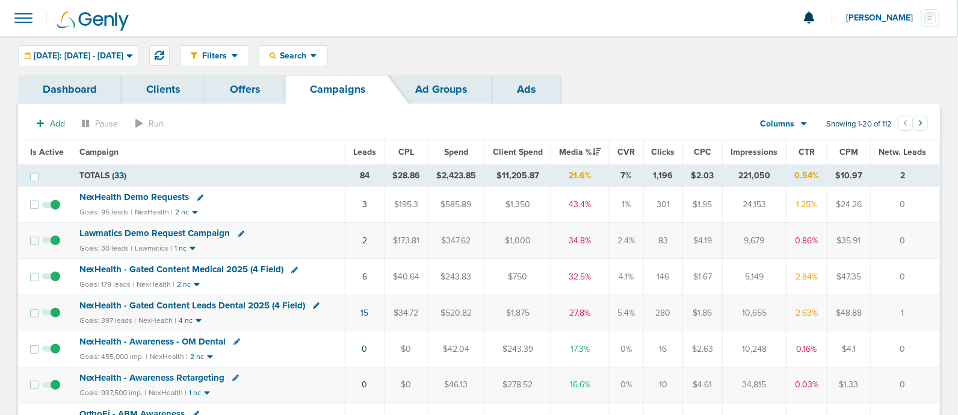
drag, startPoint x: 571, startPoint y: 200, endPoint x: 614, endPoint y: 308, distance: 116.4
click at [614, 308] on td "5.4%" at bounding box center [626, 313] width 34 height 36
drag, startPoint x: 569, startPoint y: 272, endPoint x: 611, endPoint y: 317, distance: 61.3
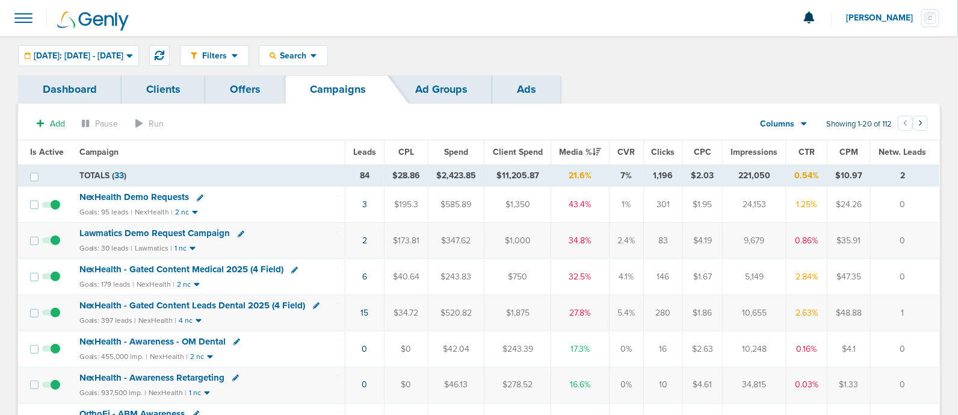
click at [604, 313] on td "27.8%" at bounding box center [580, 313] width 58 height 36
click at [224, 266] on span "NexHealth - Gated Content Medical 2025 (4 Field)" at bounding box center [181, 268] width 205 height 11
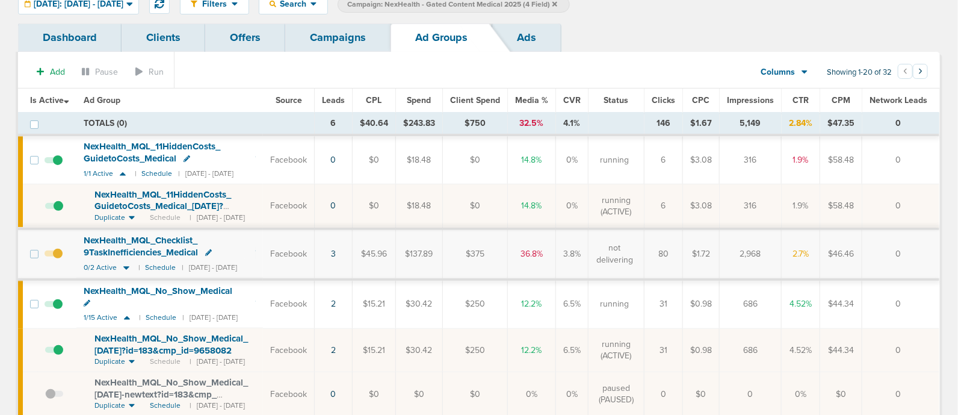
scroll to position [75, 0]
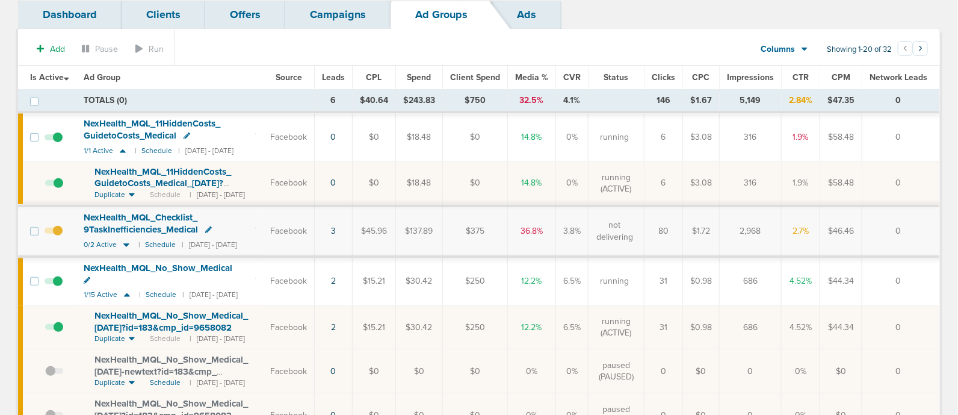
click at [57, 237] on span at bounding box center [54, 237] width 18 height 0
click at [54, 233] on input "checkbox" at bounding box center [54, 233] width 0 height 0
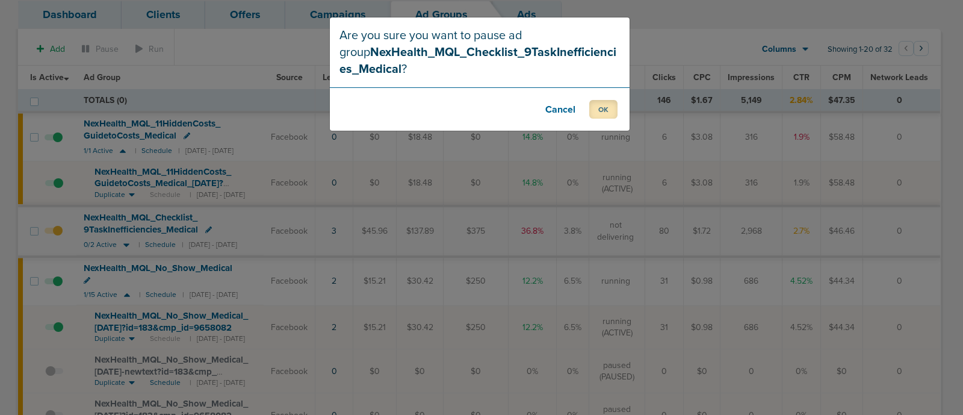
click at [602, 109] on button "OK" at bounding box center [603, 109] width 28 height 19
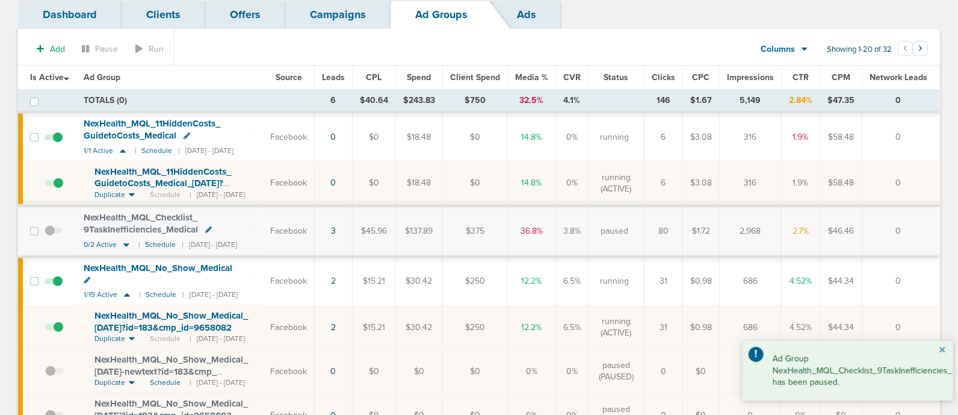
click at [942, 351] on button "×" at bounding box center [941, 350] width 7 height 14
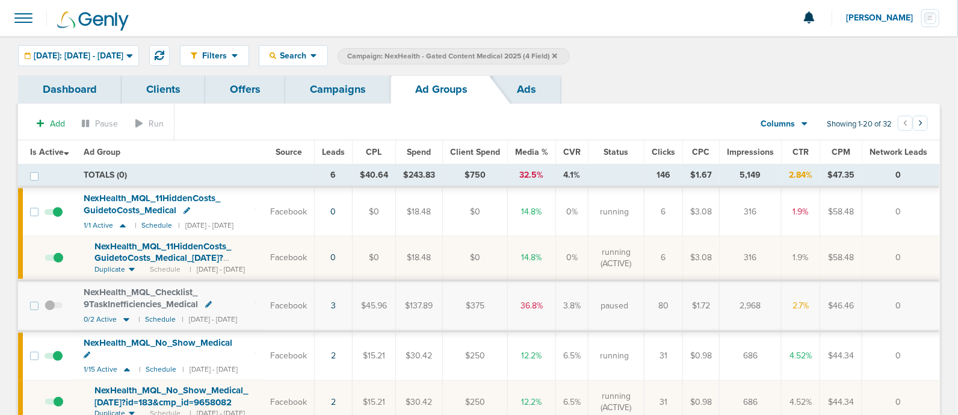
scroll to position [0, 0]
click at [122, 226] on icon at bounding box center [123, 225] width 12 height 10
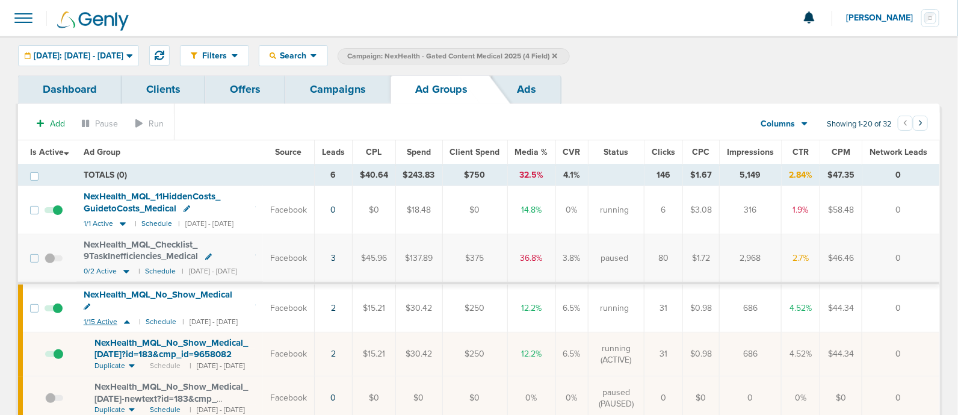
click at [125, 316] on icon at bounding box center [127, 321] width 12 height 10
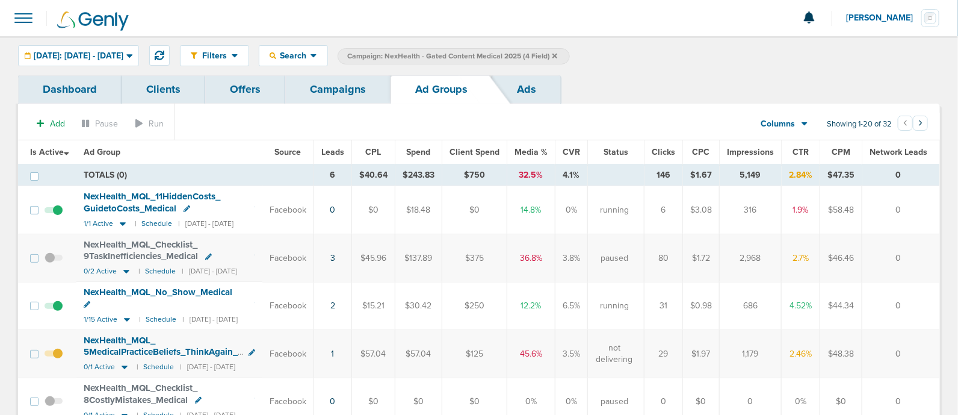
click at [56, 359] on span at bounding box center [54, 359] width 18 height 0
click at [54, 356] on input "checkbox" at bounding box center [54, 356] width 0 height 0
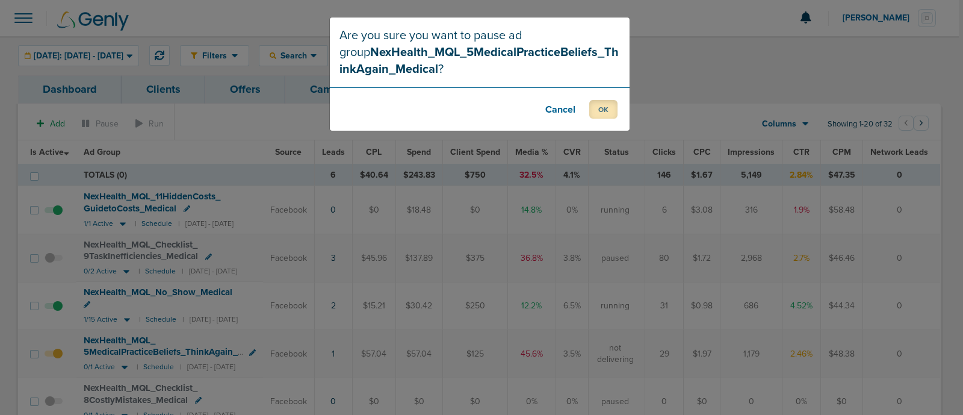
click at [596, 111] on button "OK" at bounding box center [603, 109] width 28 height 19
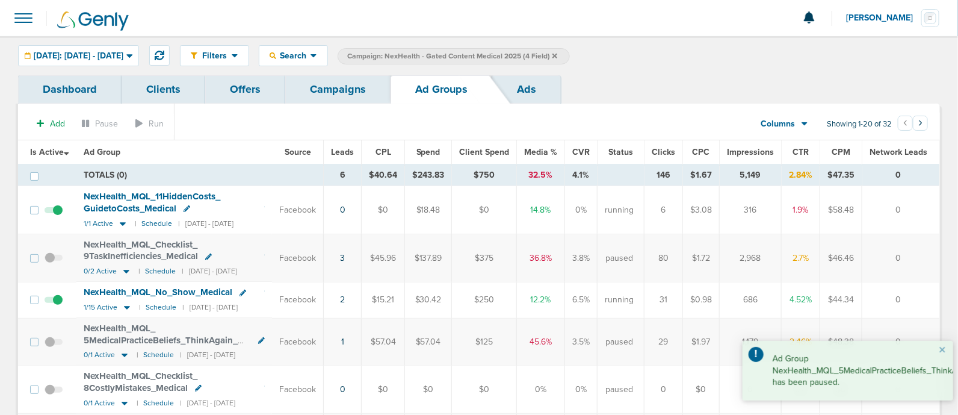
click at [336, 97] on link "Campaigns" at bounding box center [337, 89] width 105 height 28
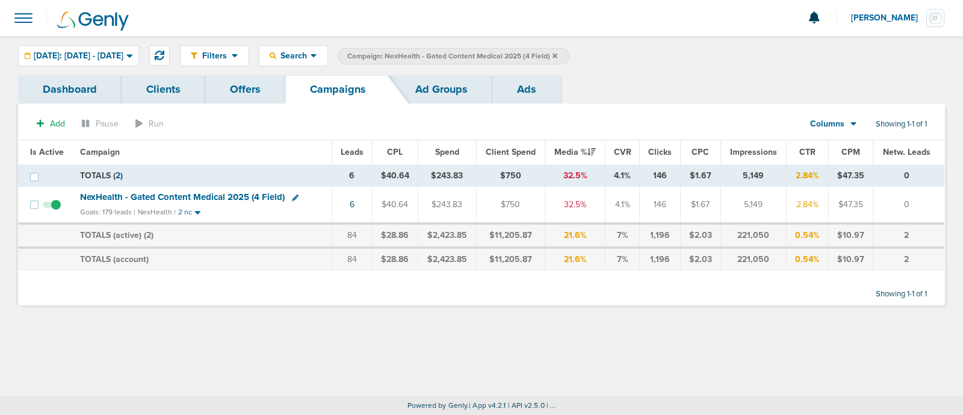
click at [557, 54] on icon at bounding box center [554, 55] width 5 height 7
